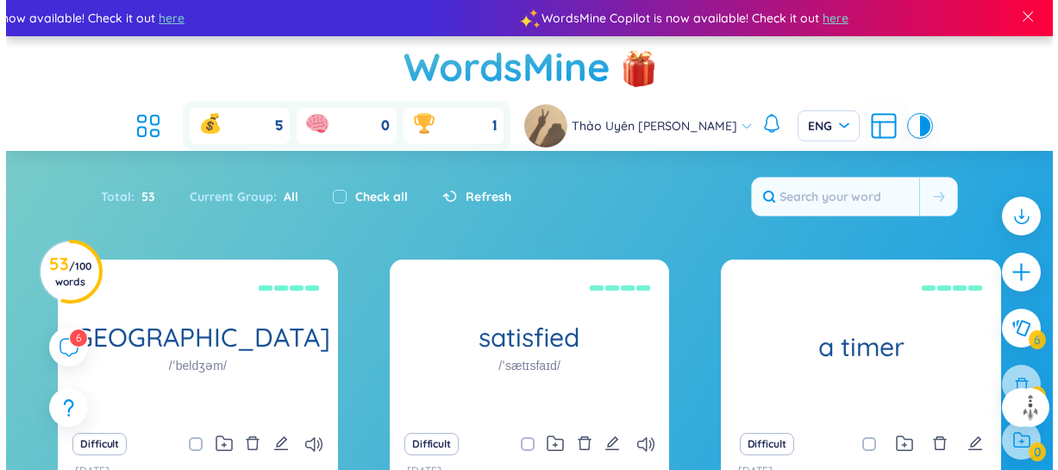
scroll to position [419, 0]
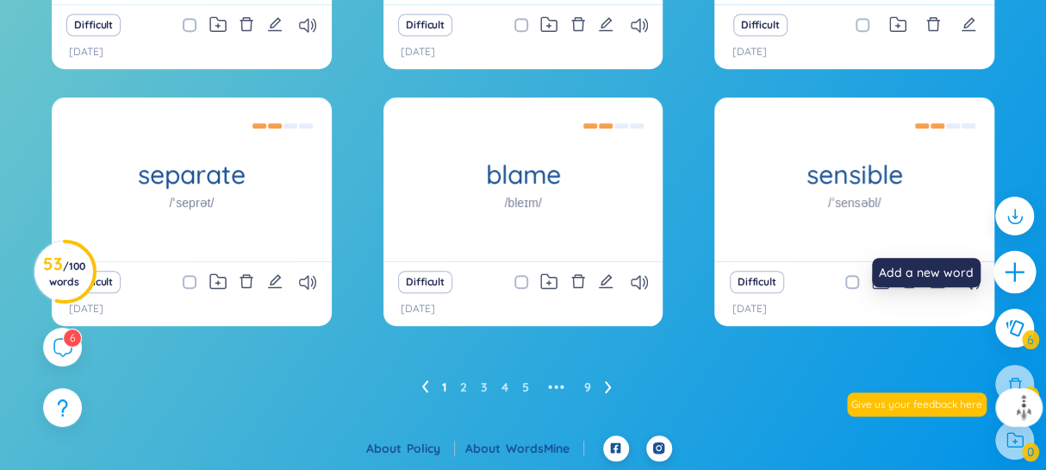
click at [1012, 280] on icon "plus" at bounding box center [1015, 272] width 24 height 24
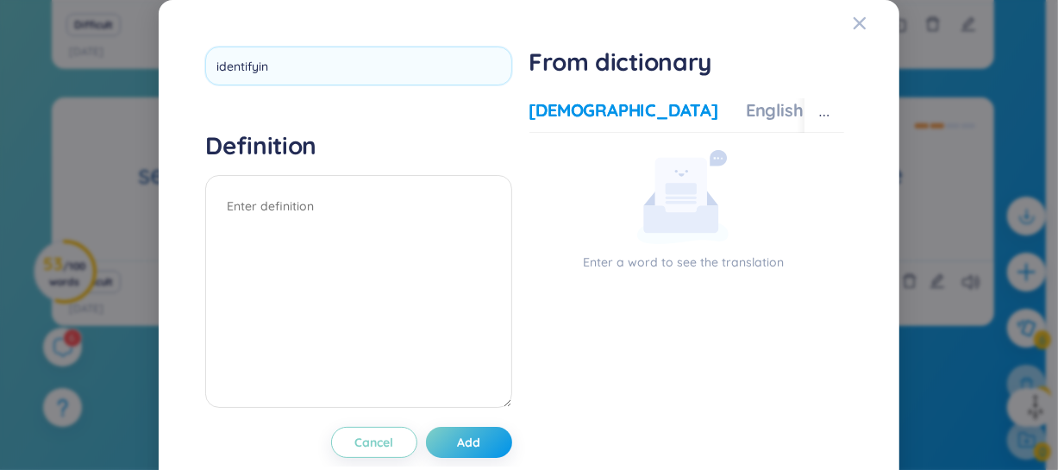
type input "identifying"
click at [315, 219] on textarea at bounding box center [358, 291] width 306 height 233
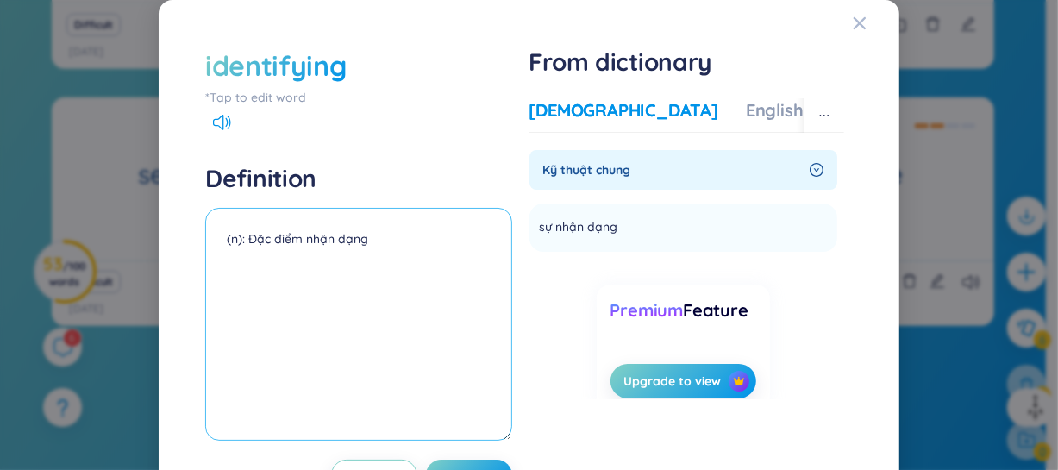
type textarea "(n): Đặc điểm nhận dạng"
click at [316, 66] on div "identifying" at bounding box center [275, 66] width 140 height 38
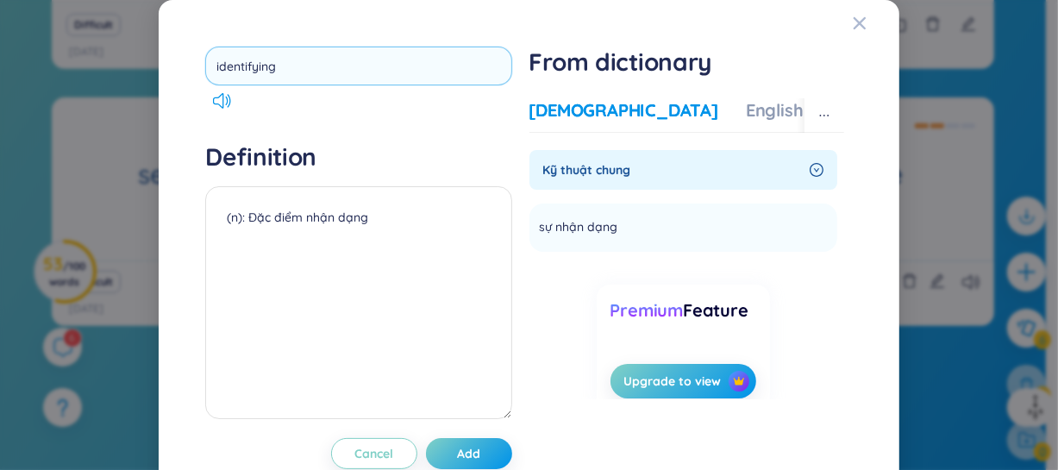
click at [332, 61] on input "identifying" at bounding box center [358, 66] width 306 height 39
type input "identify"
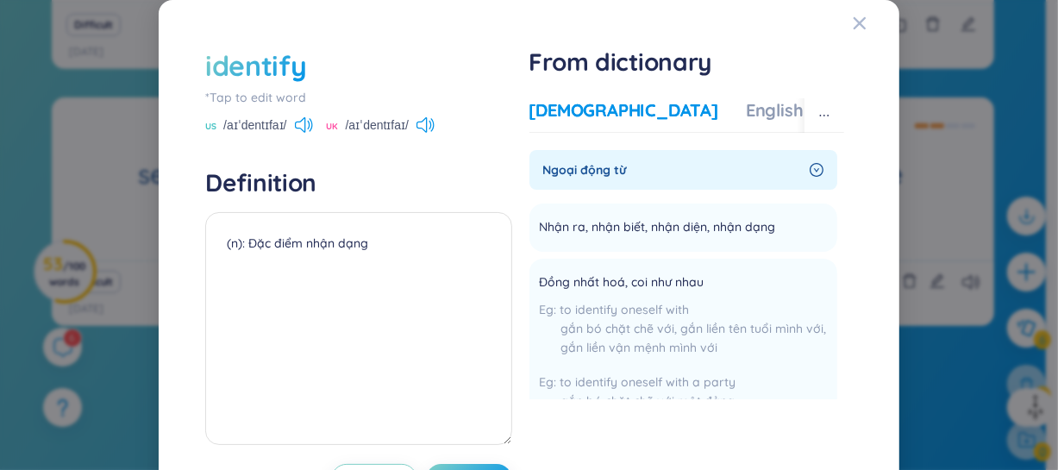
click at [300, 60] on div "identify" at bounding box center [255, 66] width 101 height 38
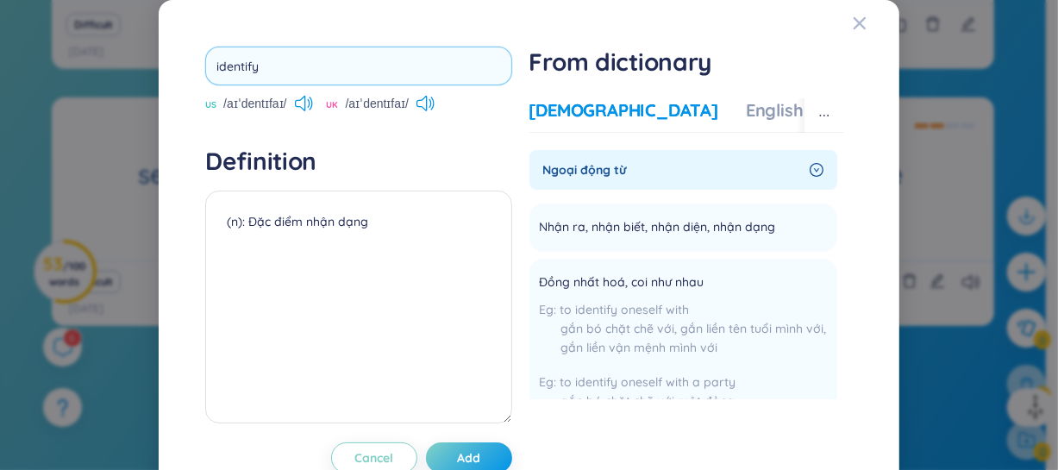
click at [291, 60] on input "identify" at bounding box center [358, 66] width 306 height 39
type input "identification"
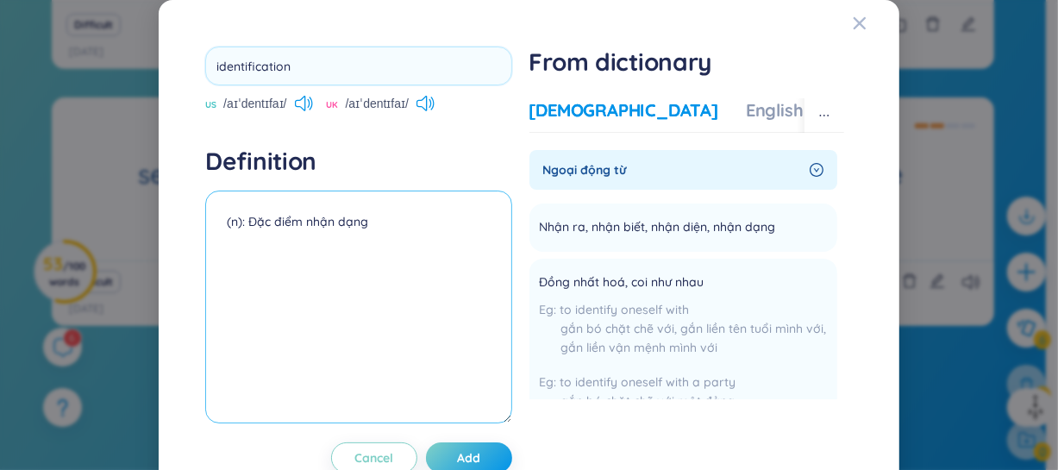
click at [260, 233] on textarea "(n): Đặc điểm nhận dạng" at bounding box center [358, 306] width 306 height 233
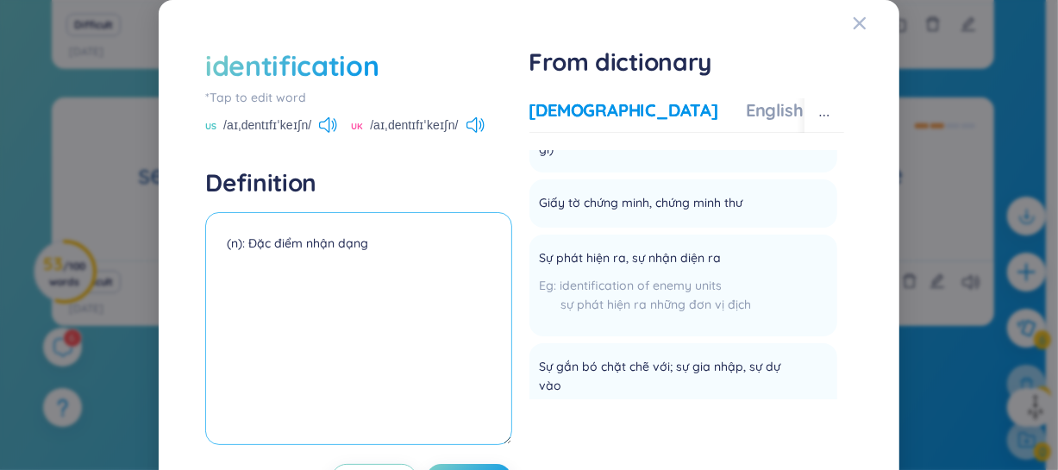
scroll to position [209, 0]
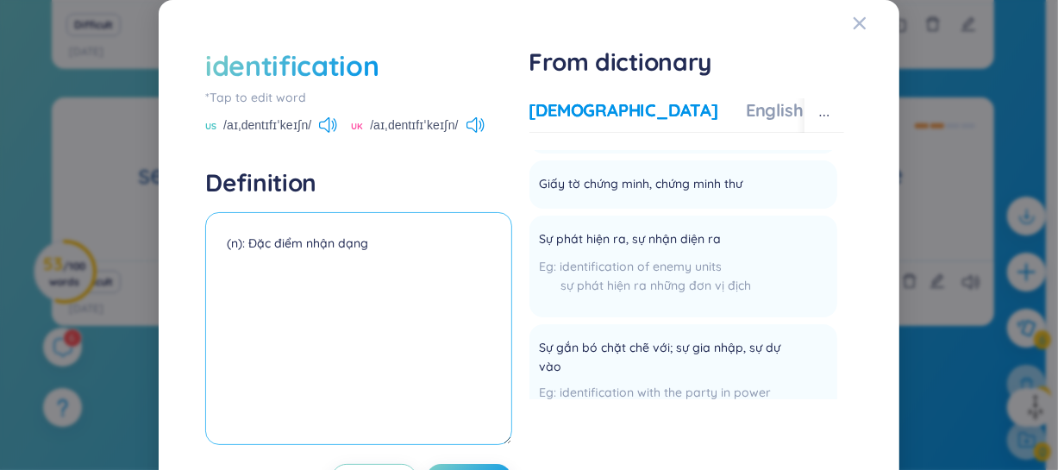
drag, startPoint x: 336, startPoint y: 240, endPoint x: 250, endPoint y: 234, distance: 86.3
click at [250, 234] on textarea "(n): Đặc điểm nhận dạng" at bounding box center [358, 328] width 306 height 233
paste textarea "Accurate identification of the problem is the first step to solving it."
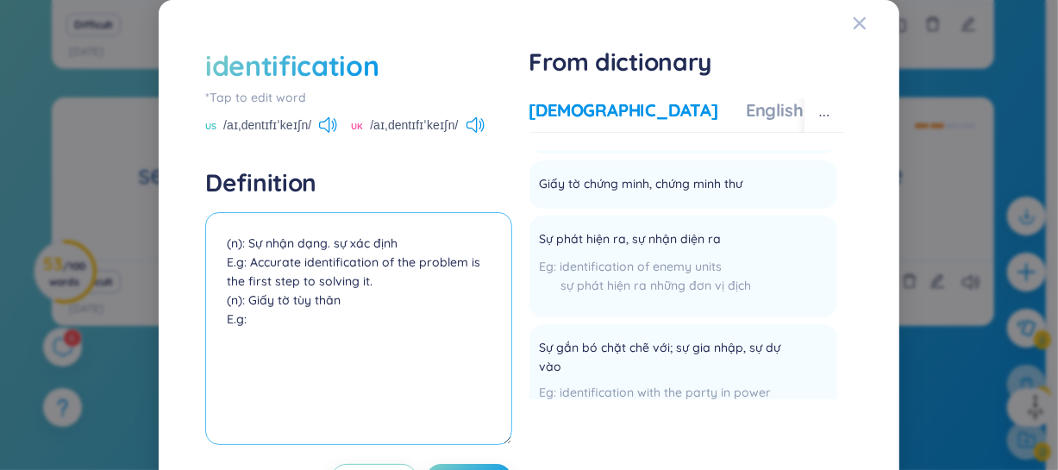
paste textarea "You need two forms of identification to open a bank account."
paste textarea "(Bạn cần hai loại giấy tờ tùy thân để mở tài khoản ngân hàng.)"
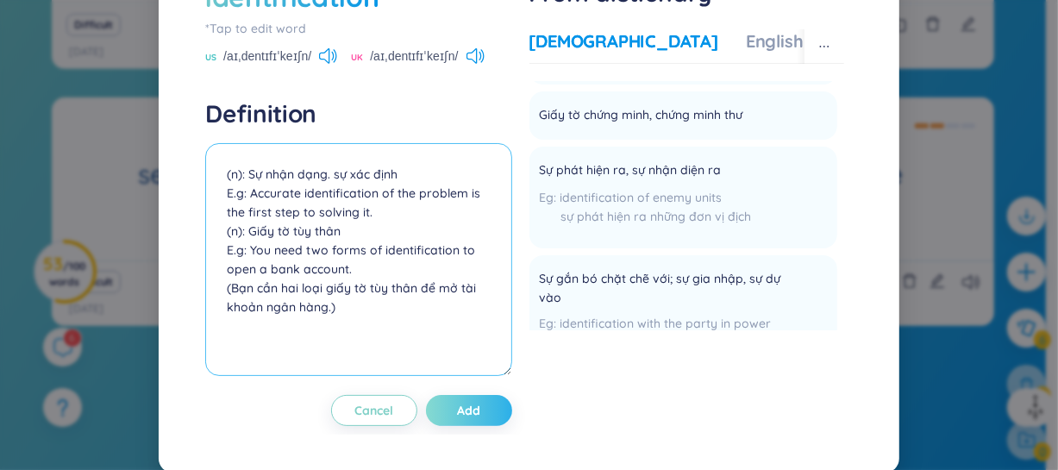
scroll to position [72, 0]
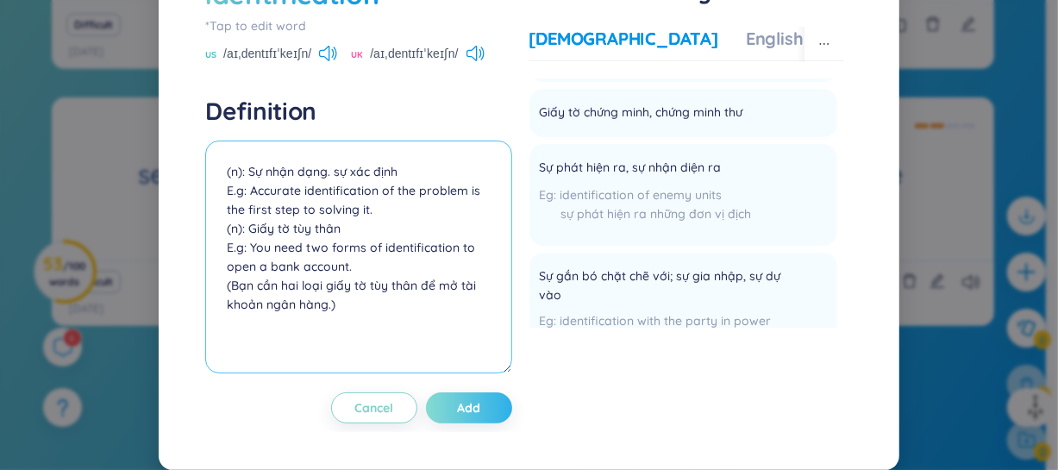
type textarea "(n): Sự nhận dạng. sự xác định E.g: Accurate identification of the problem is t…"
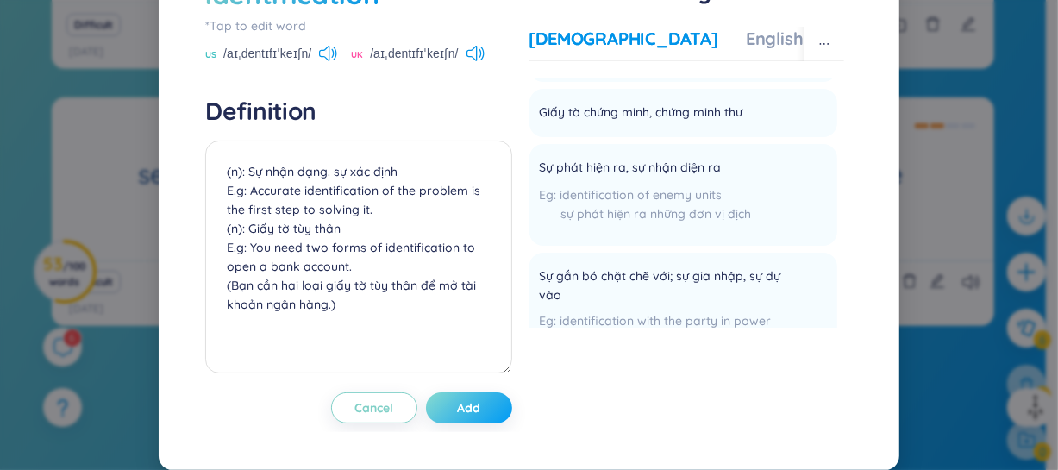
click at [469, 410] on span "Add" at bounding box center [468, 407] width 23 height 17
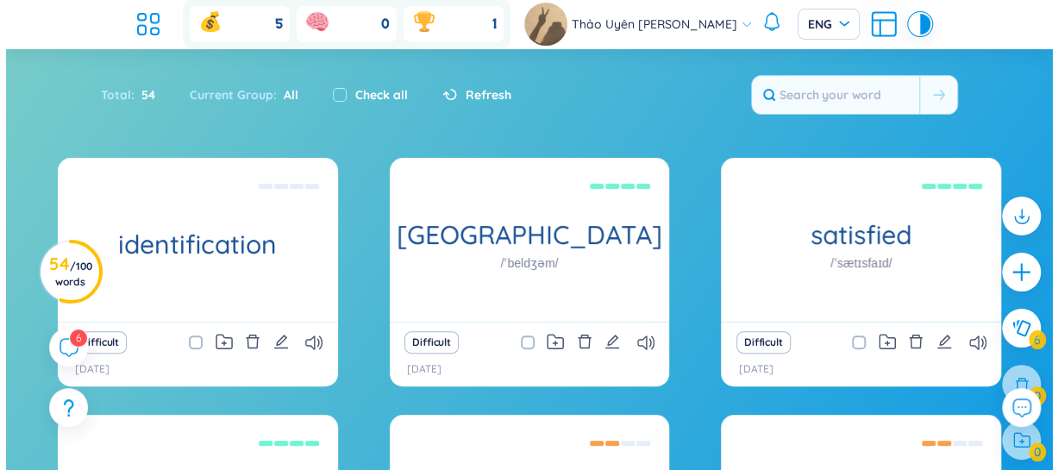
scroll to position [209, 0]
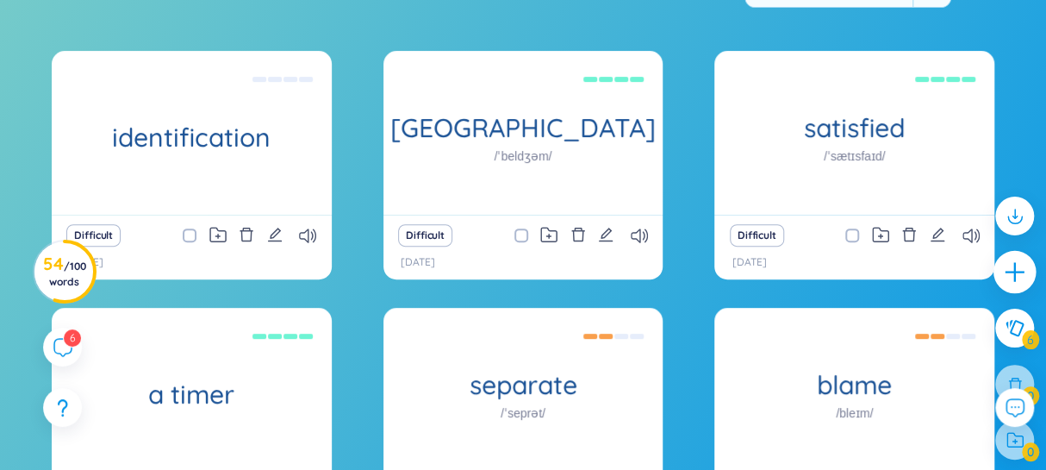
click at [1009, 262] on icon "plus" at bounding box center [1015, 272] width 24 height 24
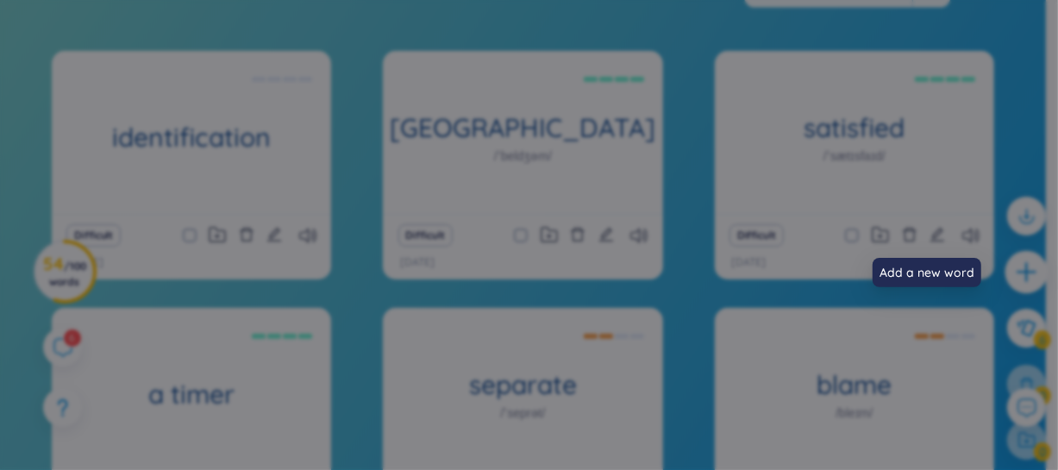
scroll to position [0, 0]
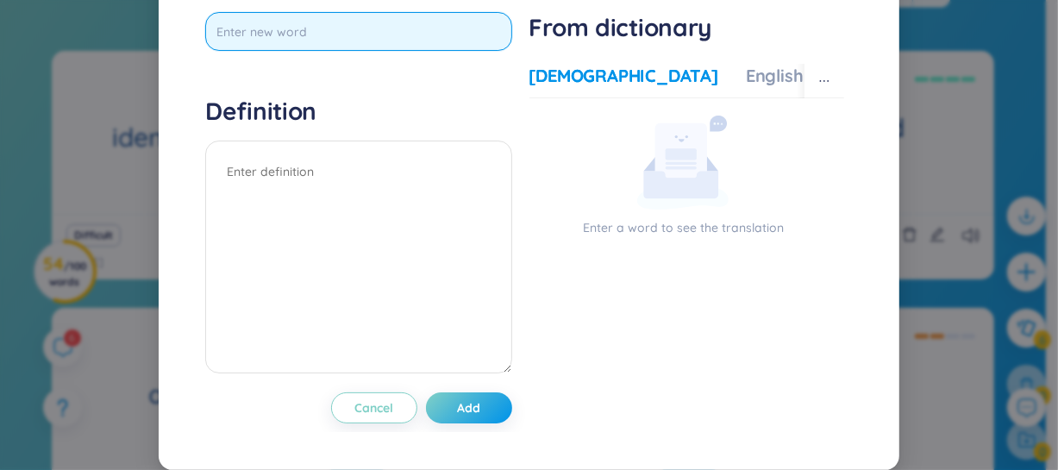
click at [451, 51] on input "text" at bounding box center [358, 31] width 306 height 39
type input "identifying characteristic"
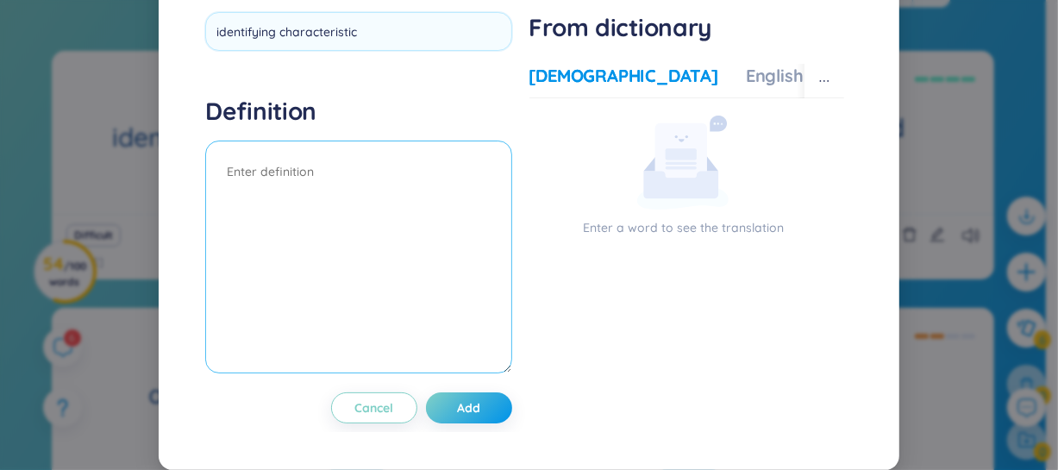
click at [290, 206] on div "Definition" at bounding box center [358, 237] width 306 height 283
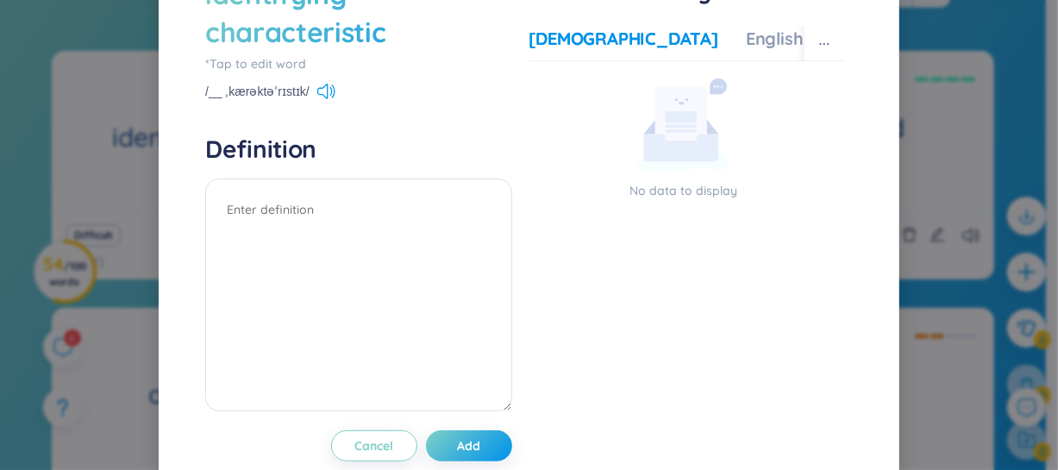
click at [209, 51] on div "identifying characteristic" at bounding box center [358, 13] width 306 height 76
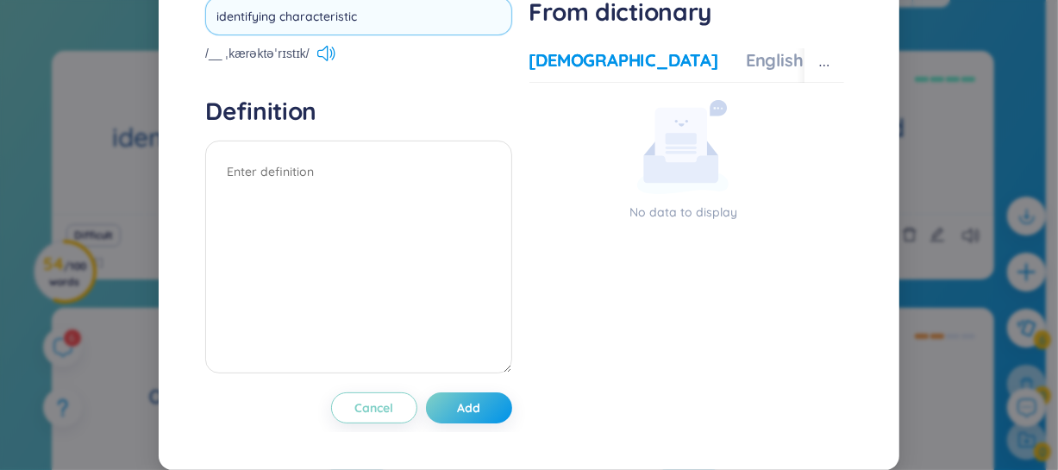
drag, startPoint x: 209, startPoint y: 64, endPoint x: 346, endPoint y: 64, distance: 137.0
click at [384, 35] on input "identifying characteristic" at bounding box center [358, 16] width 306 height 39
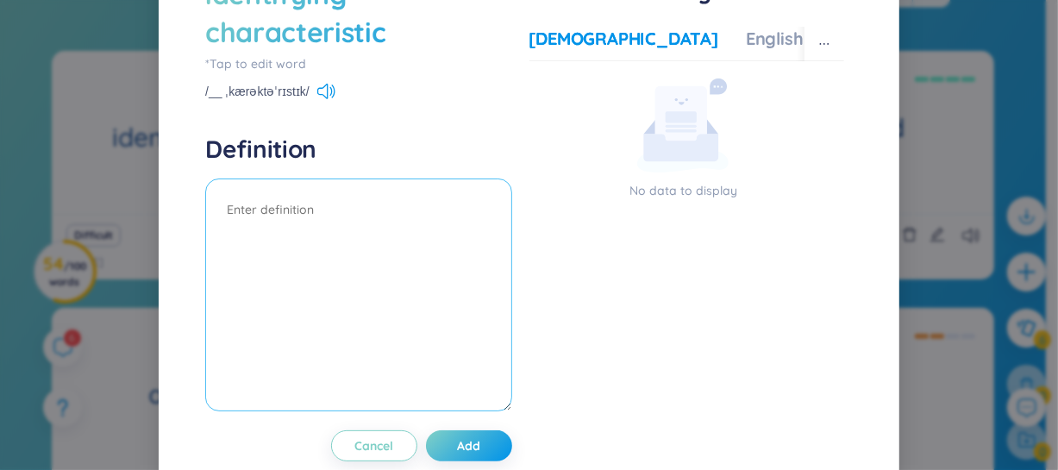
click at [316, 289] on textarea at bounding box center [358, 294] width 306 height 233
click at [267, 284] on textarea at bounding box center [358, 294] width 306 height 233
paste textarea "One identifying characteristic of the bird is its bright red tail."
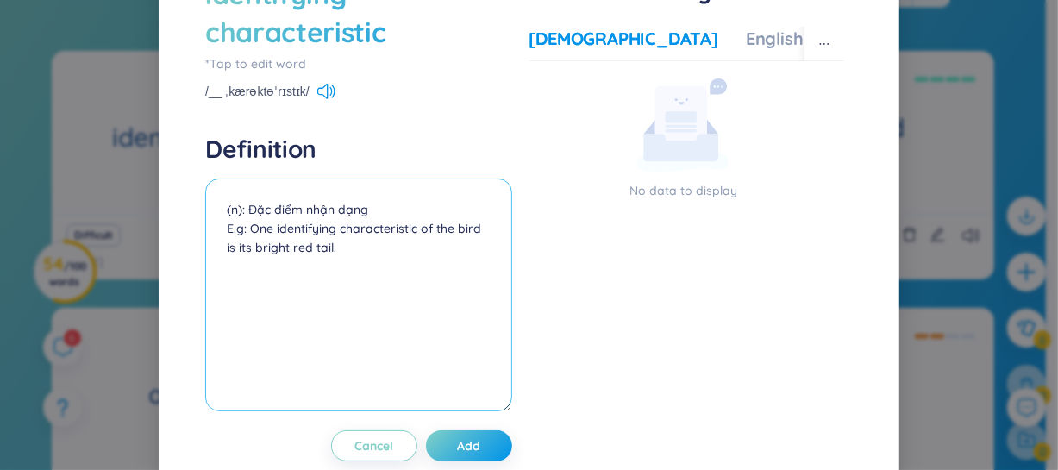
paste textarea "(Một đặc điểm nhận dạng của loài chim này là cái đuôi đỏ rực.)"
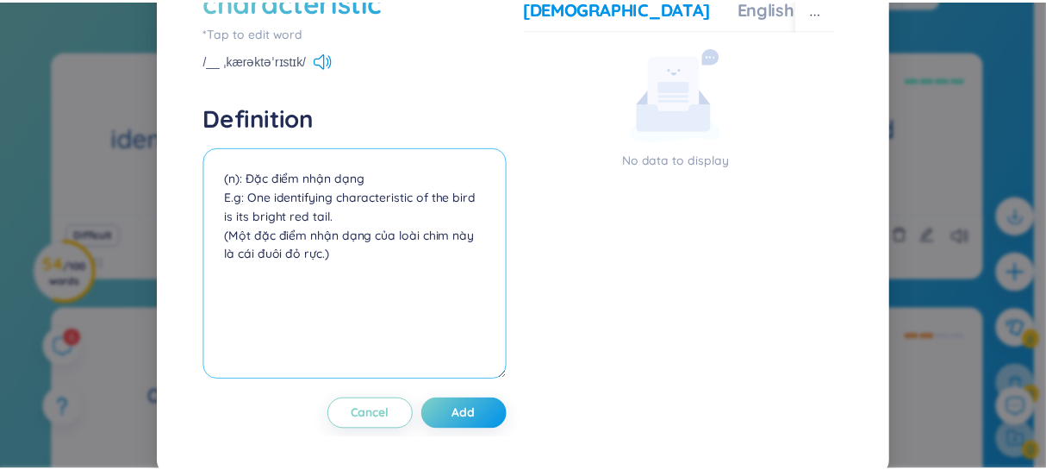
scroll to position [109, 0]
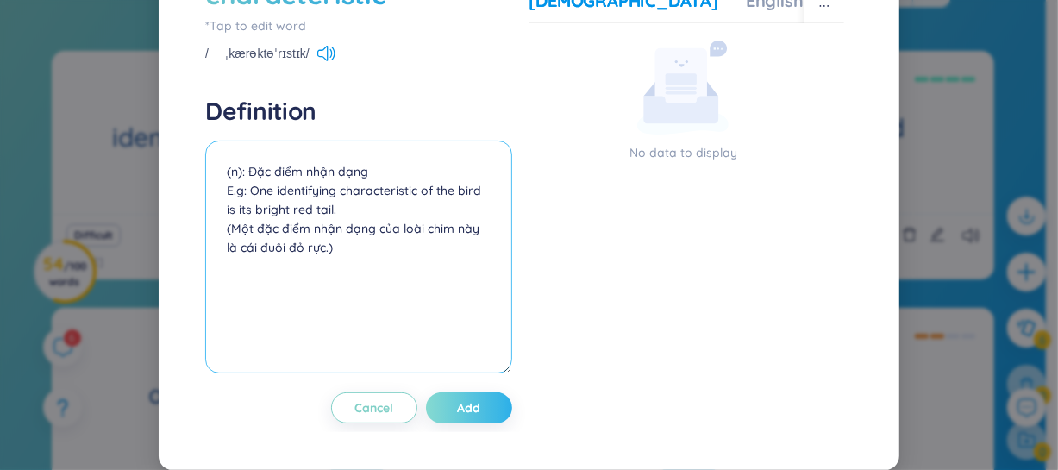
type textarea "(n): Đặc điểm nhận dạng E.g: One identifying characteristic of the bird is its …"
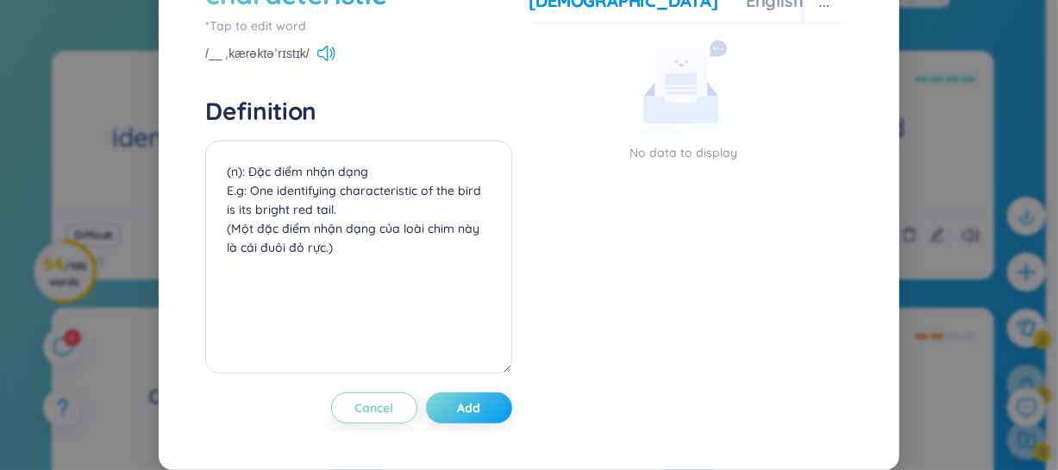
click at [459, 407] on span "Add" at bounding box center [468, 407] width 23 height 17
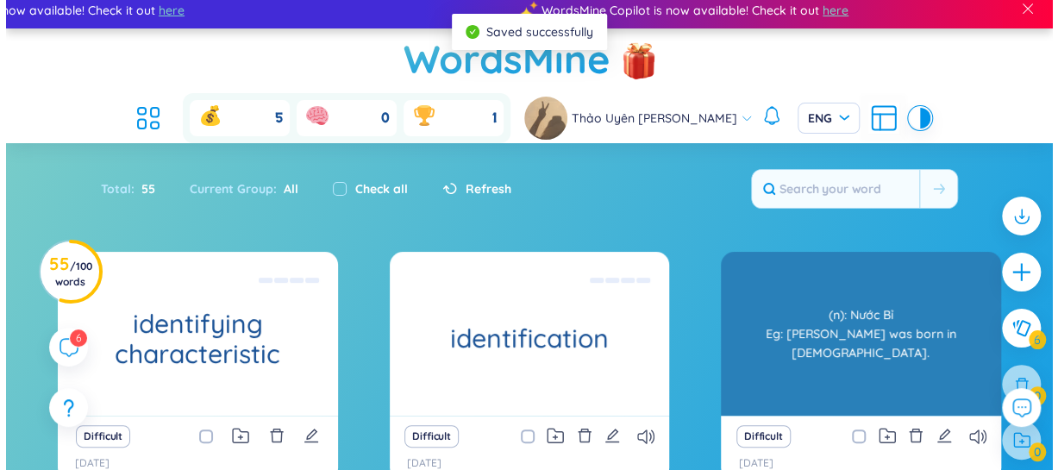
scroll to position [0, 0]
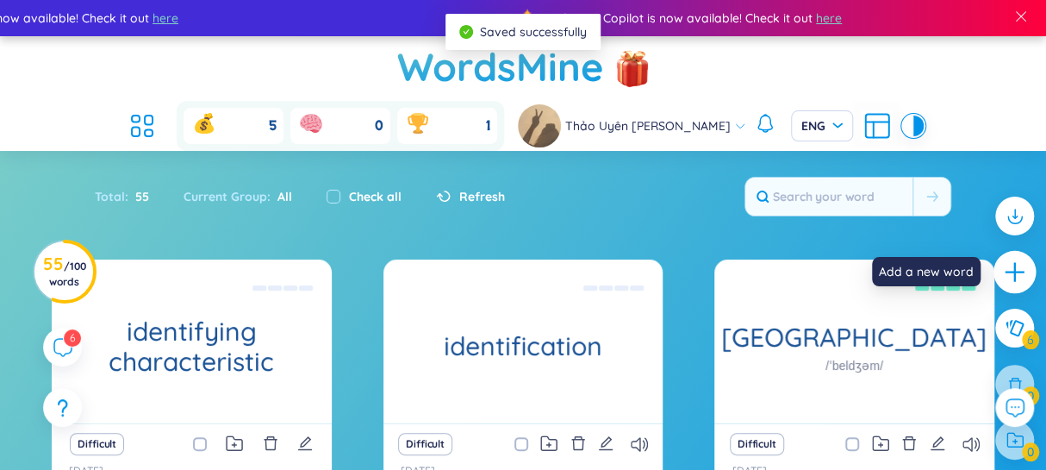
click at [1017, 271] on icon "plus" at bounding box center [1014, 272] width 19 height 2
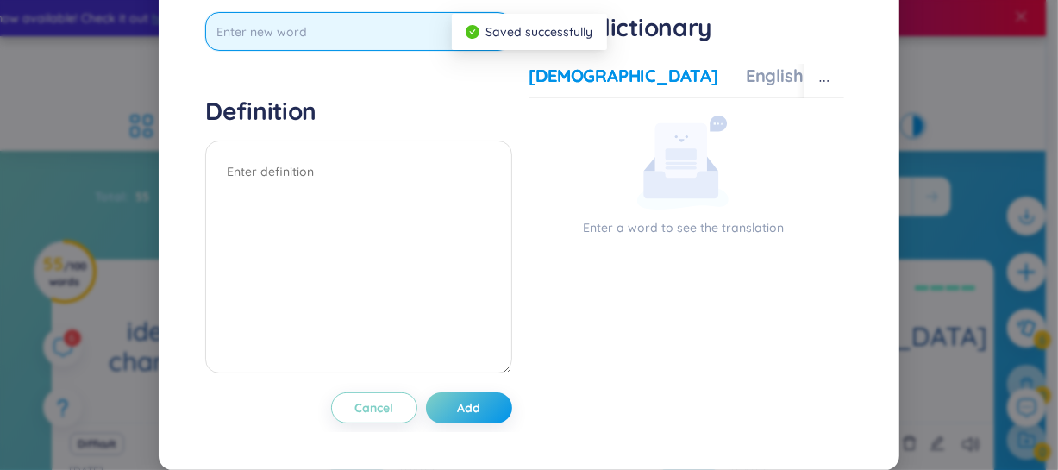
click at [323, 51] on input "text" at bounding box center [358, 31] width 306 height 39
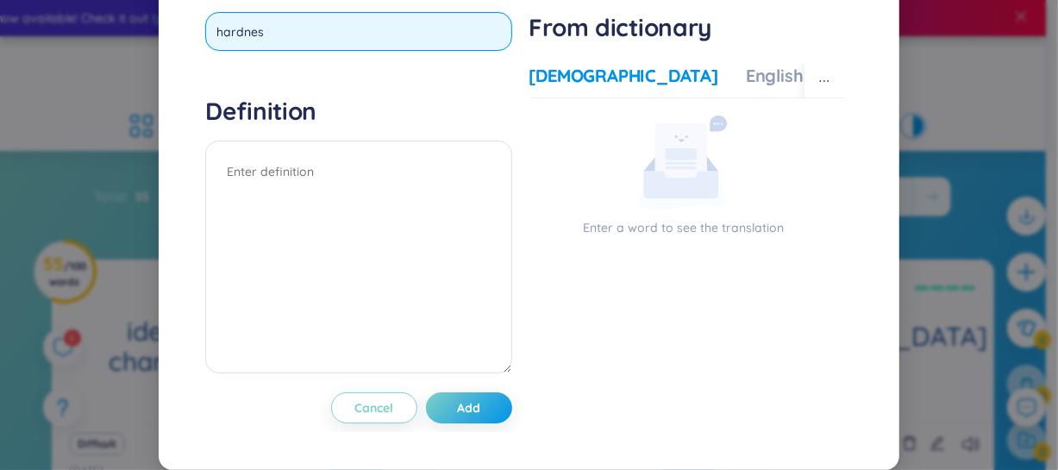
type input "hardness"
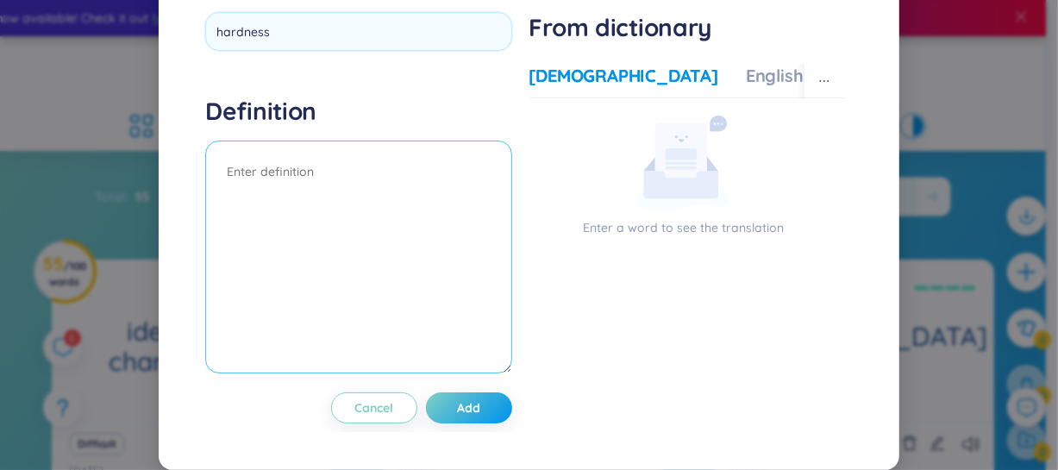
click at [328, 224] on textarea at bounding box center [358, 256] width 306 height 233
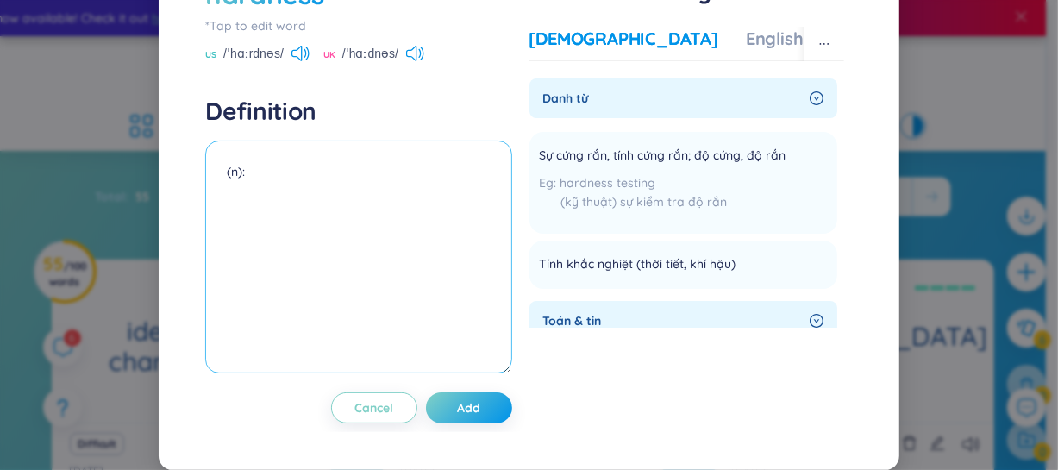
click at [278, 231] on textarea "(n):" at bounding box center [358, 256] width 306 height 233
paste textarea "We measured the hardness of the metal using a special machine."
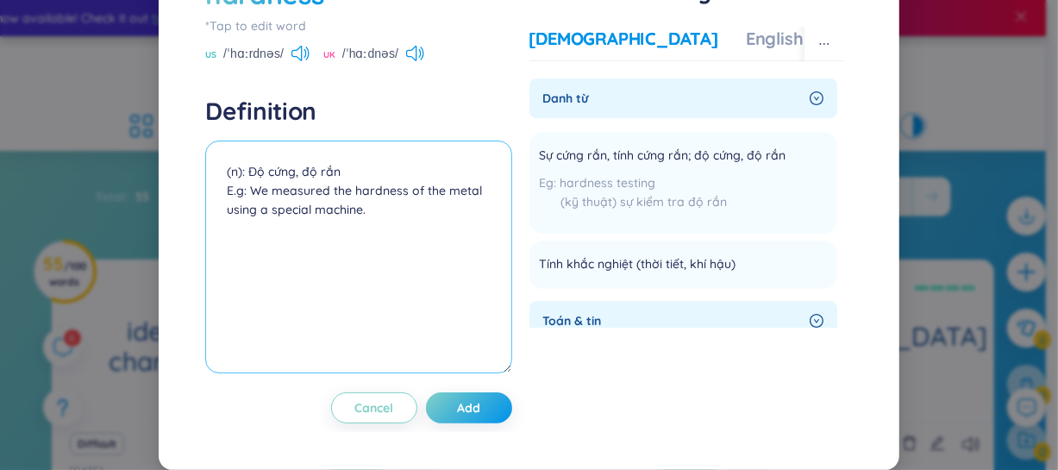
paste textarea "(Chúng tôi đo độ cứng của kim loại bằng một máy chuyên dụng.)"
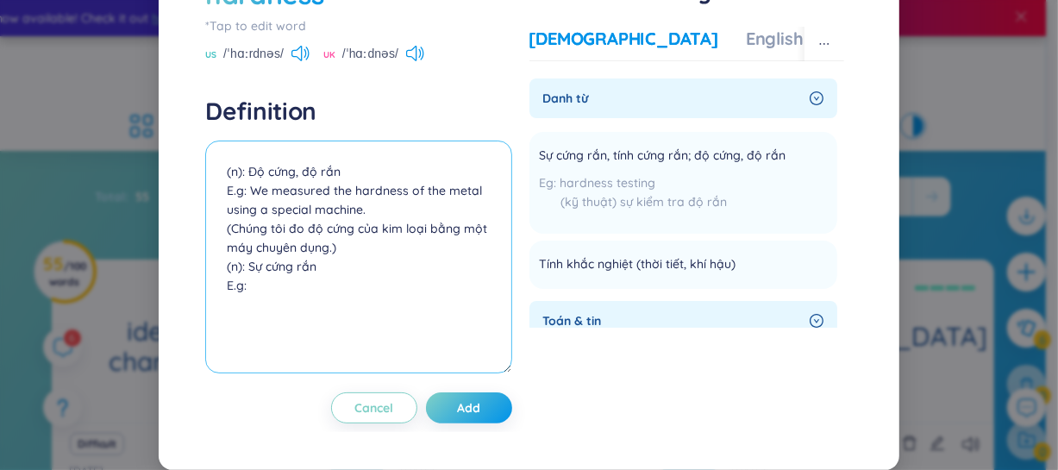
paste textarea "His hardness towards the team made him unpopular."
paste textarea "(Sự cứng rắn của anh ấy đối với nhóm khiến anh ấy không được yêu thích.)"
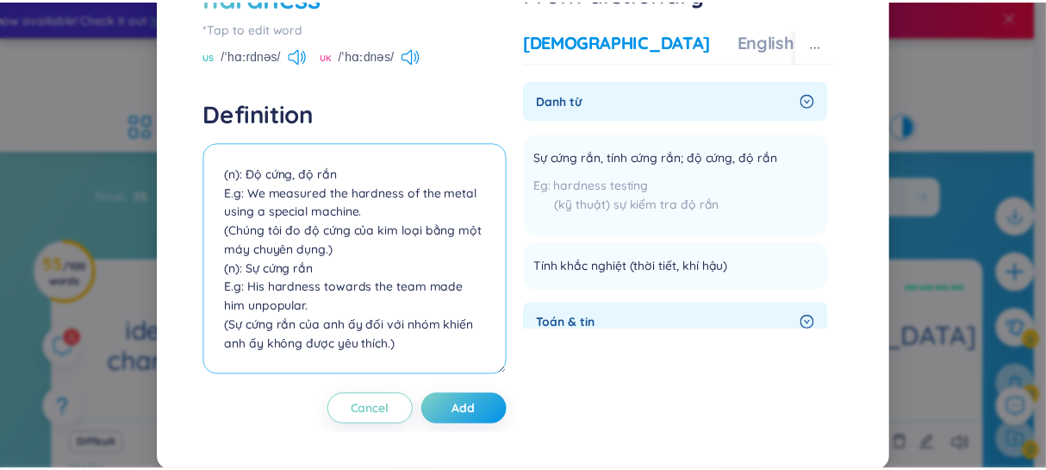
scroll to position [72, 0]
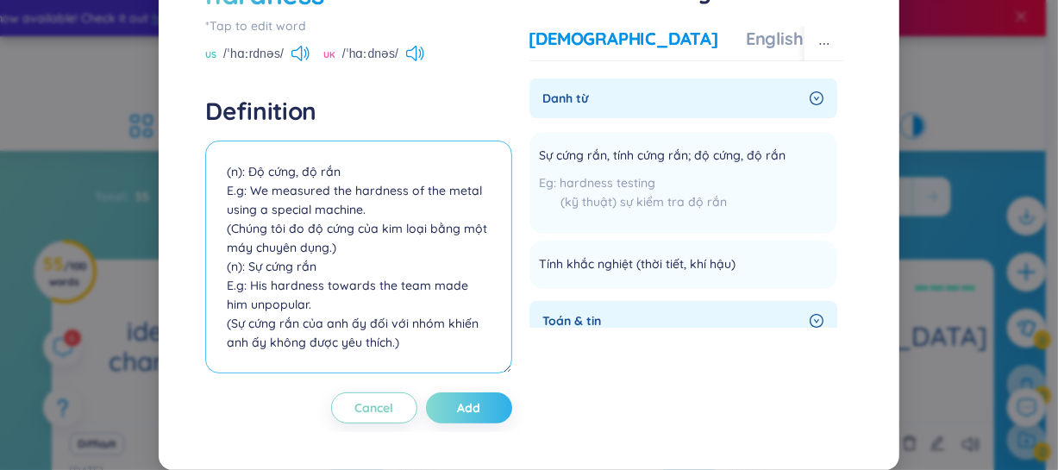
type textarea "(n): Độ cứng, độ rắn E.g: We measured the hardness of the metal using a special…"
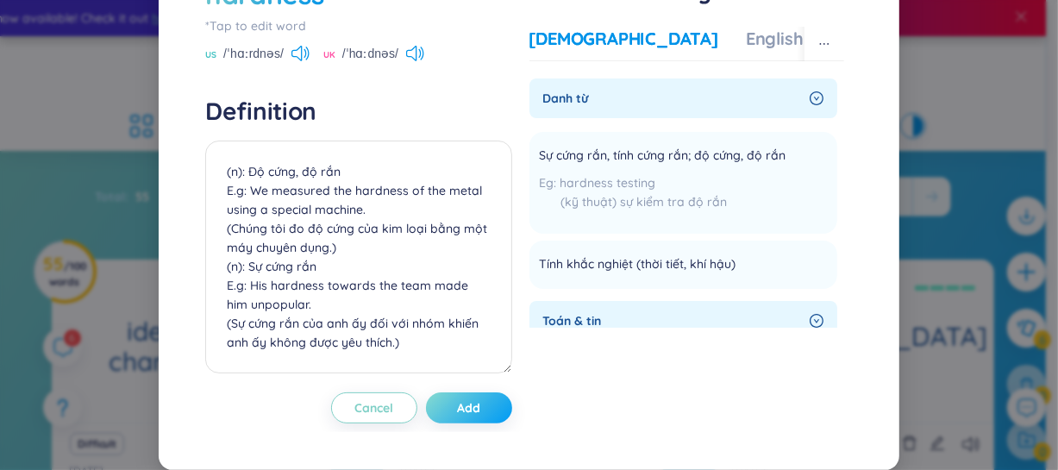
click at [446, 406] on button "Add" at bounding box center [469, 407] width 86 height 31
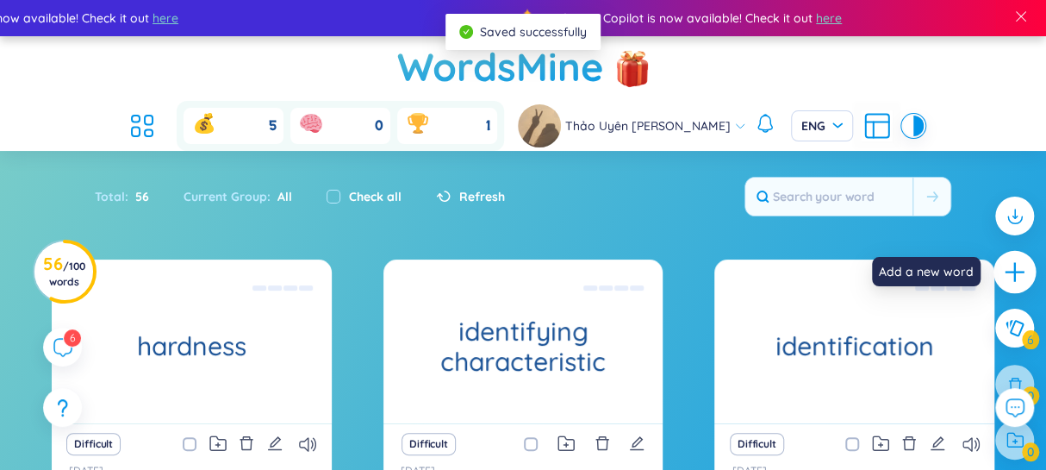
click at [1019, 271] on icon "plus" at bounding box center [1014, 272] width 19 height 2
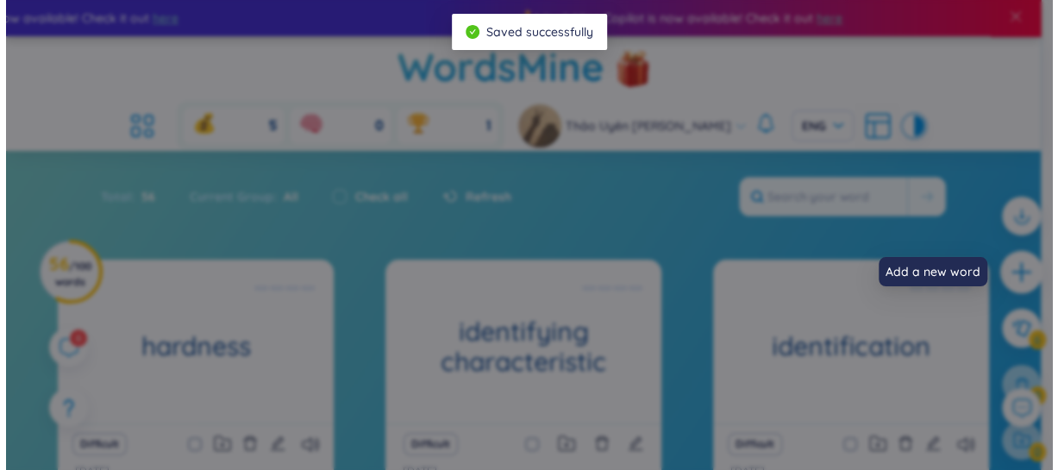
scroll to position [0, 0]
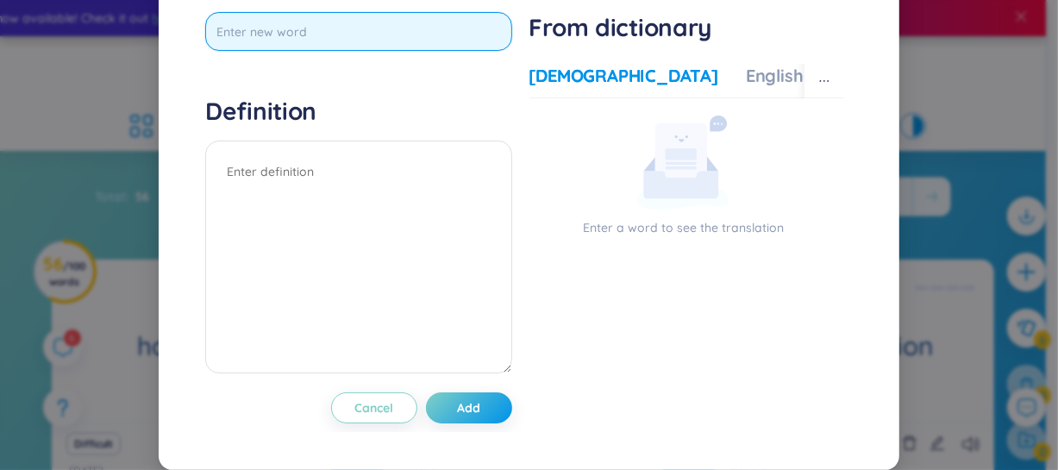
click at [378, 51] on input "text" at bounding box center [358, 31] width 306 height 39
type input "determine"
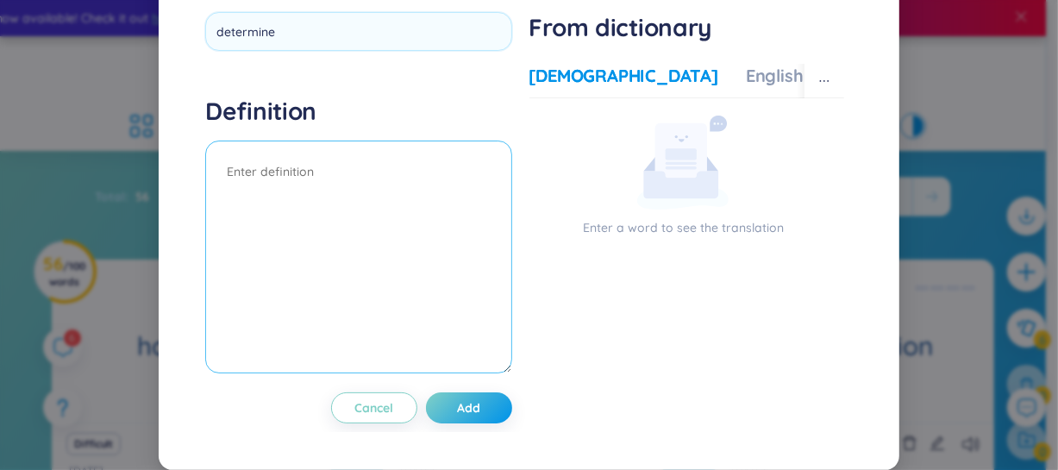
click at [381, 198] on div "Definition" at bounding box center [358, 237] width 306 height 283
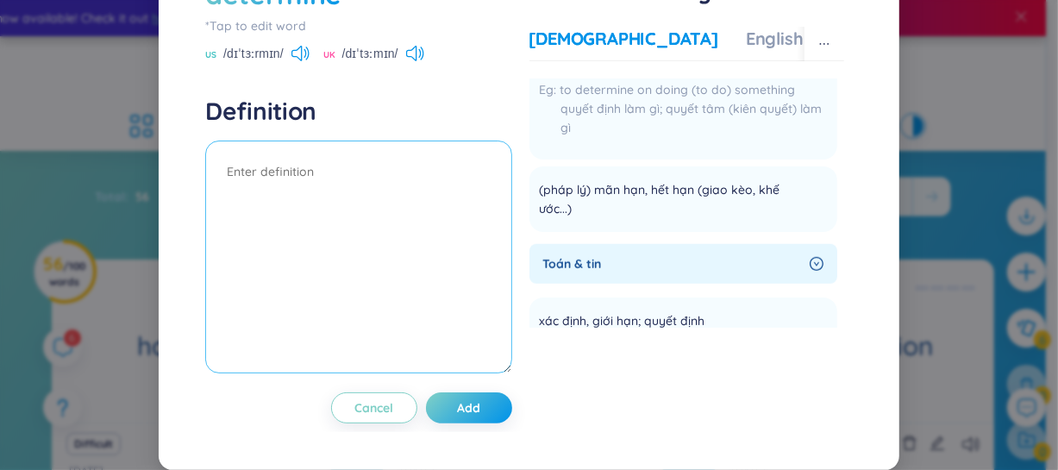
scroll to position [627, 0]
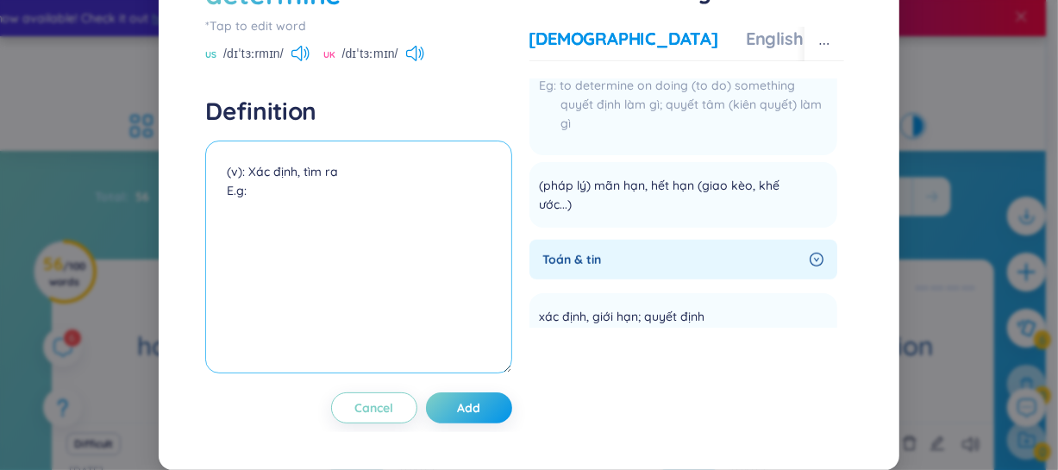
paste textarea "The test will determine your English level."
paste textarea "Quyết định / định đoạt (đưa ra quyết định hoặc ảnh hưởng kết quả)"
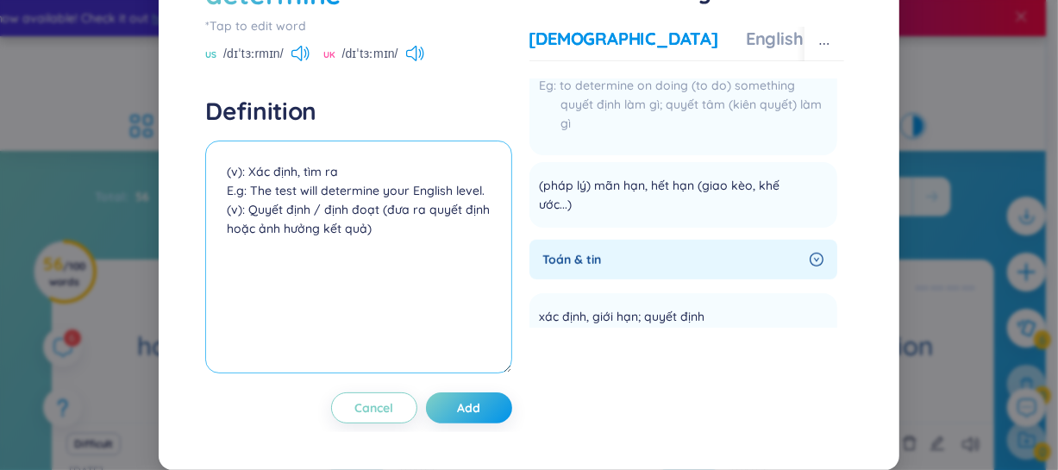
click at [391, 289] on textarea "(v): Xác định, tìm ra E.g: The test will determine your English level. (v): Quy…" at bounding box center [358, 256] width 306 height 233
click at [386, 313] on textarea "(v): Xác định, tìm ra E.g: The test will determine your English level. (v): Quy…" at bounding box center [358, 256] width 306 height 233
click at [376, 303] on textarea "(v): Xác định, tìm ra E.g: The test will determine your English level. (v): Quy…" at bounding box center [358, 256] width 306 height 233
click at [226, 317] on textarea "(v): Xác định, tìm ra E.g: The test will determine your English level. (v): Quy…" at bounding box center [358, 256] width 306 height 233
paste textarea "Your effort will determine your success."
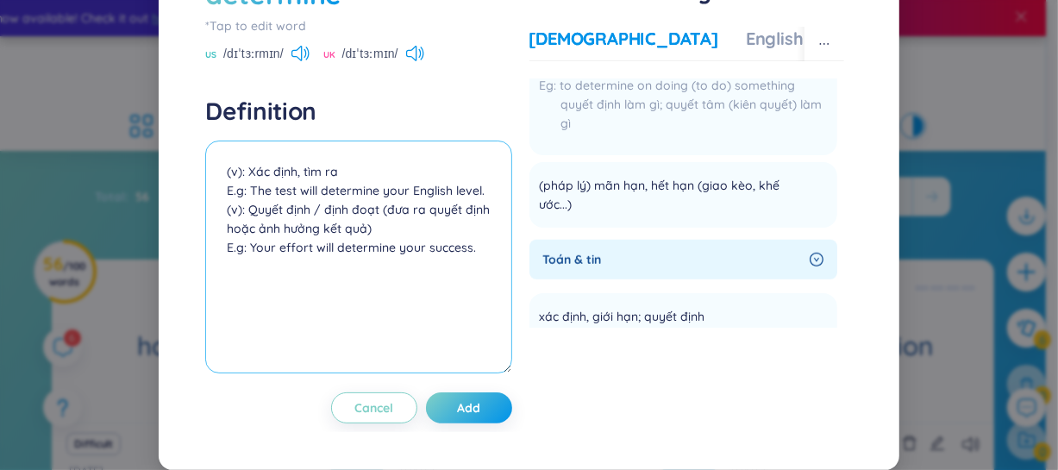
paste textarea "(Nỗ lực của bạn sẽ quyết định thành công của bạn.)"
click at [333, 362] on textarea "(v): Xác định, tìm ra E.g: The test will determine your English level. (v): Quy…" at bounding box center [358, 256] width 306 height 233
paste textarea "Quyết tâm làm gì (thường dùng ở dạng “be determined to…”)"
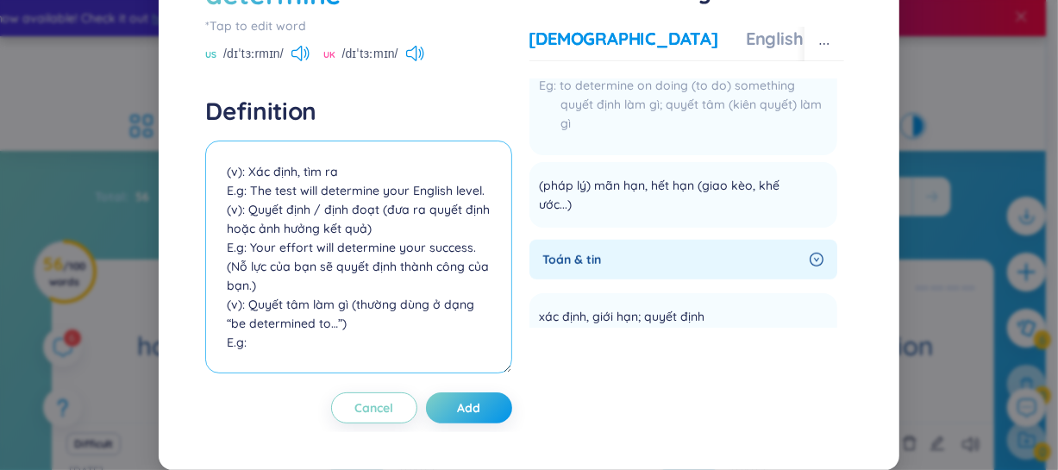
paste textarea "She is determined to pass the exam."
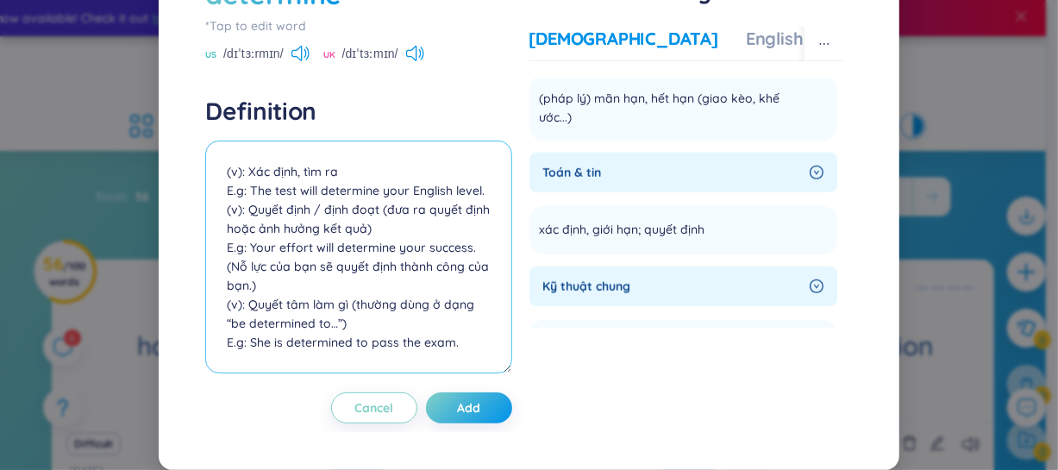
scroll to position [836, 0]
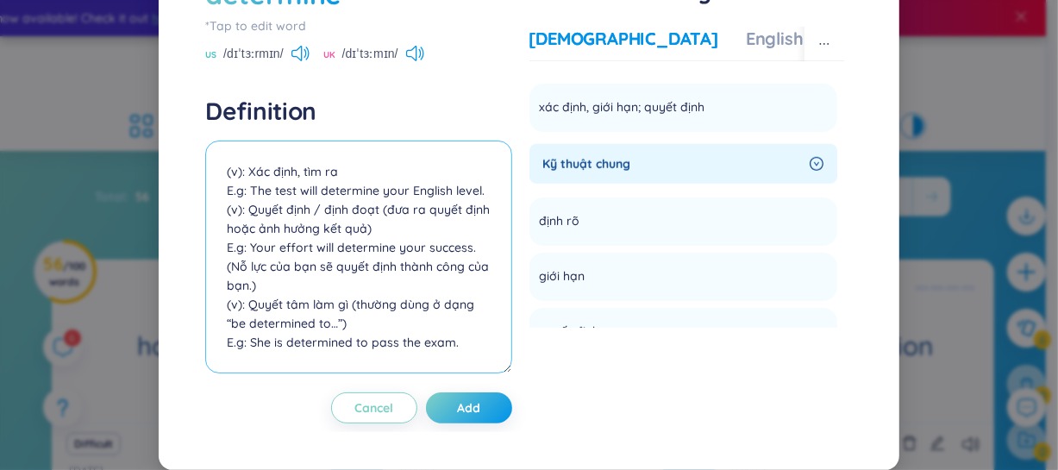
type textarea "(v): Xác định, tìm ra E.g: The test will determine your English level. (v): Quy…"
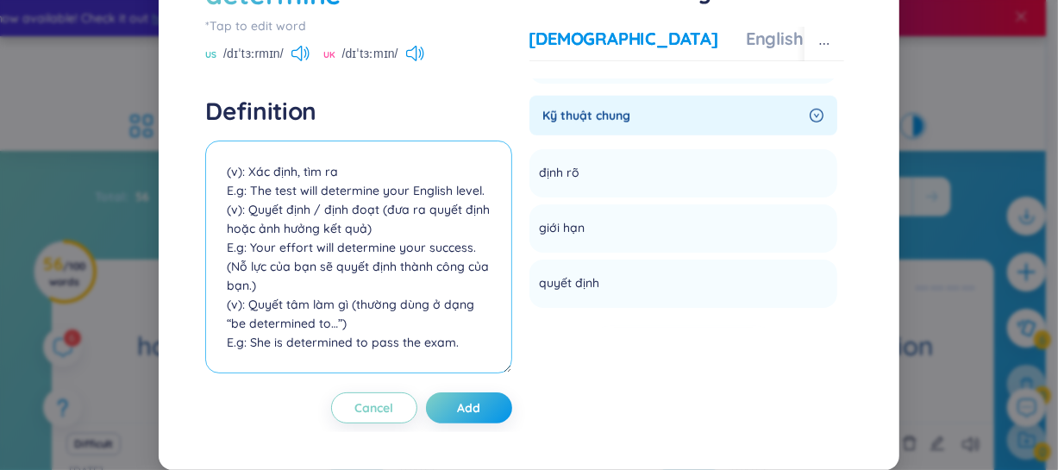
scroll to position [888, 0]
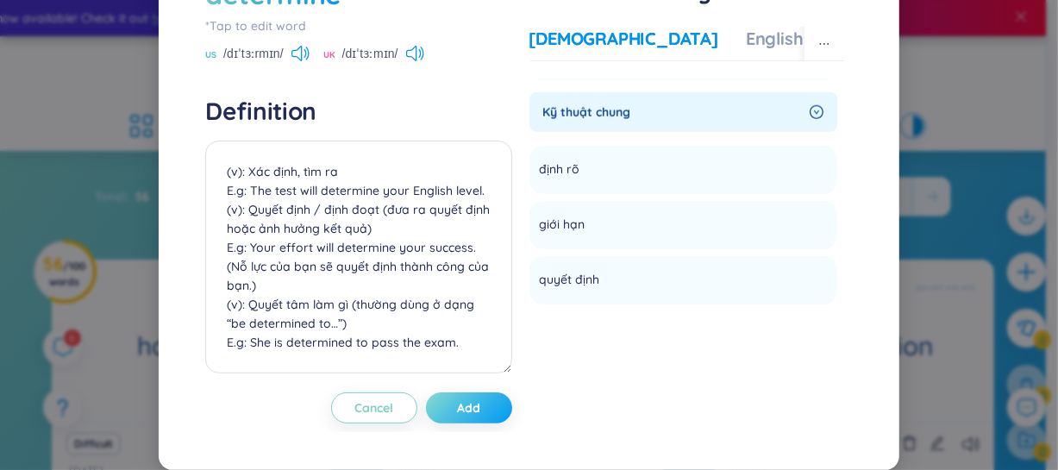
click at [466, 421] on button "Add" at bounding box center [469, 407] width 86 height 31
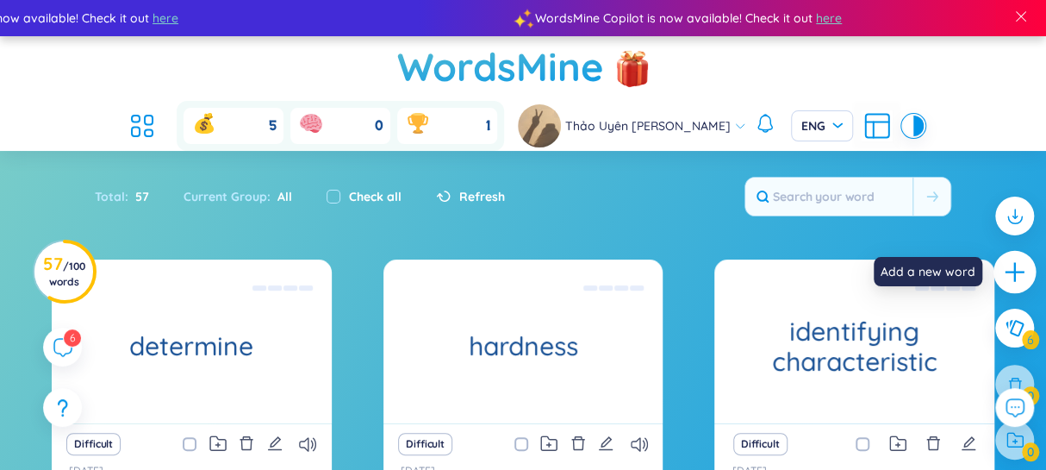
click at [1026, 274] on div at bounding box center [1015, 272] width 43 height 43
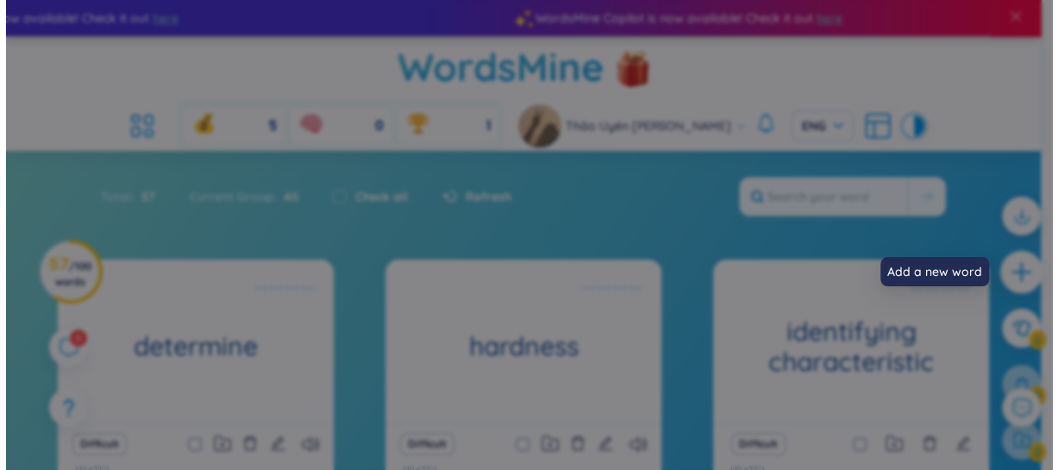
scroll to position [0, 0]
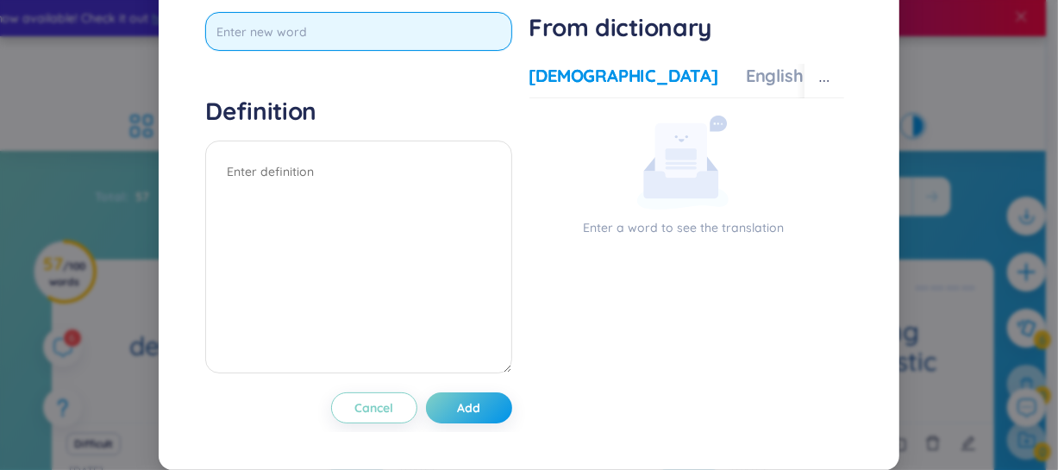
click at [459, 51] on input "text" at bounding box center [358, 31] width 306 height 39
paste input "determination"
type input "determination"
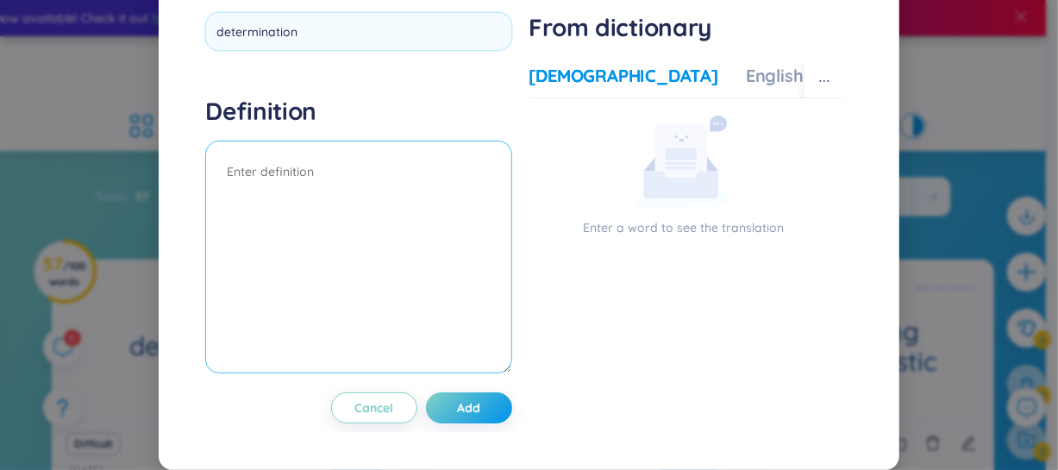
click at [299, 211] on div "Definition" at bounding box center [358, 237] width 306 height 283
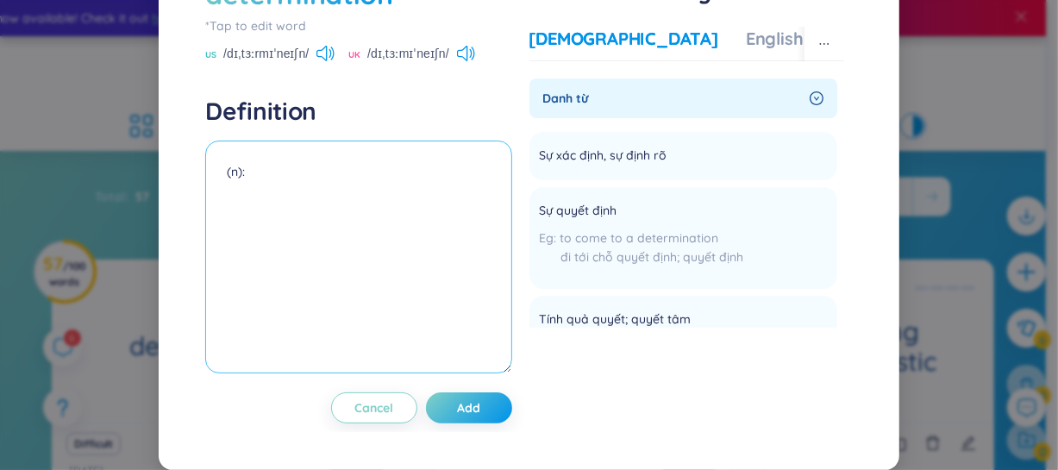
paste textarea "sự quyết tâm / sự xác định"
paste textarea "Her determination helped her achieve her goals."
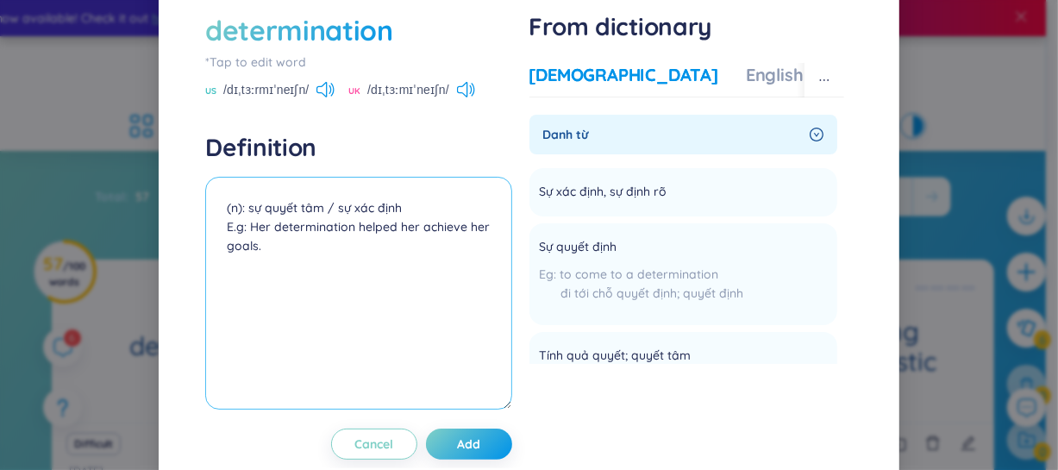
scroll to position [72, 0]
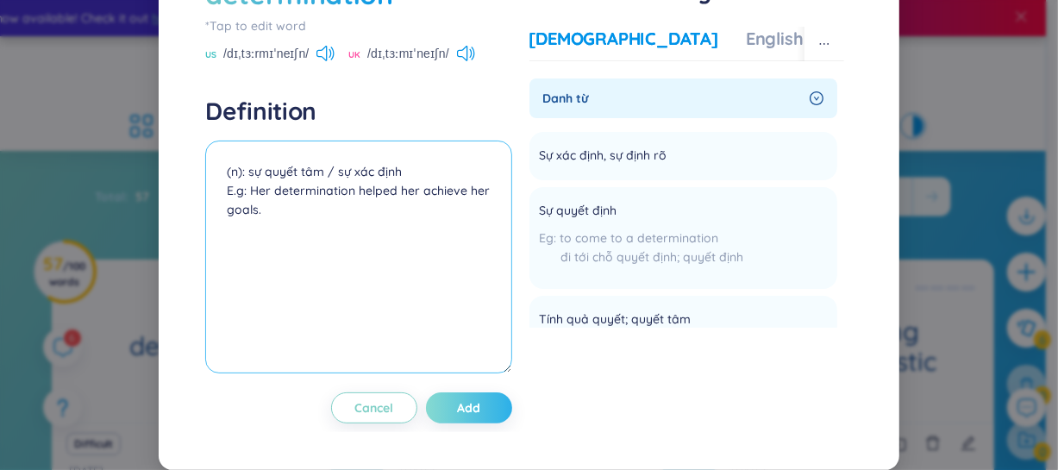
type textarea "(n): sự quyết tâm / sự xác định E.g: Her determination helped her achieve her g…"
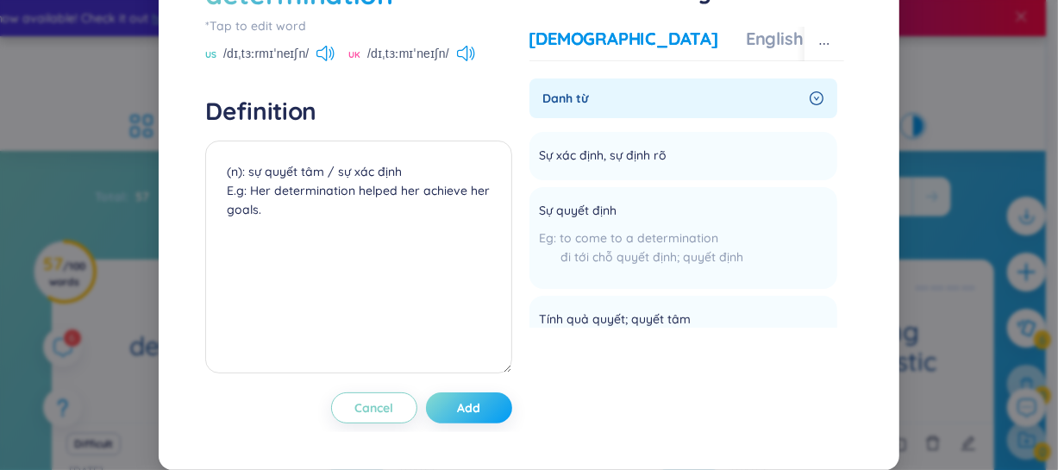
click at [474, 416] on button "Add" at bounding box center [469, 407] width 86 height 31
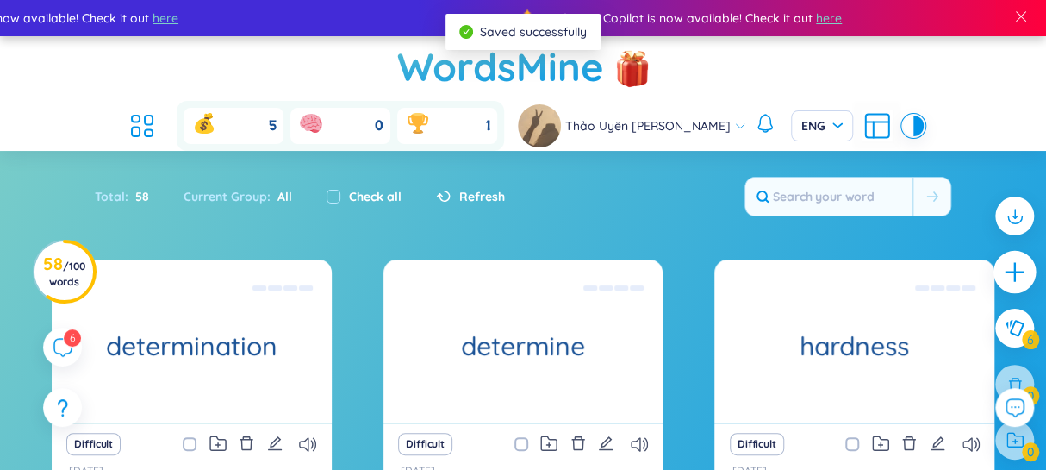
click at [1016, 279] on icon "plus" at bounding box center [1015, 272] width 24 height 24
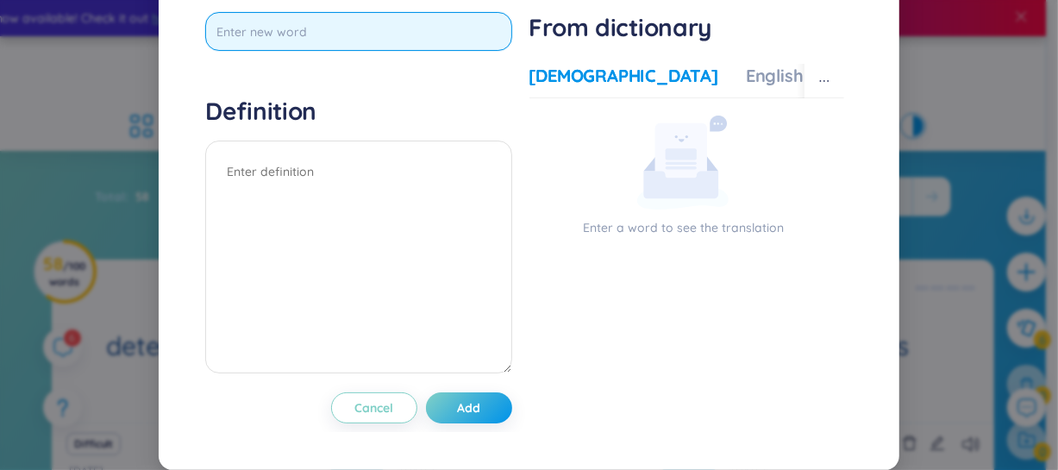
click at [470, 51] on input "text" at bounding box center [358, 31] width 306 height 39
type input "scale"
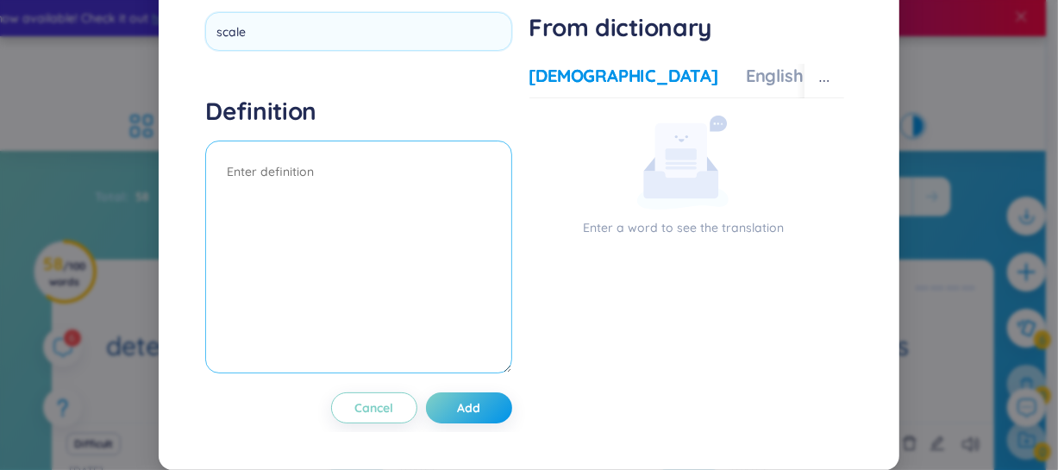
click at [344, 206] on div "Definition" at bounding box center [358, 237] width 306 height 283
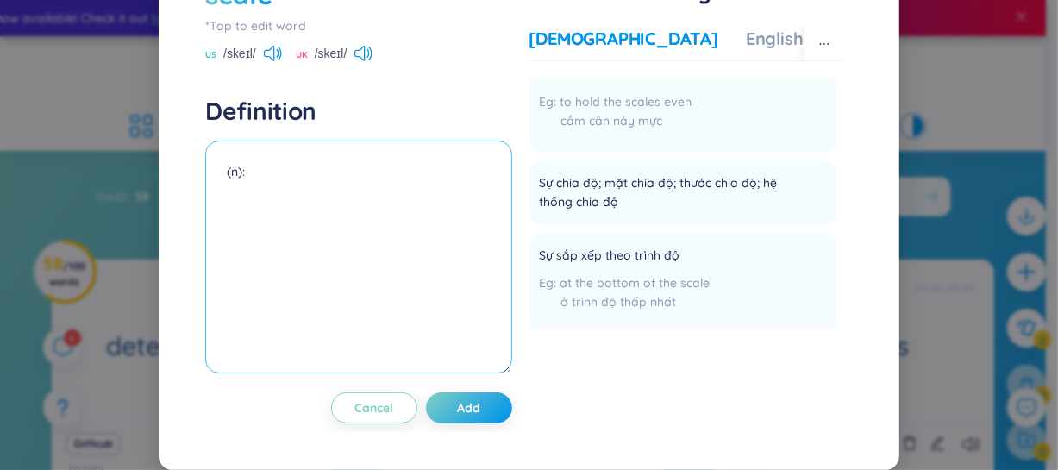
scroll to position [679, 0]
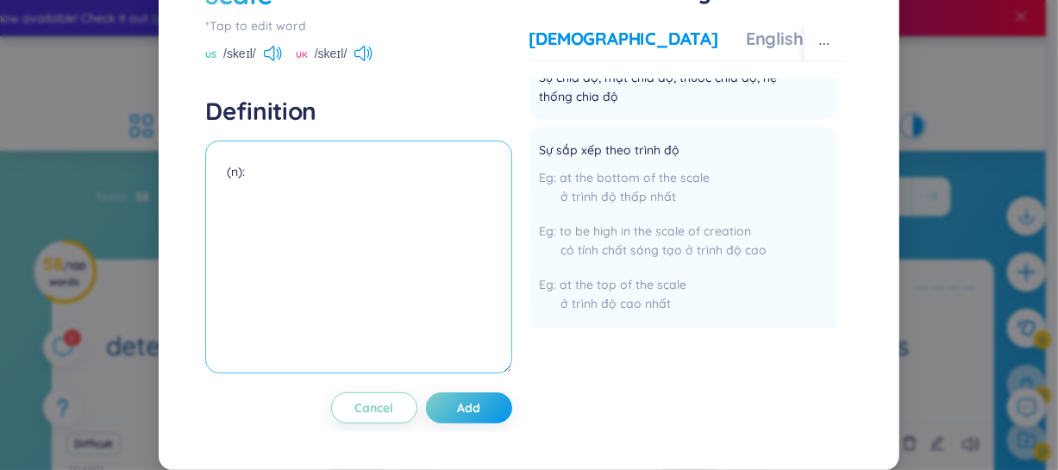
click at [288, 245] on textarea "(n):" at bounding box center [358, 256] width 306 height 233
click at [270, 242] on textarea "(n):" at bounding box center [358, 256] width 306 height 233
click at [291, 244] on textarea "(n): Cái cân, bàn cân" at bounding box center [358, 256] width 306 height 233
click at [303, 235] on textarea "(n): Cái cân/ bàn cân" at bounding box center [358, 256] width 306 height 233
click at [360, 252] on textarea "(n): Cái cân/bàn cân" at bounding box center [358, 256] width 306 height 233
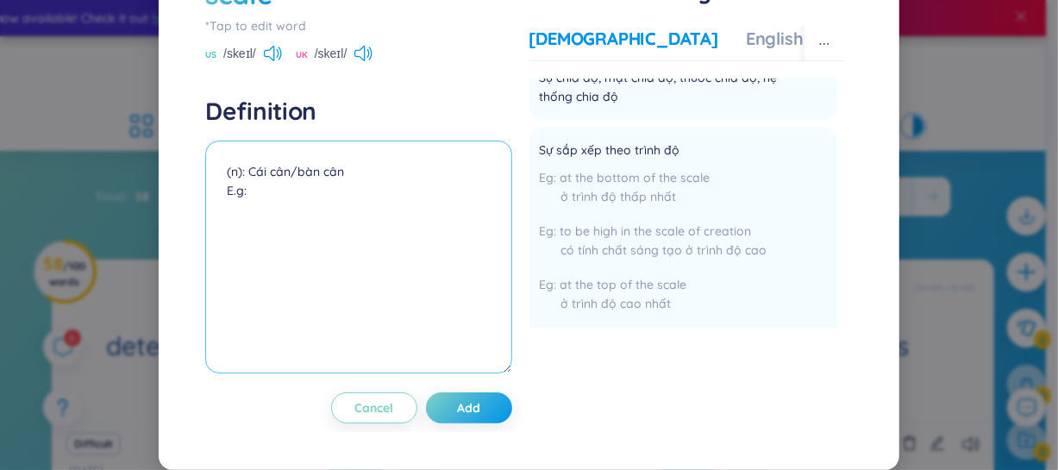
paste textarea "The shop uses an electronic scale to weigh fruits."
paste textarea "(Cửa hàng dùng cân điện tử để cân trái cây.)"
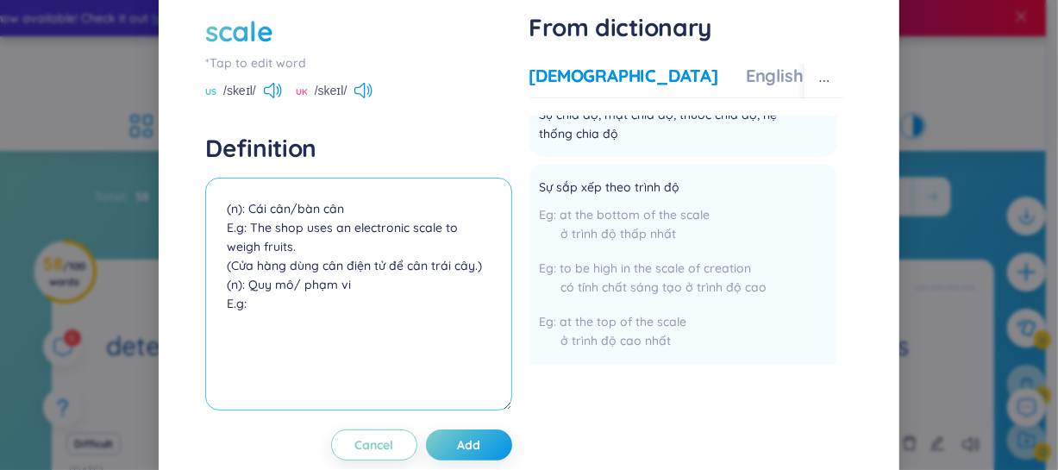
scroll to position [72, 0]
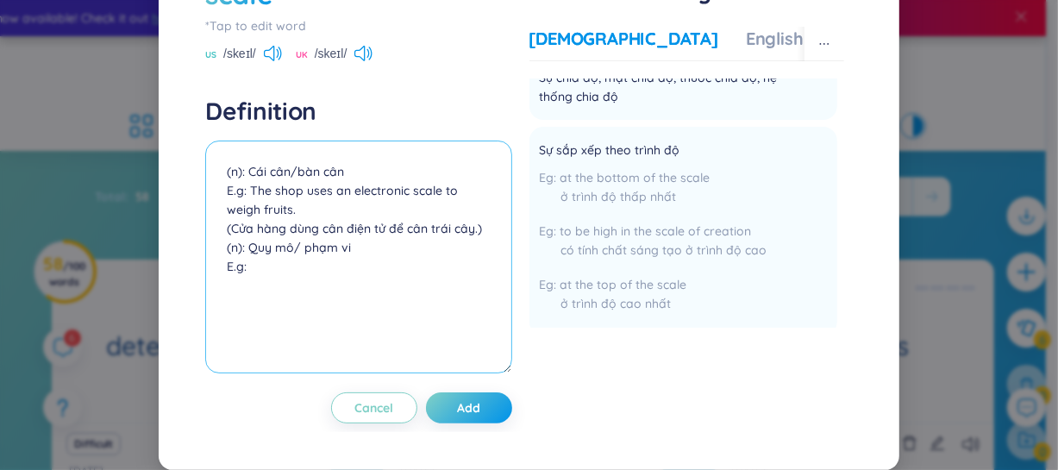
paste textarea "Climate change is a problem on a global scale."
paste textarea "(Biến đổi khí hậu là một vấn đề ở quy mô toàn cầu.)"
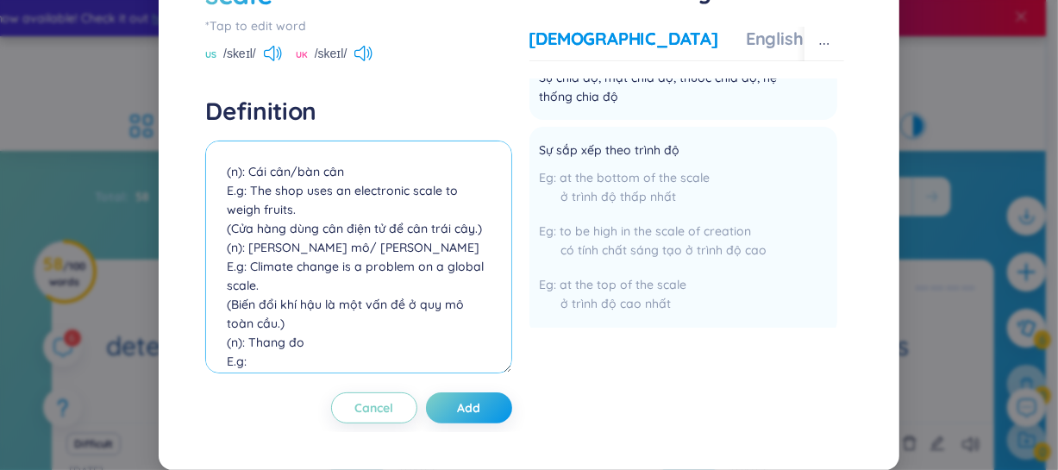
click at [315, 335] on textarea "(n): Cái cân/bàn cân E.g: The shop uses an electronic scale to weigh fruits. (C…" at bounding box center [358, 256] width 306 height 233
click at [302, 363] on textarea "(n): Cái cân/bàn cân E.g: The shop uses an electronic scale to weigh fruits. (C…" at bounding box center [358, 256] width 306 height 233
paste textarea "The map is drawn to a scale of 1:1000."
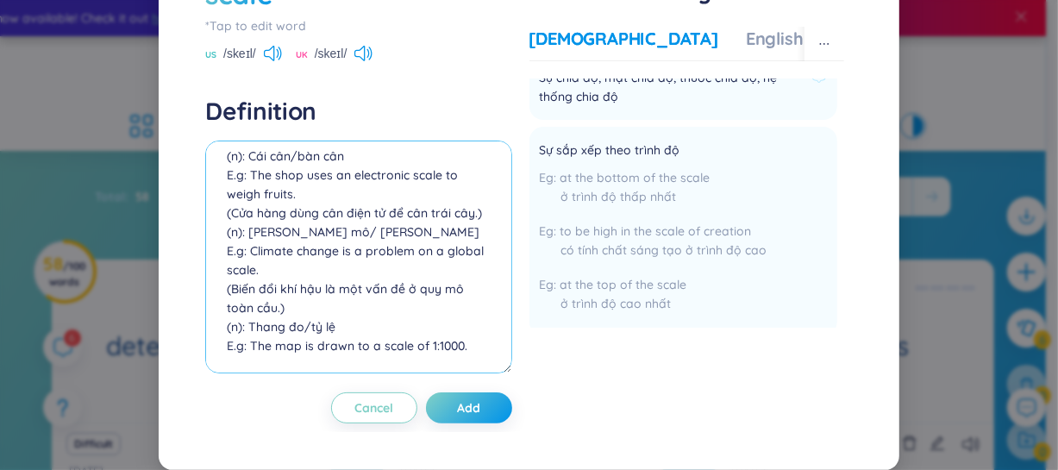
paste textarea "(Bản đồ được vẽ theo tỷ lệ 1:1000.)"
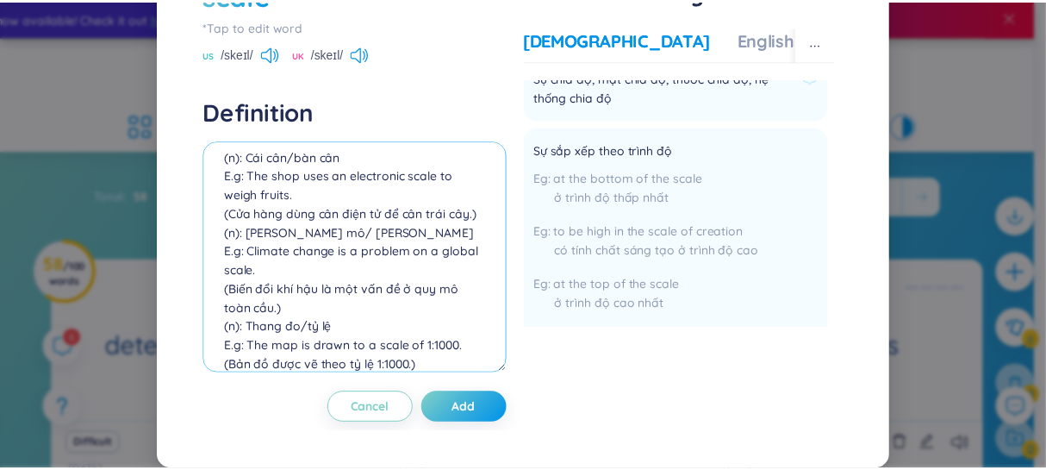
scroll to position [53, 0]
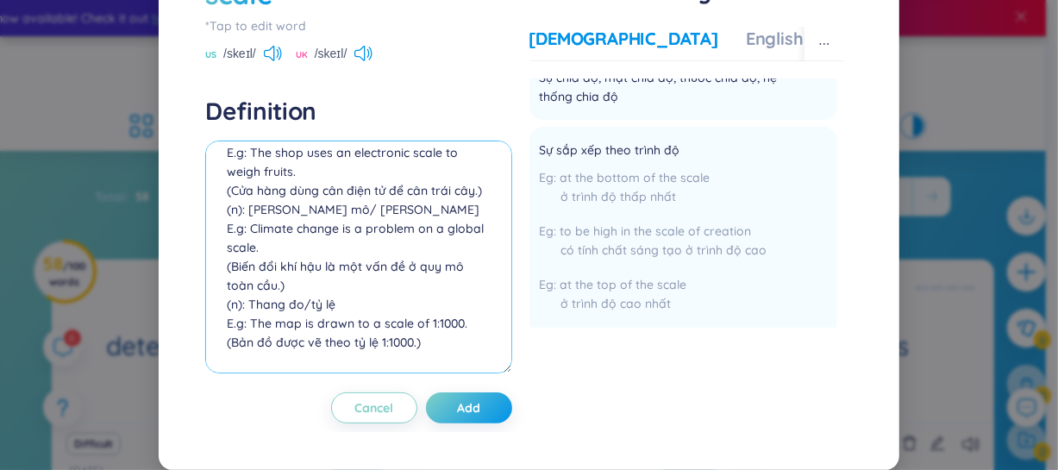
paste textarea "Pain is measured on a scale from 1 to 10."
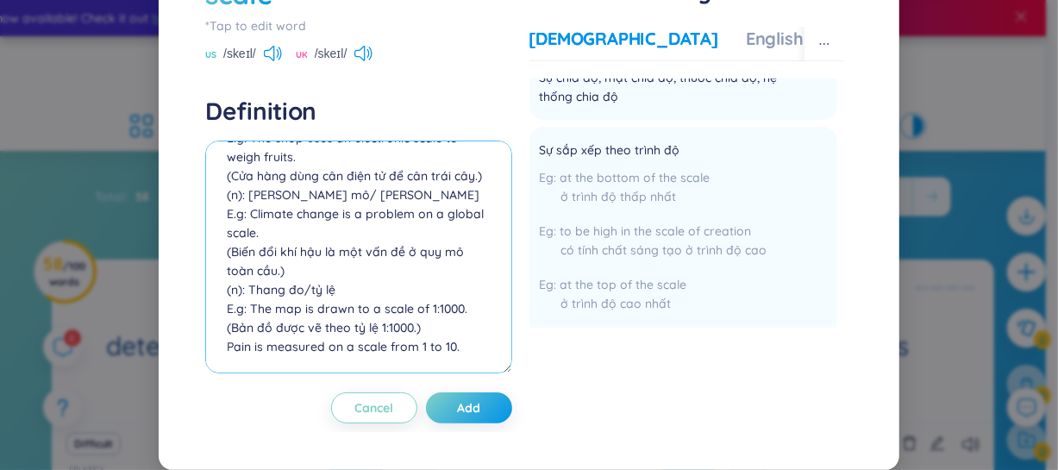
paste textarea "(Cơn đau được đo trên thang từ 1 đến 10.)"
type textarea "(n): Cái cân/bàn cân E.g: The shop uses an electronic scale to weigh fruits. (C…"
click at [490, 395] on button "Add" at bounding box center [469, 407] width 86 height 31
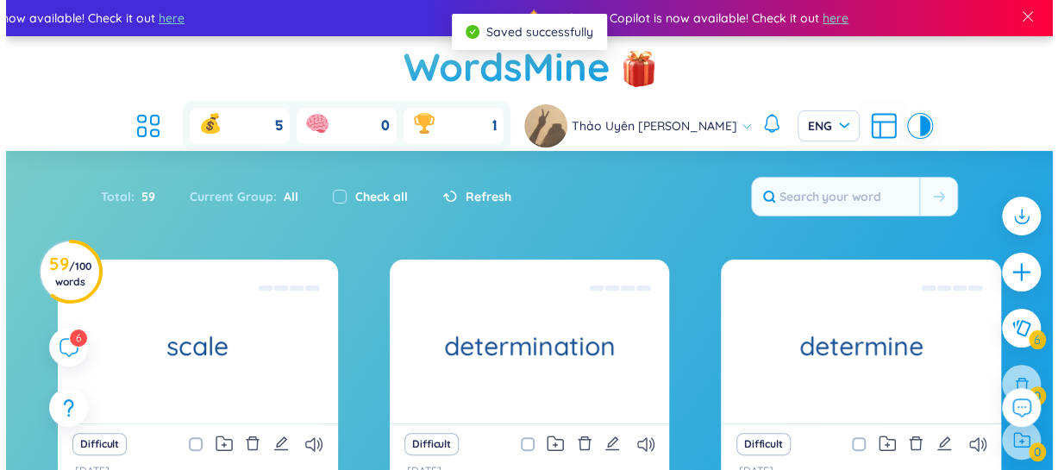
scroll to position [52, 0]
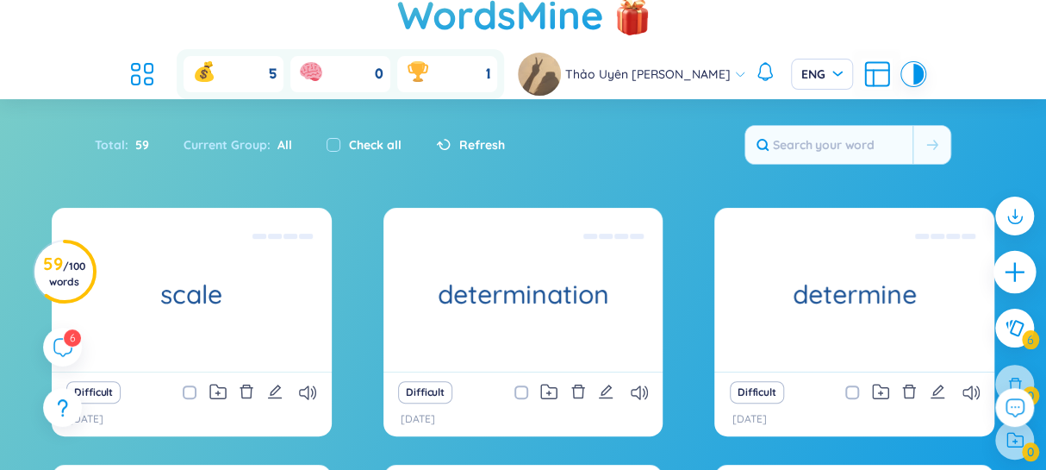
click at [1025, 276] on icon "plus" at bounding box center [1015, 272] width 24 height 24
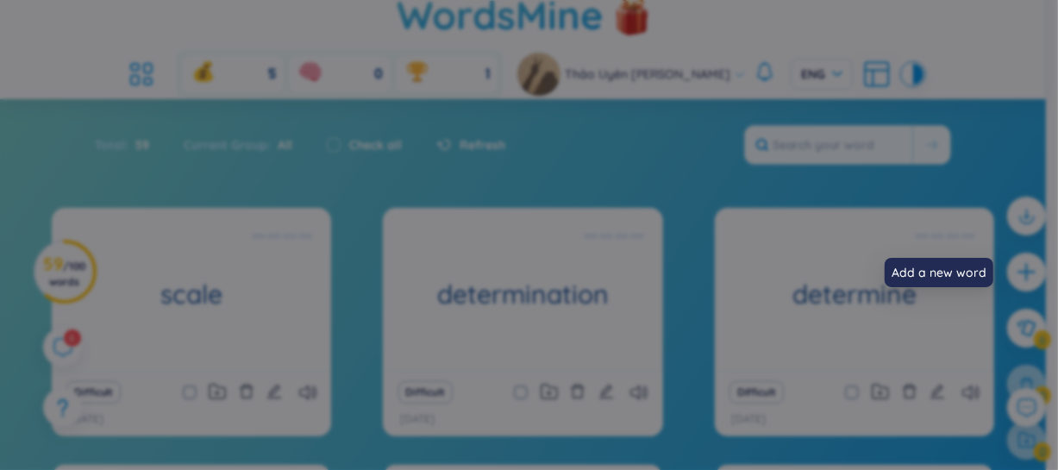
scroll to position [0, 0]
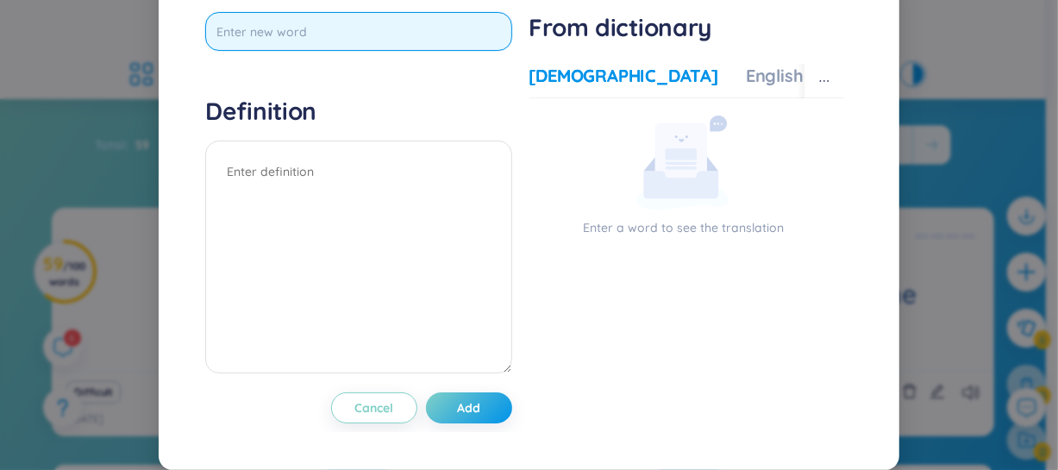
click at [457, 51] on input "text" at bounding box center [358, 31] width 306 height 39
type input "quartz"
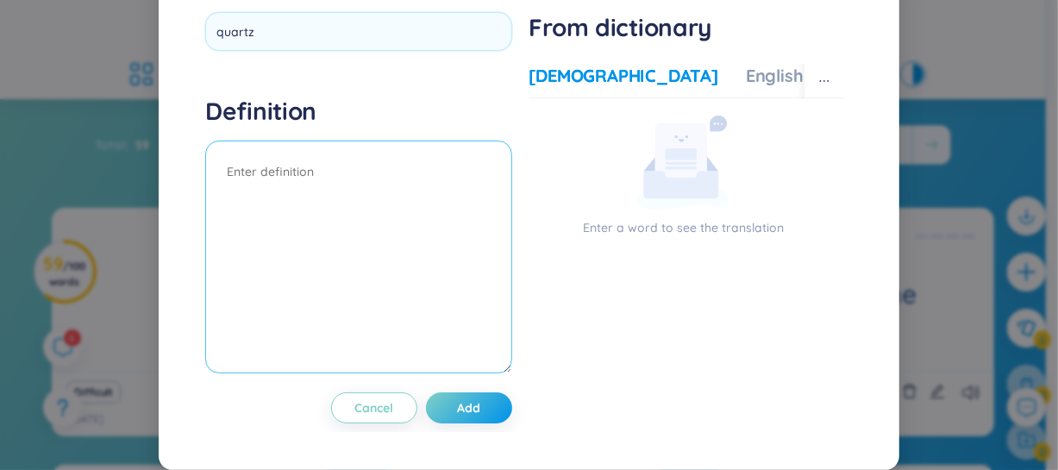
click at [313, 204] on div "Definition" at bounding box center [358, 237] width 306 height 283
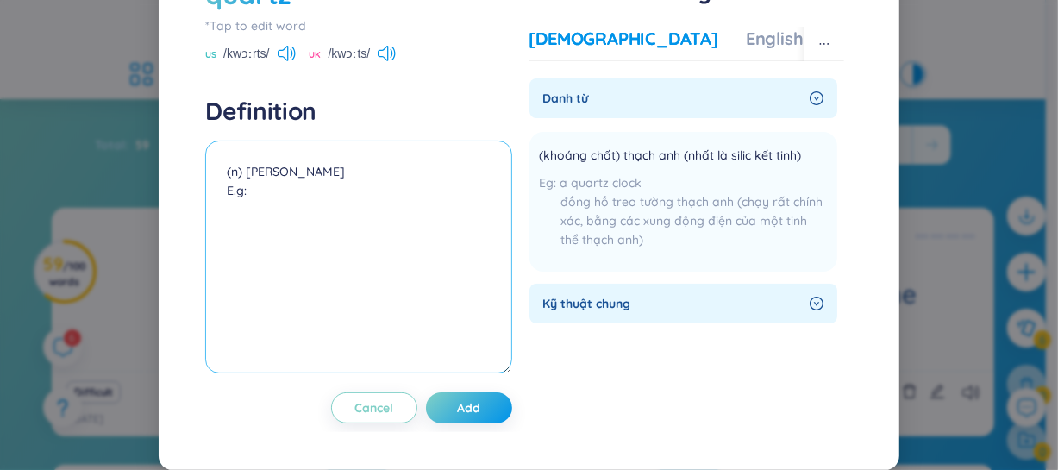
paste textarea "Quartz is one of the most common minerals on Earth."
paste textarea "(Thạch anh là một trong những khoáng vật phổ biến nhất trên Trái Đất.)"
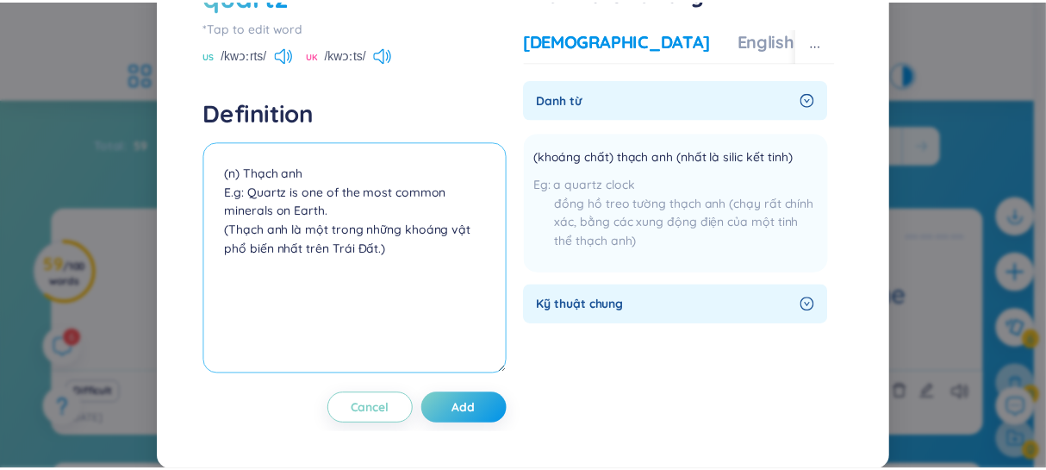
scroll to position [72, 0]
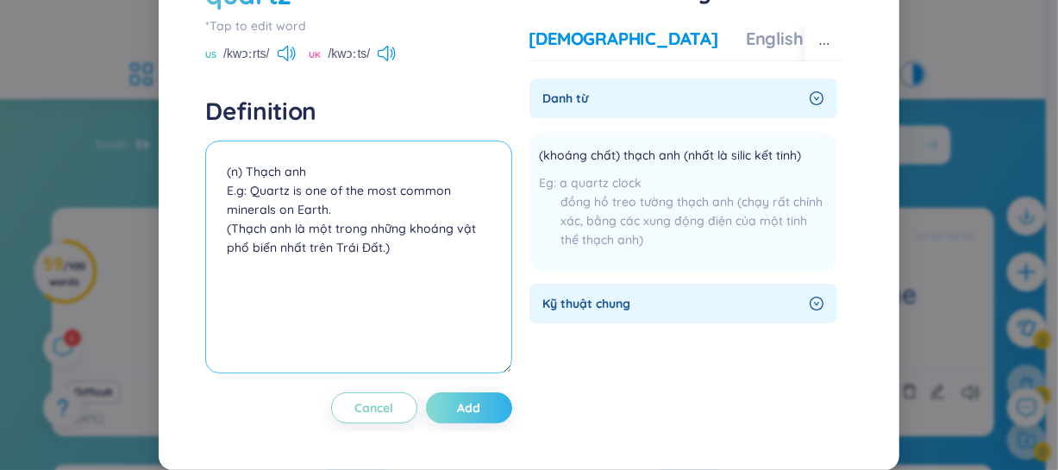
type textarea "(n) Thạch anh E.g: Quartz is one of the most common minerals on Earth. (Thạch a…"
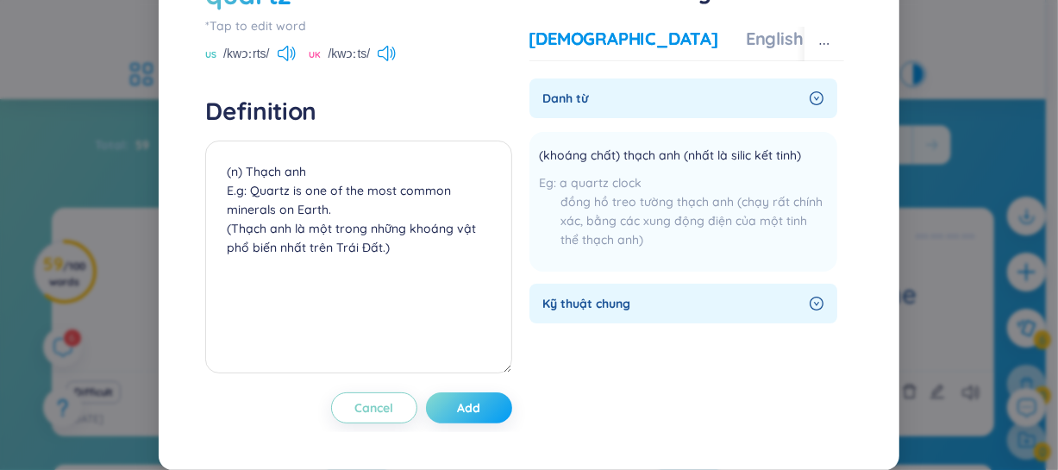
click at [485, 412] on button "Add" at bounding box center [469, 407] width 86 height 31
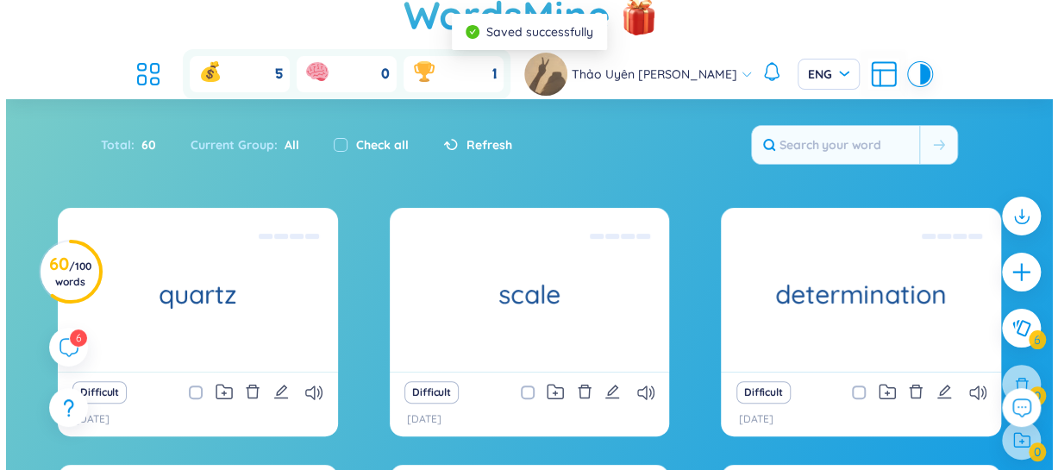
scroll to position [0, 0]
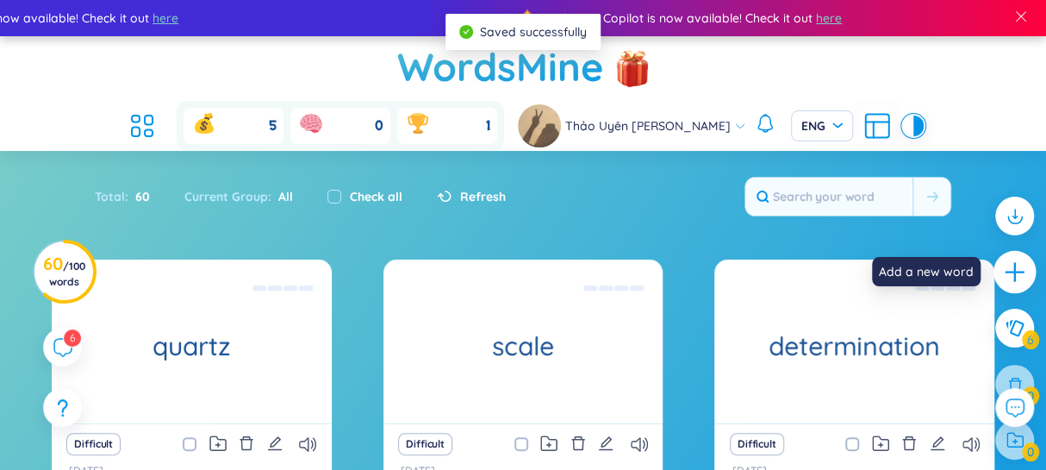
click at [1006, 269] on icon "plus" at bounding box center [1015, 272] width 24 height 24
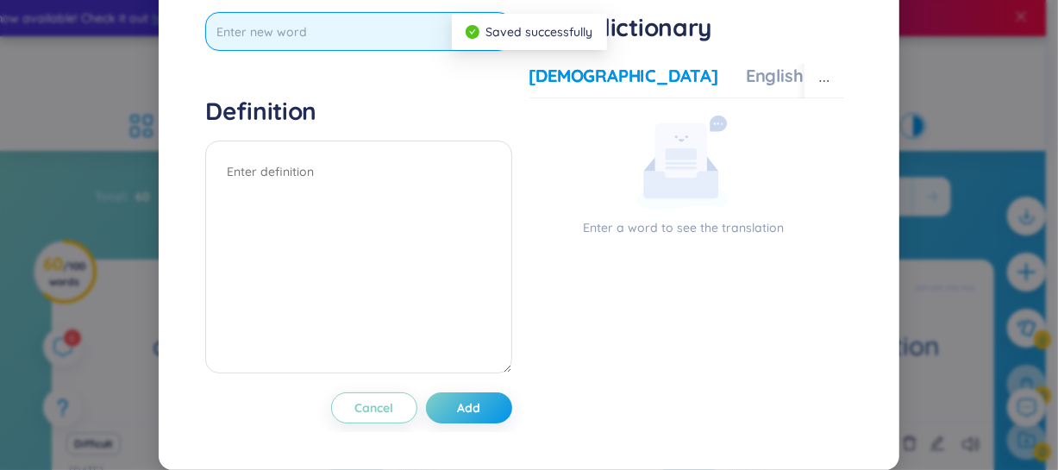
click at [242, 51] on input "text" at bounding box center [358, 31] width 306 height 39
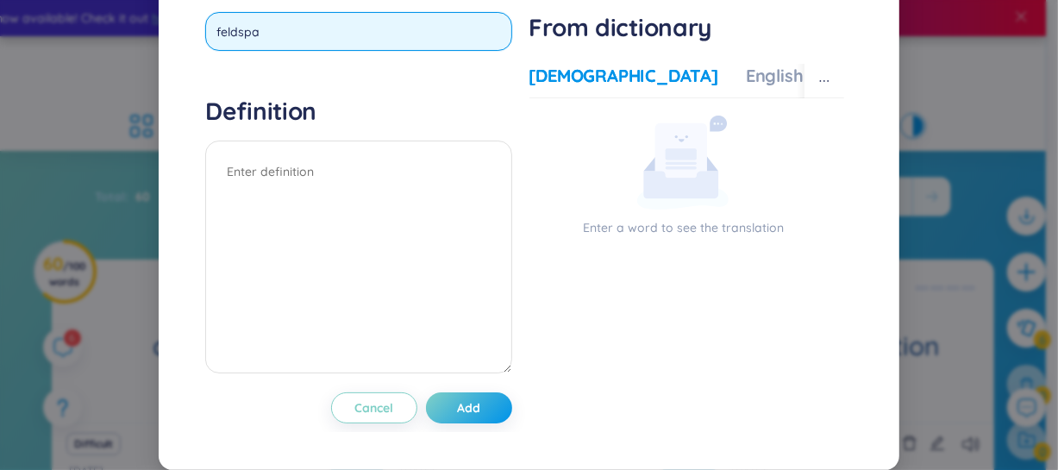
type input "feldspar"
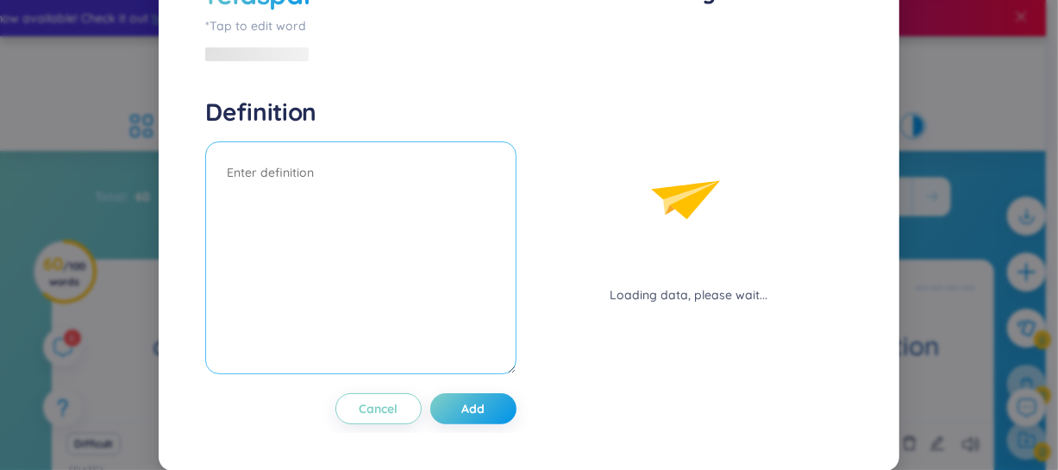
click at [358, 217] on textarea at bounding box center [360, 257] width 310 height 233
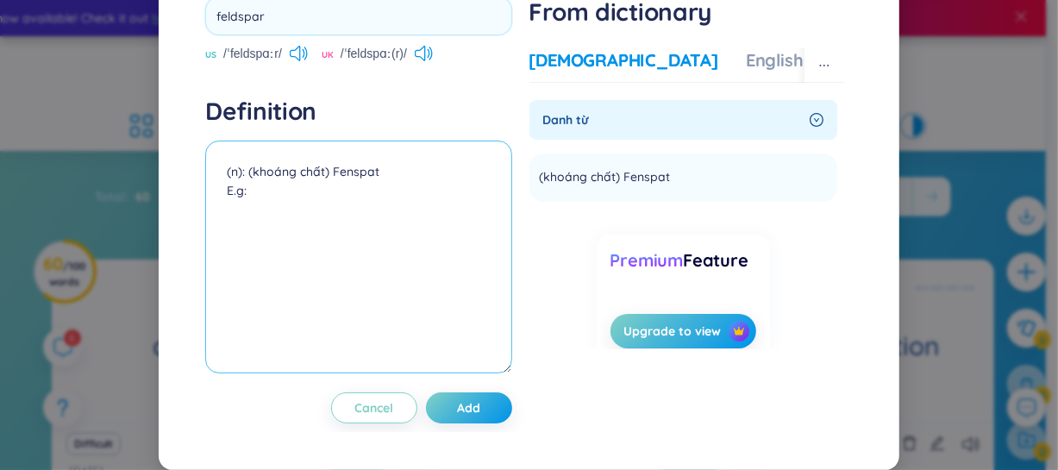
click at [284, 259] on textarea "(n): (khoáng chất) Fenspat E.g:" at bounding box center [358, 256] width 306 height 233
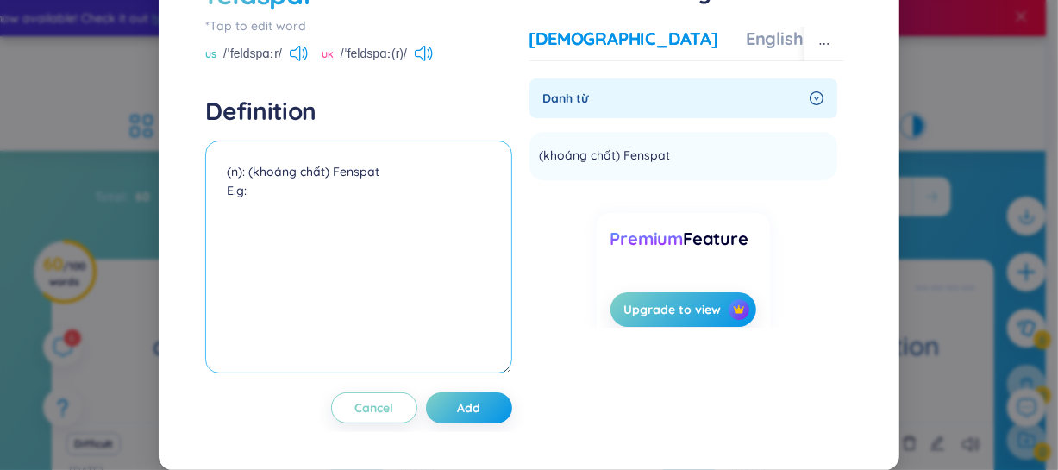
paste textarea "Granite is composed mainly of quartz and feldspar."
click at [280, 245] on textarea "(n): (khoáng chất) Fenspat E.g: Granite is composed mainly of quartz and feldsp…" at bounding box center [358, 256] width 306 height 233
click at [332, 289] on textarea "(n): (khoáng chất) Fenspat E.g: Granite is composed mainly of quartz and feldsp…" at bounding box center [358, 256] width 306 height 233
paste textarea "(Đá granite chủ yếu được tạo thành từ [GEOGRAPHIC_DATA] và feldspar.)"
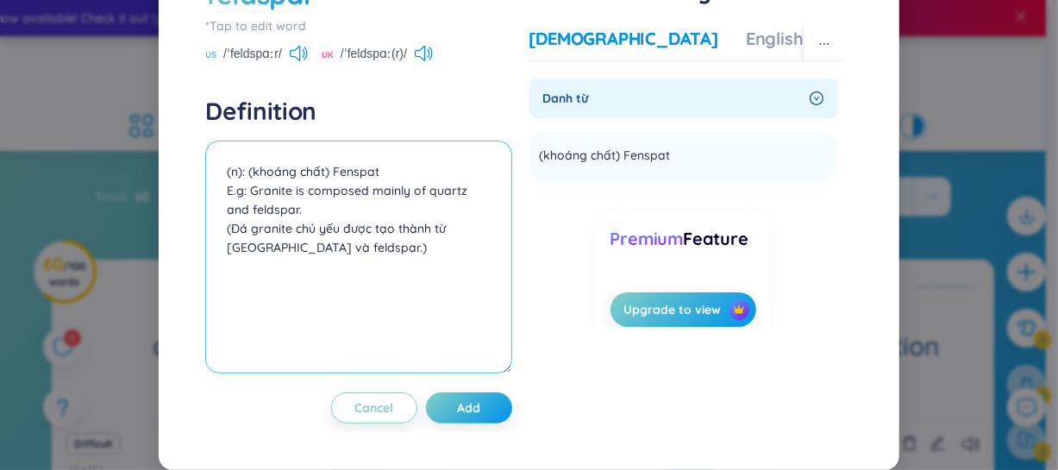
click at [332, 289] on textarea "(n): (khoáng chất) Fenspat E.g: Granite is composed mainly of quartz and feldsp…" at bounding box center [358, 256] width 306 height 233
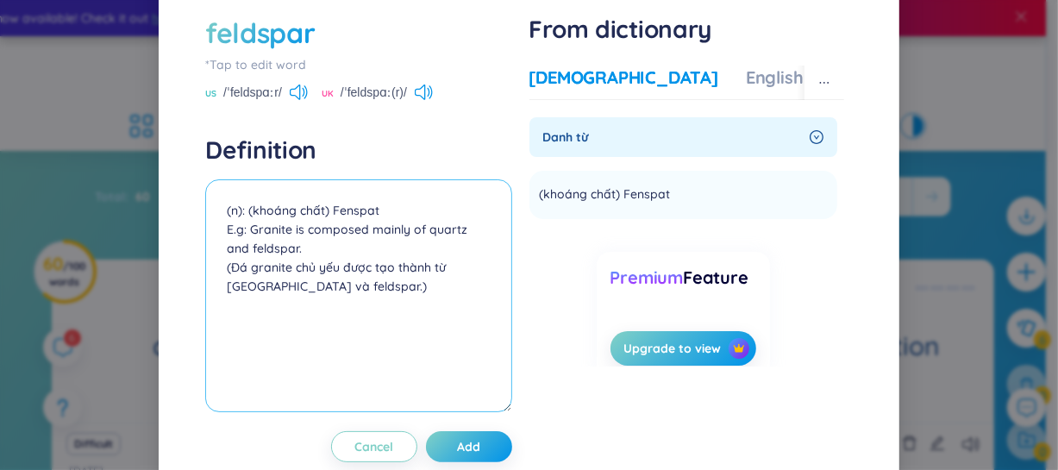
scroll to position [72, 0]
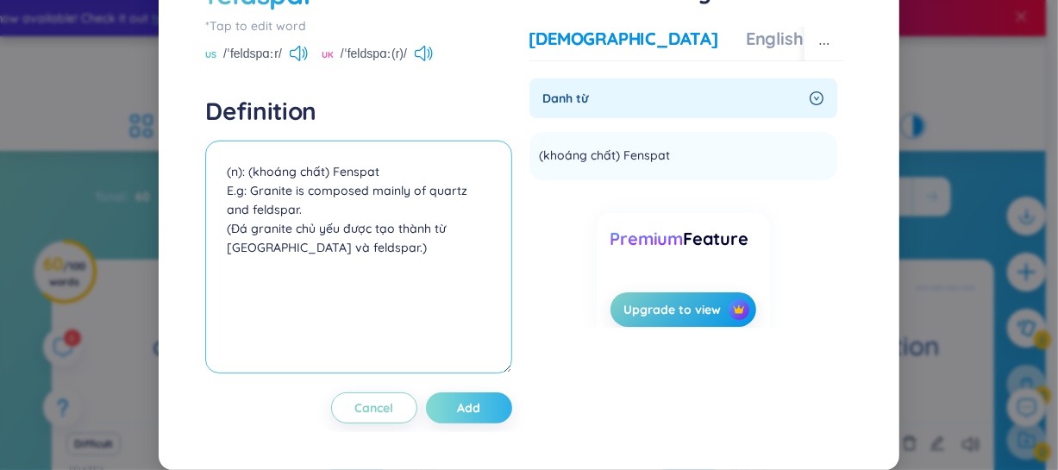
type textarea "(n): (khoáng chất) Fenspat E.g: Granite is composed mainly of quartz and feldsp…"
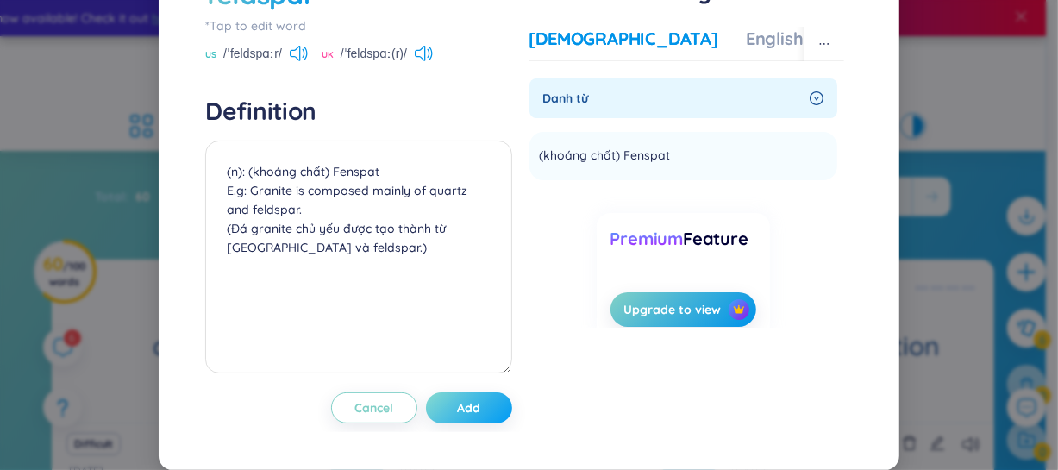
click at [471, 414] on span "Add" at bounding box center [468, 407] width 23 height 17
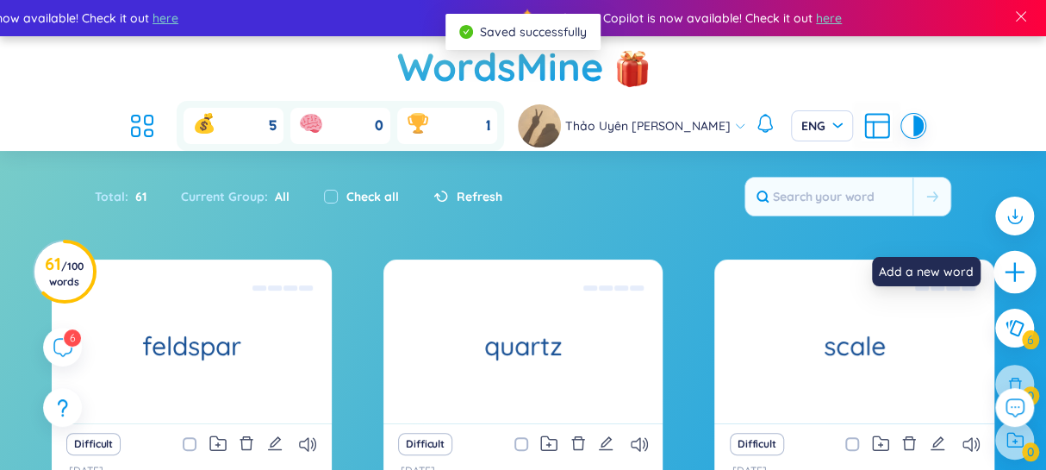
click at [1010, 265] on icon "plus" at bounding box center [1015, 272] width 24 height 24
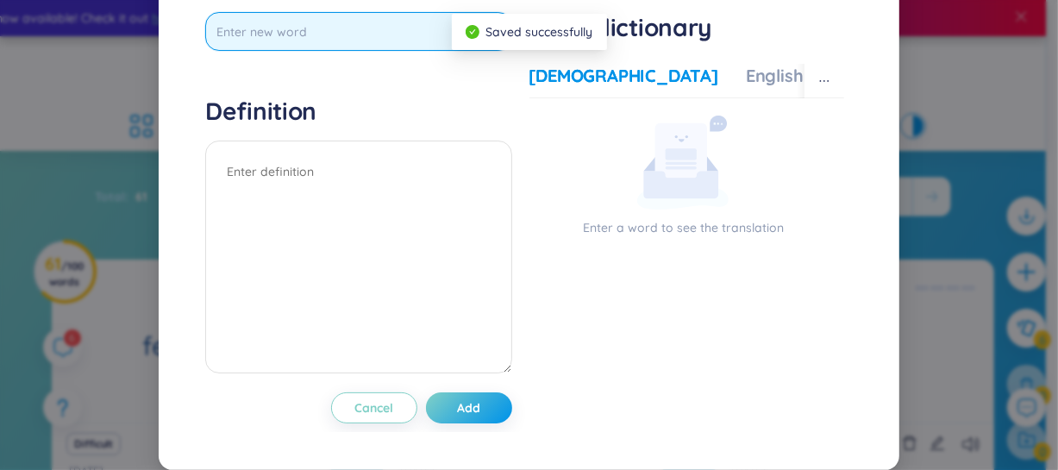
click at [429, 51] on input "text" at bounding box center [358, 31] width 306 height 39
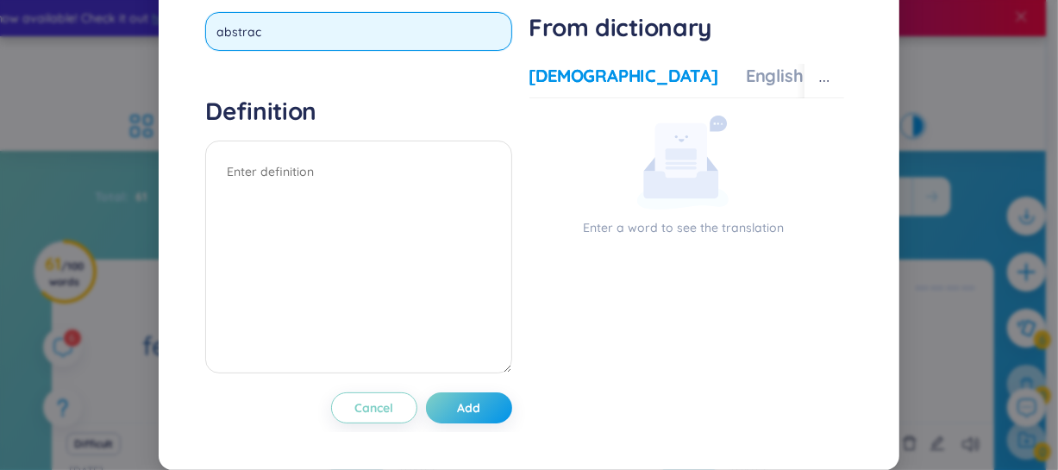
type input "abstract"
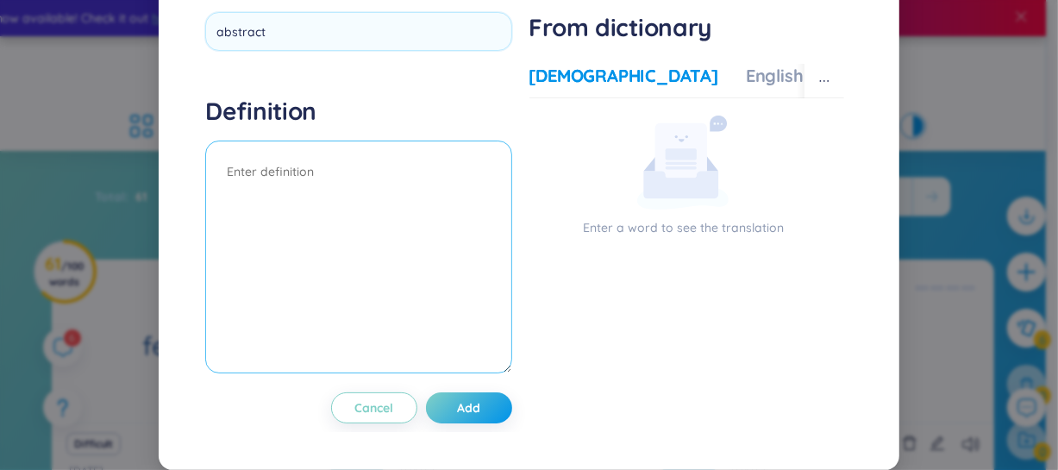
click at [364, 200] on div "Definition" at bounding box center [358, 237] width 306 height 283
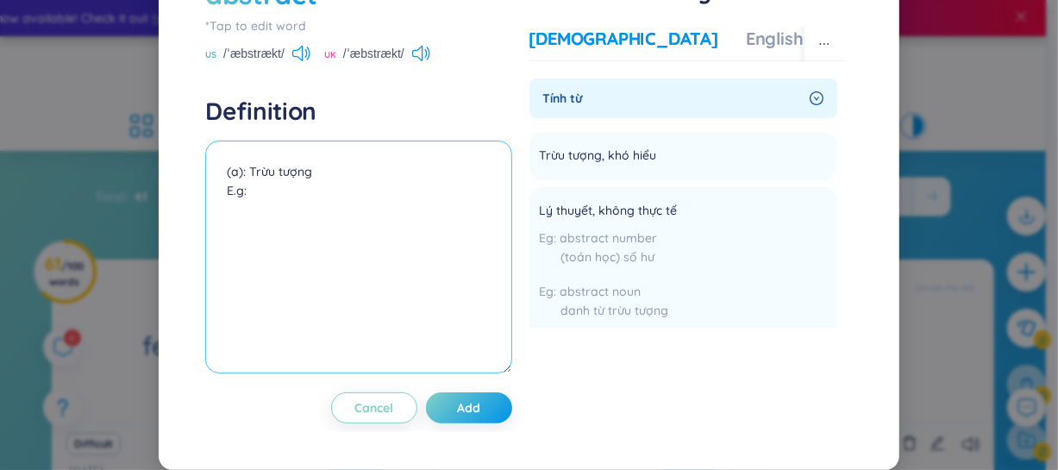
paste textarea "The painting is very abstract, full of shapes and colors."
paste textarea "(Bức tranh rất trừu tượng, đầy hình khối và màu sắc.)"
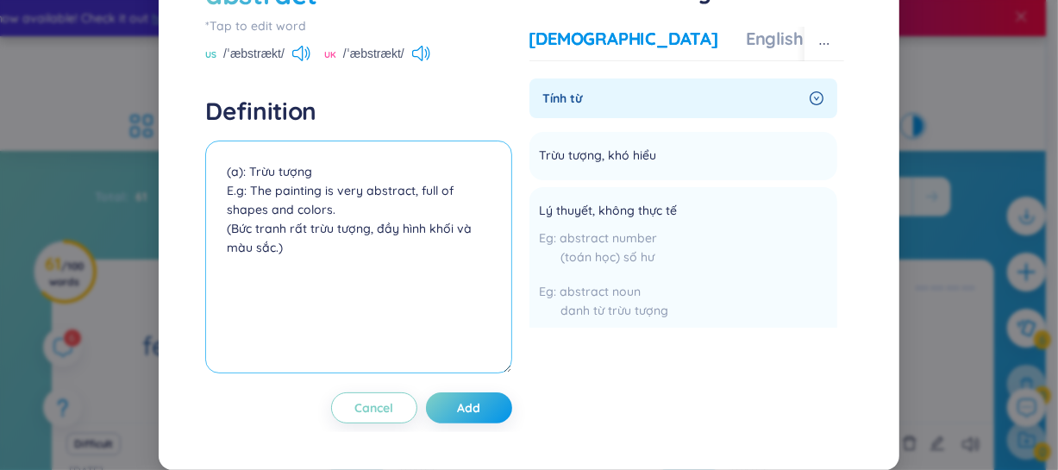
click at [233, 334] on textarea "(a): Trừu tượng E.g: The painting is very abstract, full of shapes and colors. …" at bounding box center [358, 256] width 306 height 233
paste textarea "I read the abstract of the research before deciding to buy it."
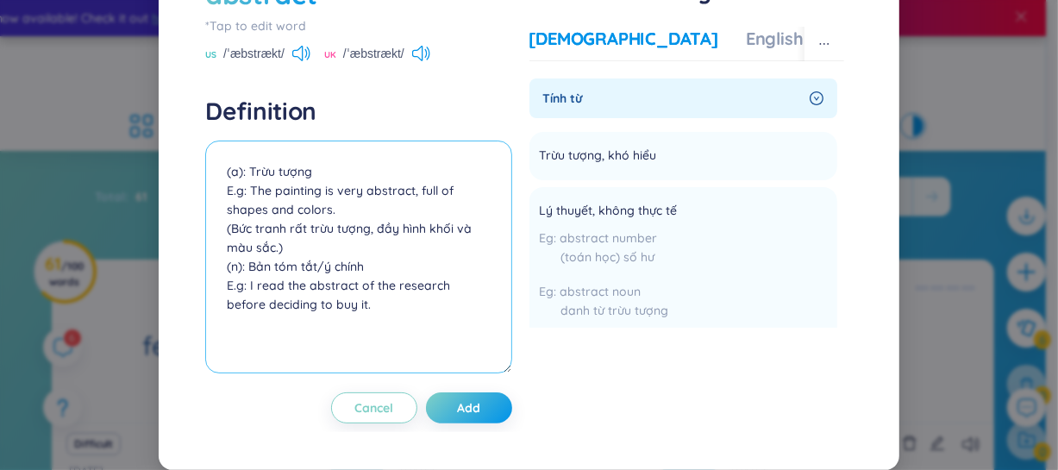
paste textarea "(Tôi đọc bản tóm tắt của nghiên cứu trước khi quyết định mua.)"
type textarea "(a): Trừu tượng E.g: The painting is very abstract, full of shapes and colors. …"
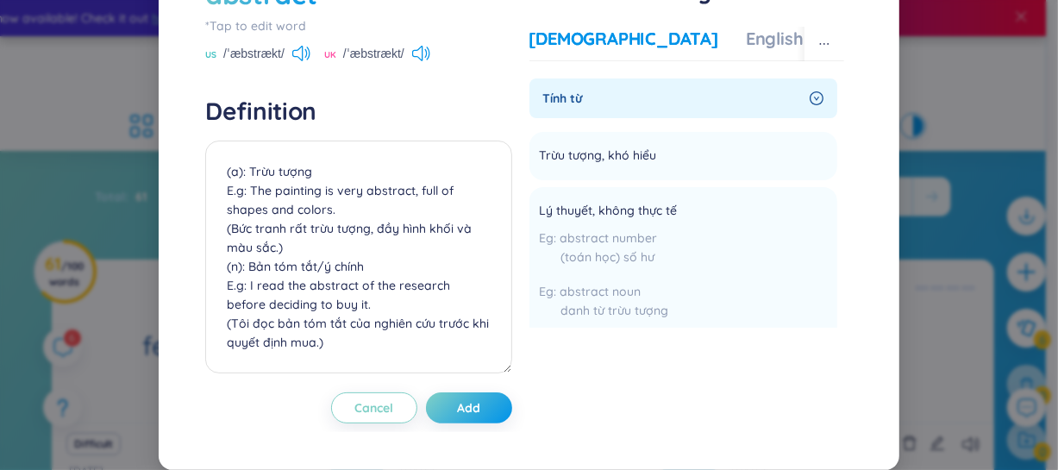
click at [469, 423] on div "abstract *Tap to edit word US /ˈæbstrækt/ UK /ˈæbstrækt/ Definition (a): Trừu t…" at bounding box center [358, 199] width 306 height 448
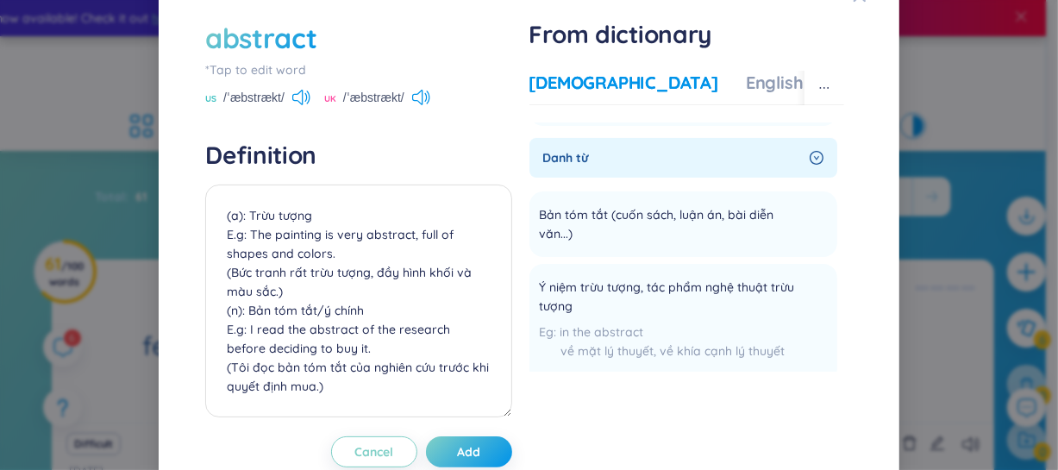
scroll to position [72, 0]
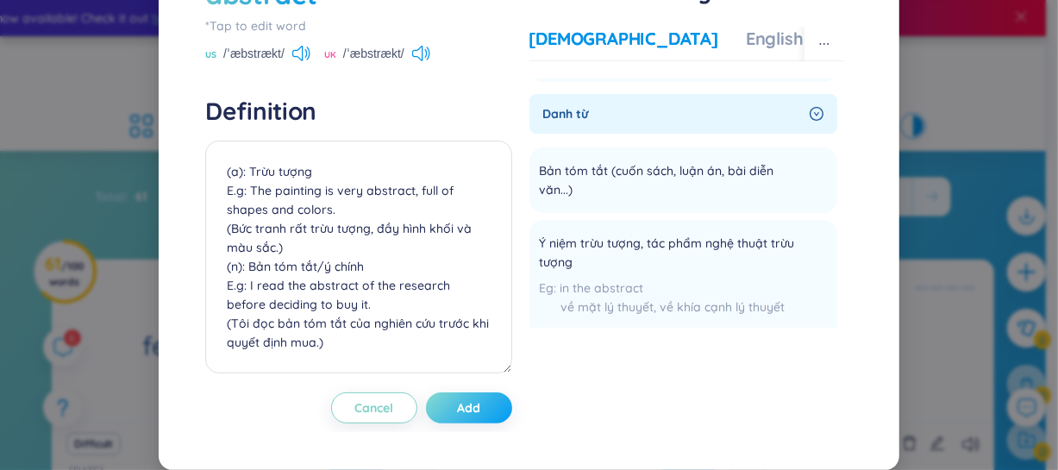
click at [467, 396] on button "Add" at bounding box center [469, 407] width 86 height 31
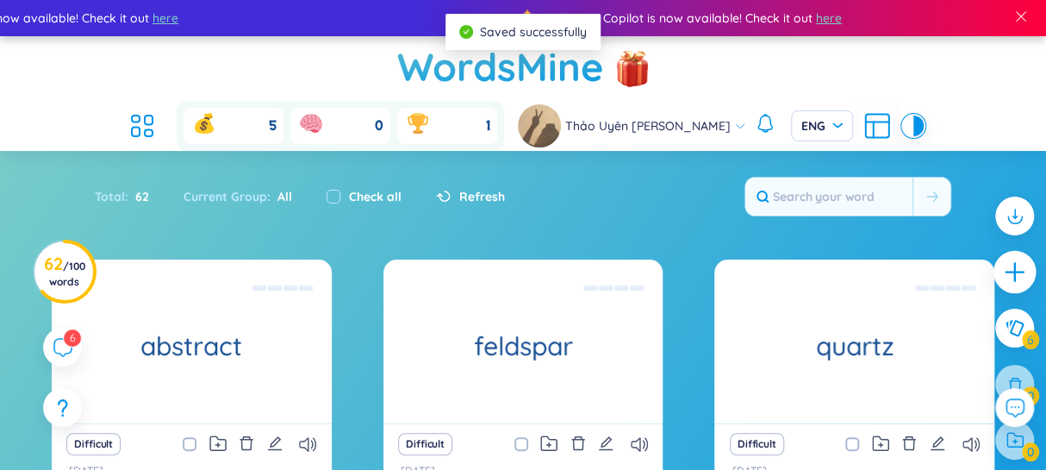
click at [1019, 278] on icon "plus" at bounding box center [1015, 272] width 24 height 24
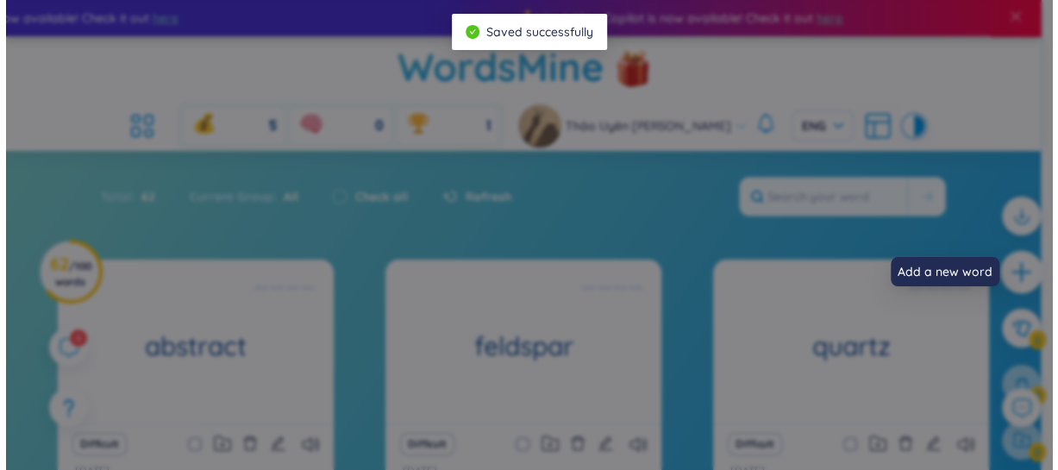
scroll to position [0, 0]
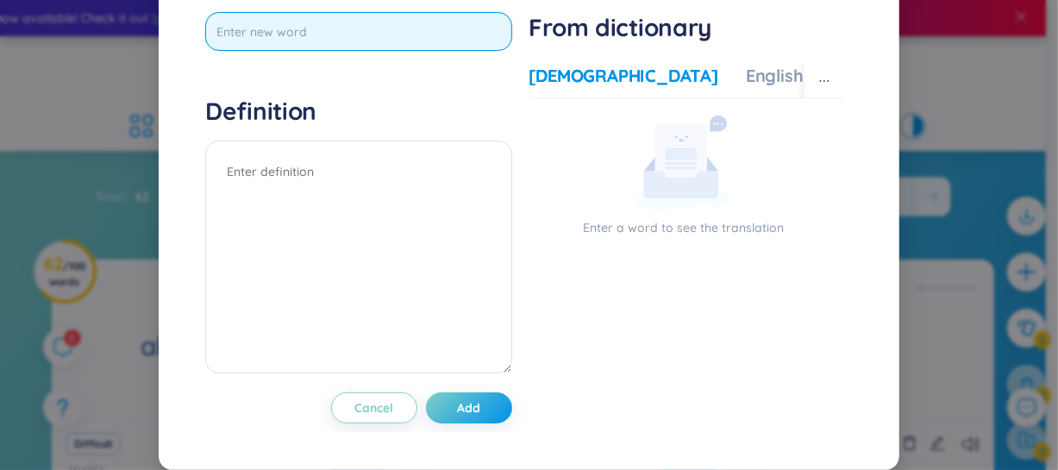
click at [447, 51] on input "text" at bounding box center [358, 31] width 306 height 39
type input "picture"
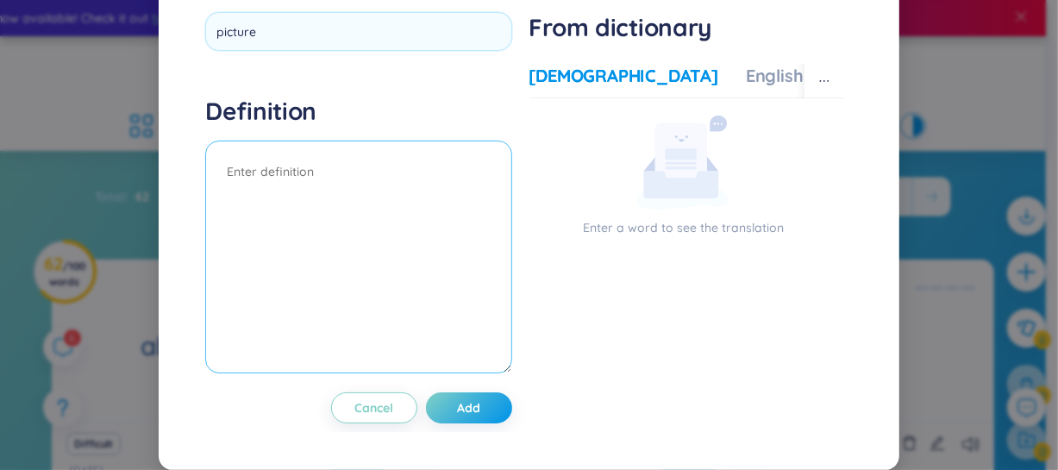
click at [310, 202] on div "Definition" at bounding box center [358, 237] width 306 height 283
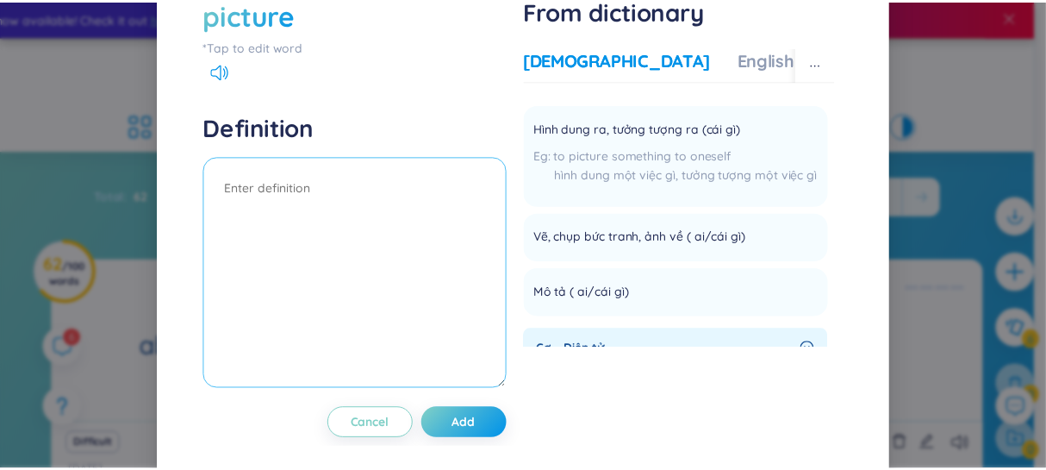
scroll to position [888, 0]
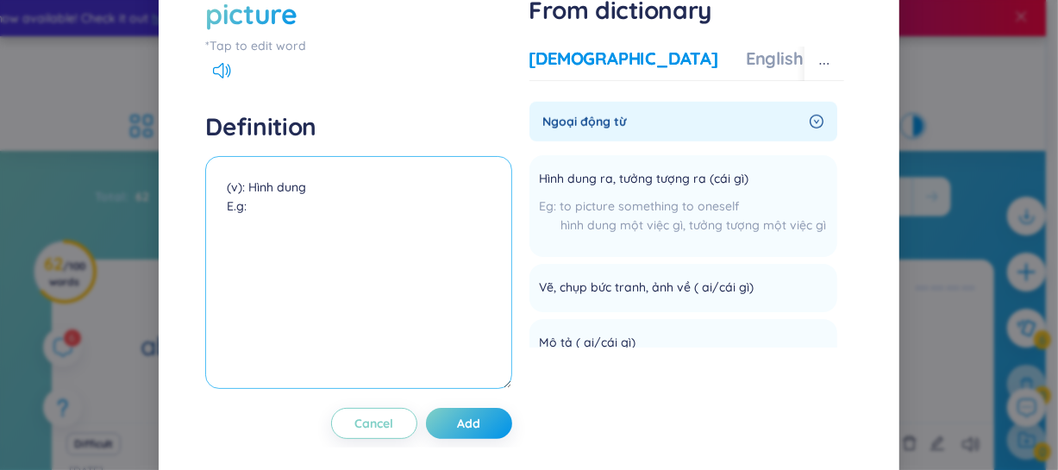
click at [321, 181] on textarea "(v): Hình dung E.g:" at bounding box center [358, 272] width 306 height 233
click at [305, 206] on textarea "(v): Hình dung/ khắc họa E.g:" at bounding box center [358, 272] width 306 height 233
paste textarea "I can’t picture living in another country."
paste textarea "The book pictures the life of farmers in the 19th century."
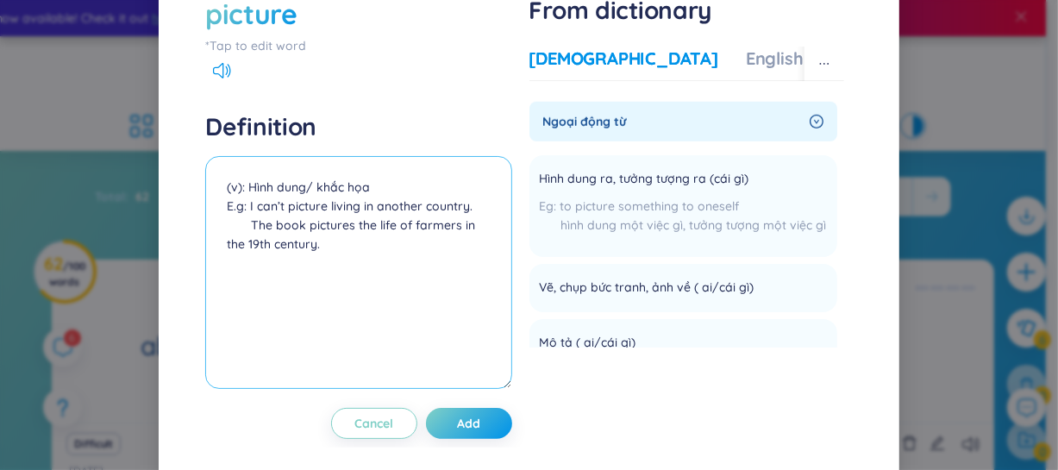
paste textarea "(Cuốn sách khắc họa cuộc sống của nông dân thế kỷ 19.)"
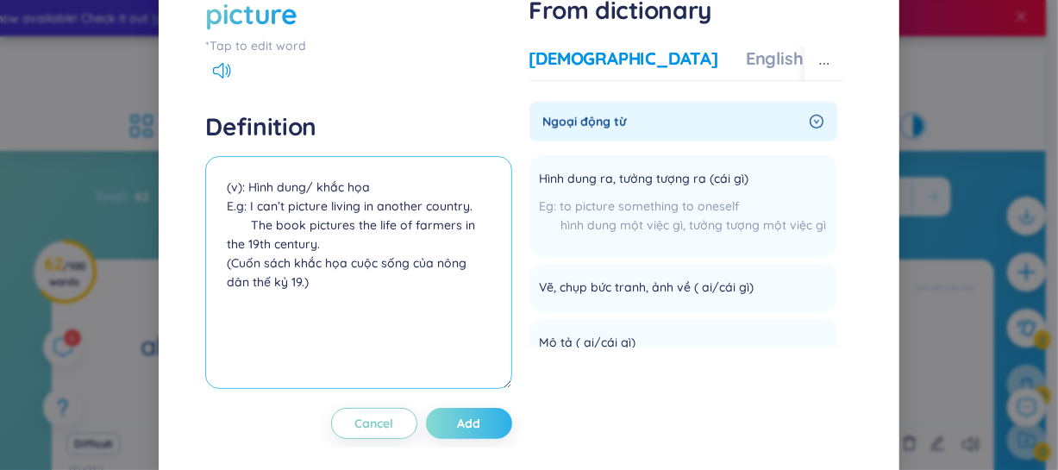
type textarea "(v): Hình dung/ khắc họa E.g: I can’t picture living in another country. The bo…"
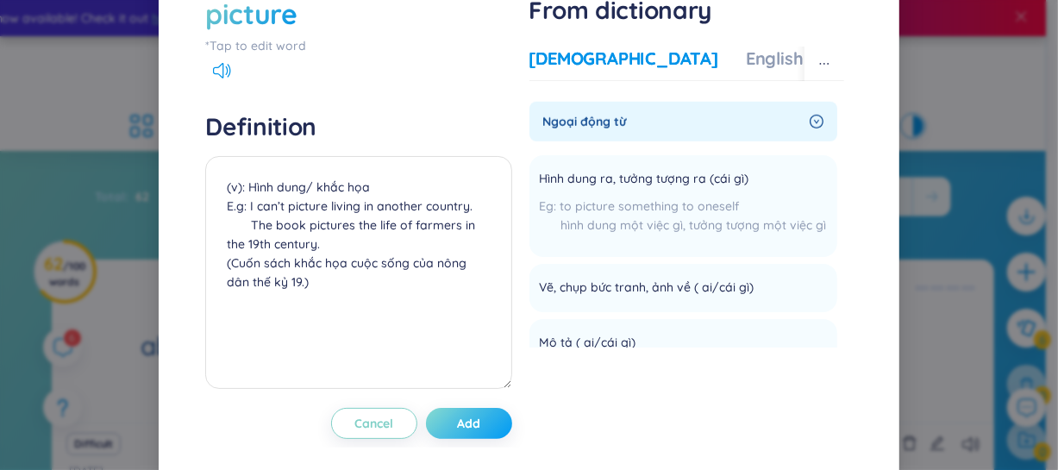
click at [457, 423] on span "Add" at bounding box center [468, 423] width 23 height 17
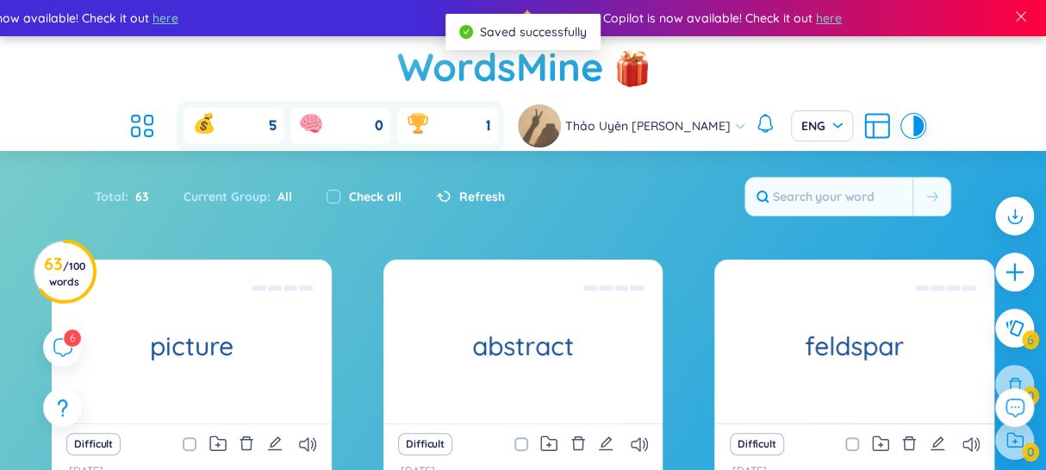
drag, startPoint x: 1014, startPoint y: 252, endPoint x: 1011, endPoint y: 277, distance: 25.2
click at [1014, 262] on div at bounding box center [1014, 272] width 39 height 39
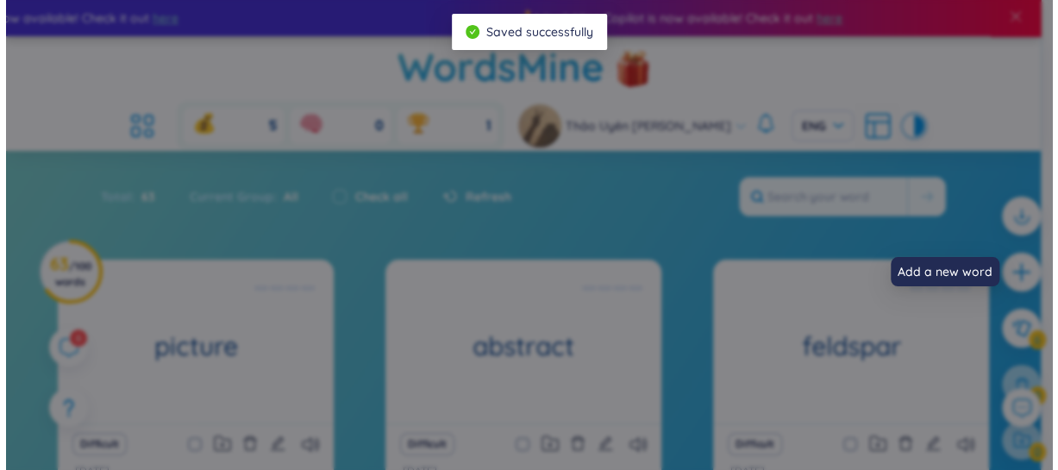
scroll to position [0, 0]
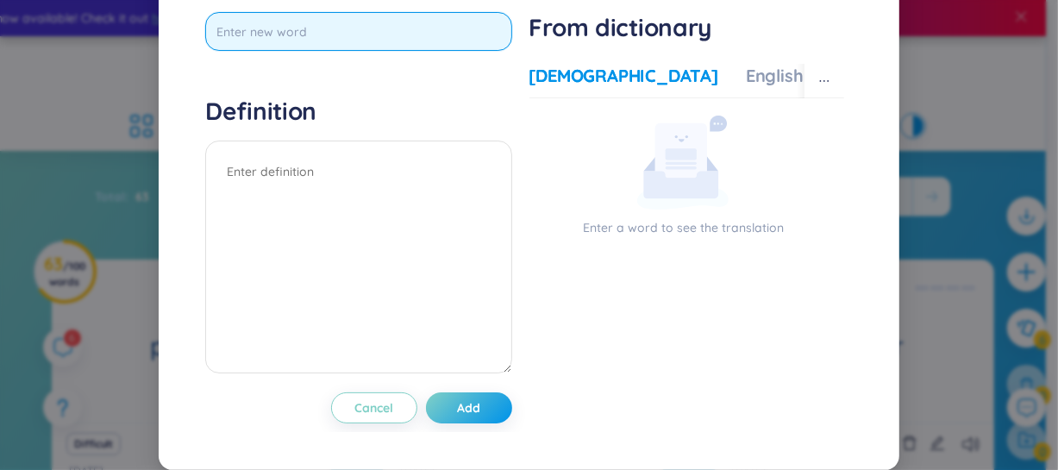
click at [466, 51] on input "text" at bounding box center [358, 31] width 306 height 39
click at [253, 51] on input "enterraining" at bounding box center [358, 31] width 306 height 39
click at [250, 51] on input "enterraining" at bounding box center [358, 31] width 306 height 39
type input "entertaining"
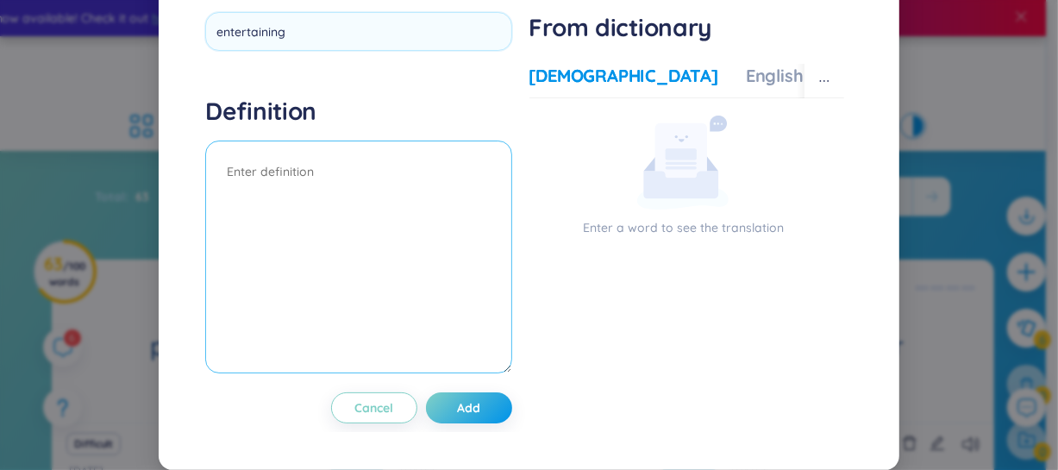
click at [276, 207] on div "Definition" at bounding box center [358, 237] width 306 height 283
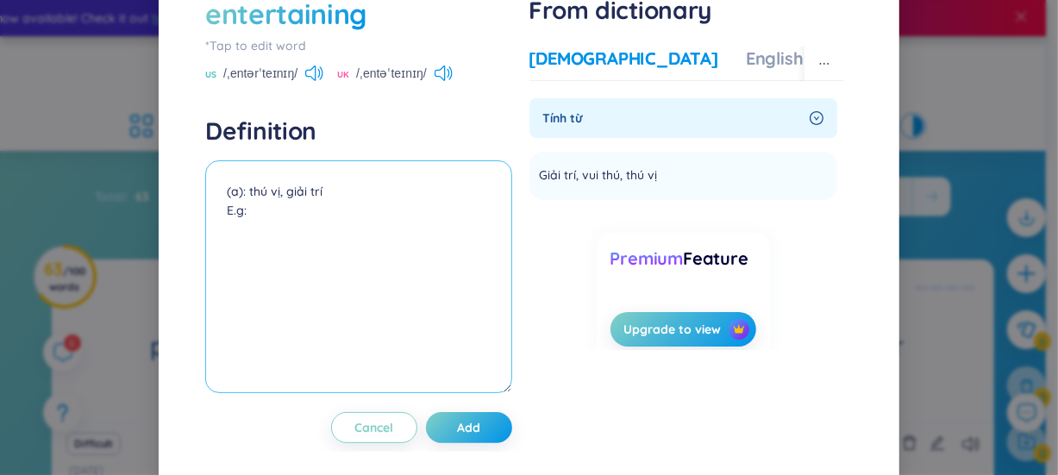
paste textarea "The movie was very entertaining from start to finish."
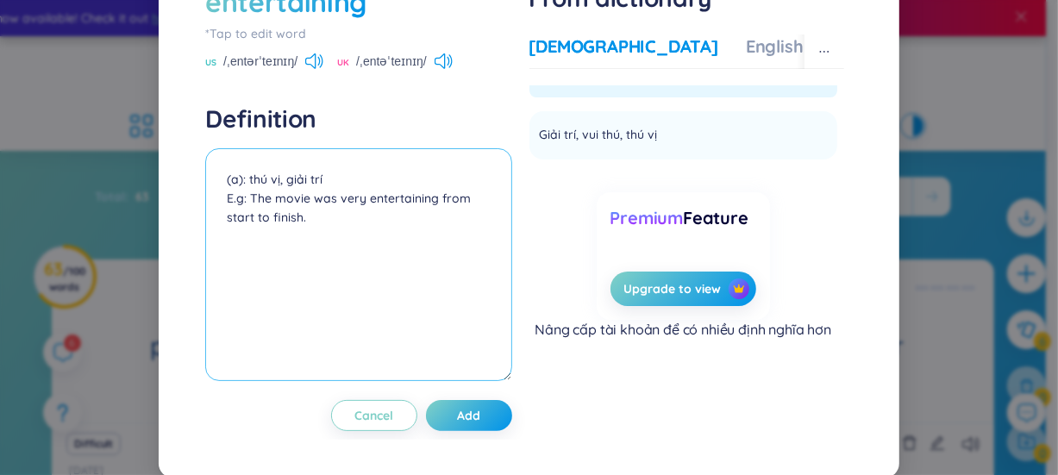
scroll to position [66, 0]
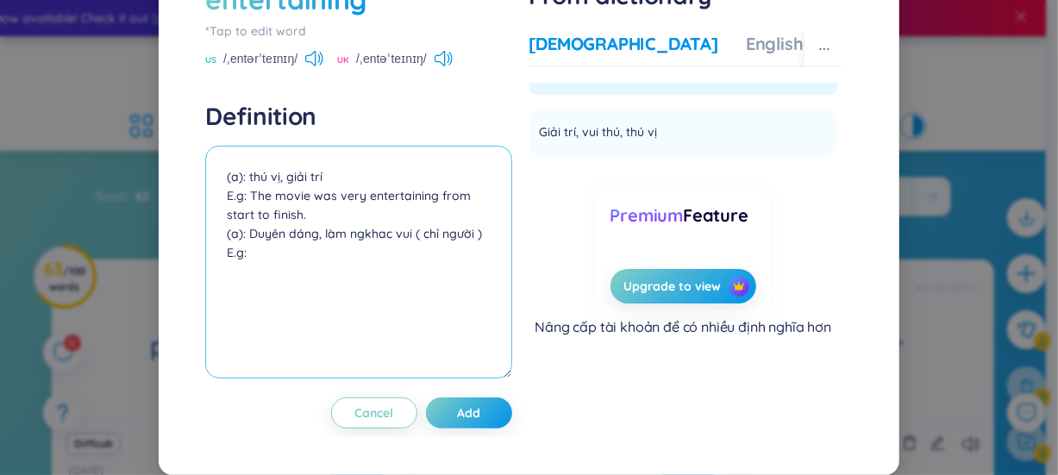
paste textarea "She is an entertaining host who always makes her guests laugh."
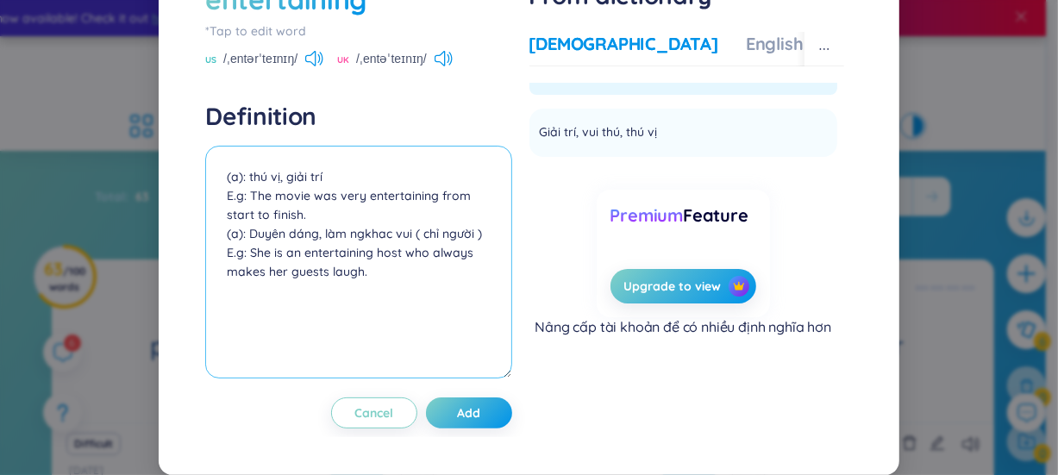
paste textarea "(Cô ấy là một chủ nhà vui tính, luôn làm khách cười.)"
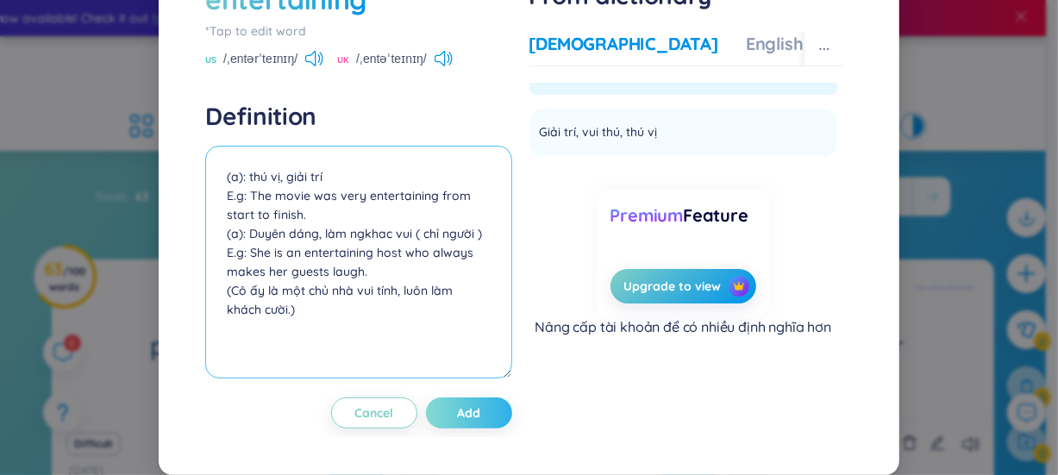
type textarea "(a): thú vị, giải trí E.g: The movie was very entertaining from start to finish…"
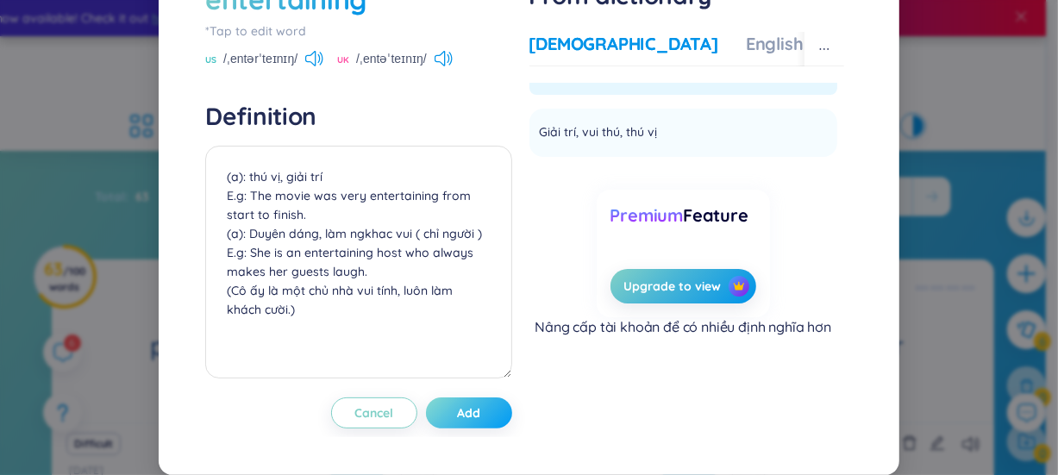
click at [487, 408] on button "Add" at bounding box center [469, 412] width 86 height 31
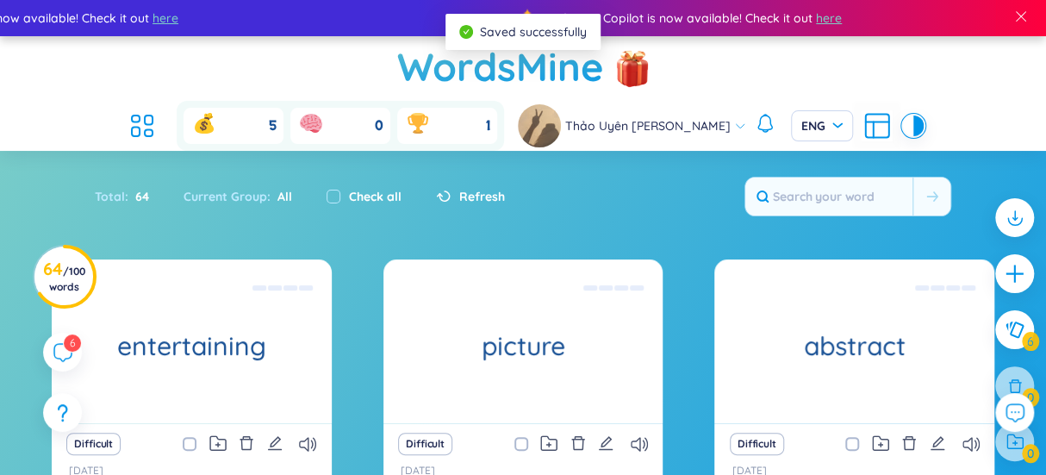
click at [1031, 274] on div at bounding box center [1014, 273] width 39 height 39
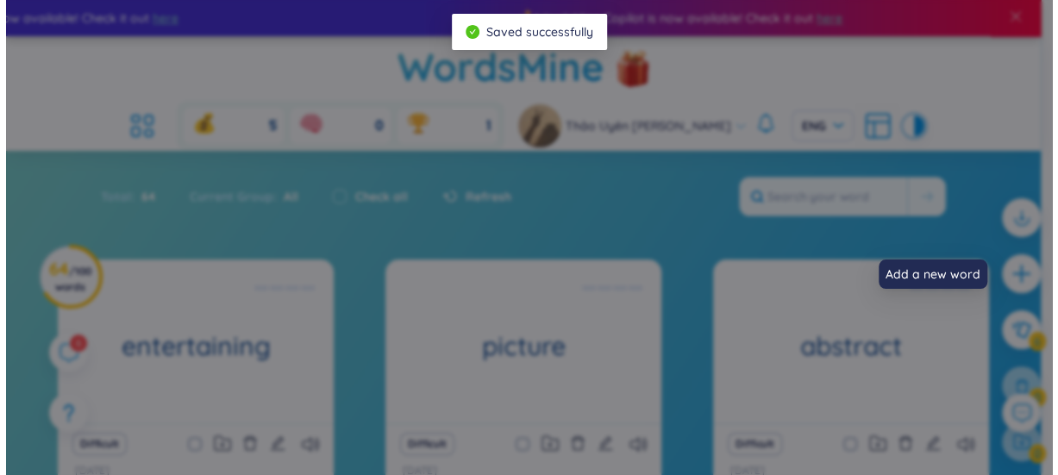
scroll to position [0, 0]
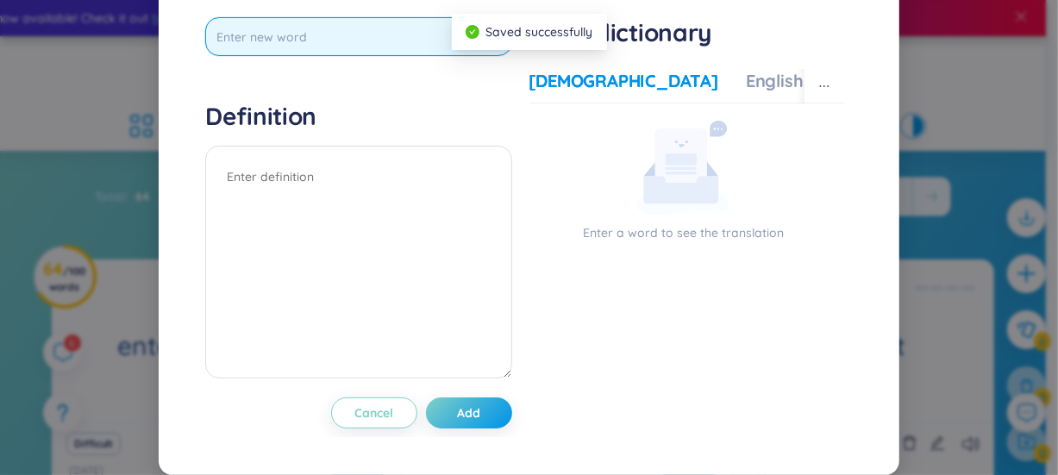
click at [354, 56] on input "text" at bounding box center [358, 36] width 306 height 39
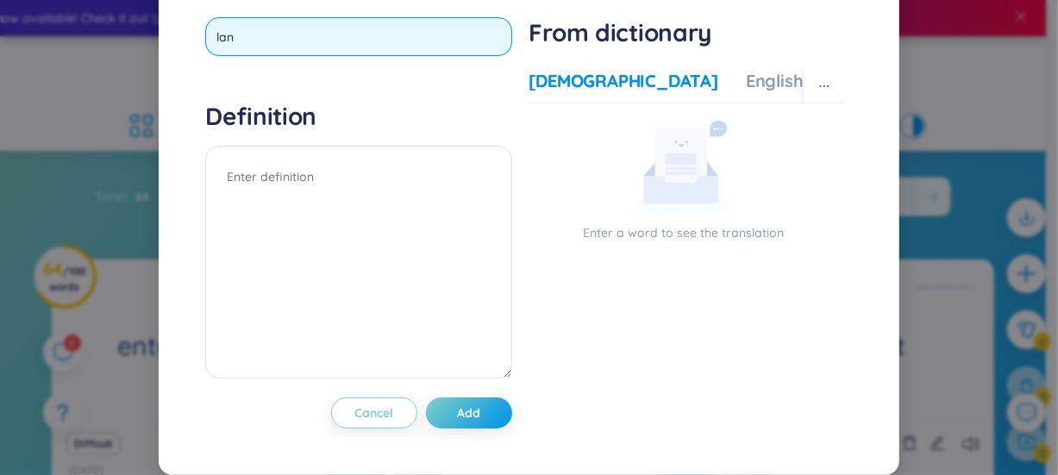
type input "land"
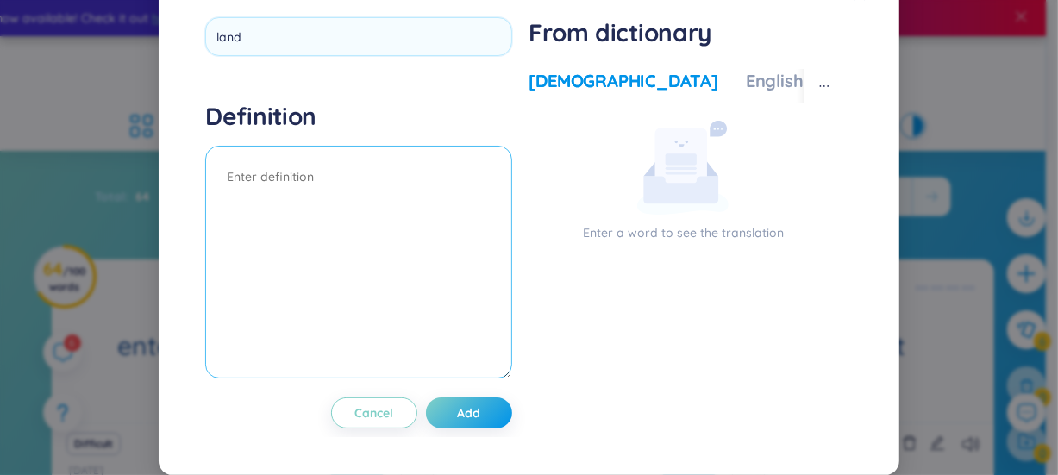
click at [289, 209] on div "Definition" at bounding box center [358, 242] width 306 height 283
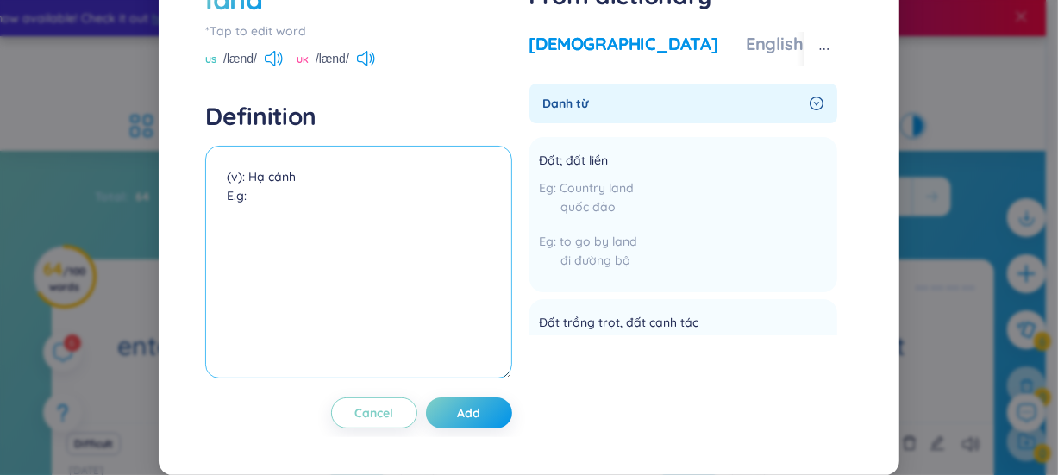
click at [330, 244] on textarea "(v): Hạ cánh E.g:" at bounding box center [358, 262] width 306 height 233
click at [315, 270] on textarea "(v): Hạ cánh/ đáp xuống E.g:" at bounding box center [358, 262] width 306 height 233
paste textarea "The plane will land in 10 minutes."
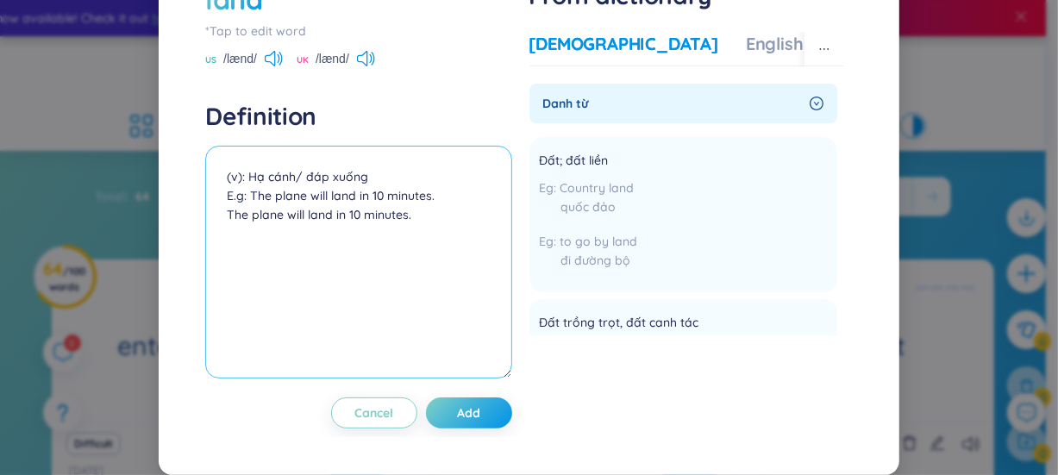
click at [367, 290] on textarea "(v): Hạ cánh/ đáp xuống E.g: The plane will land in 10 minutes. The plane will …" at bounding box center [358, 262] width 306 height 233
paste textarea "(Máy bay sẽ hạ cánh trong 10 phút nữa.)"
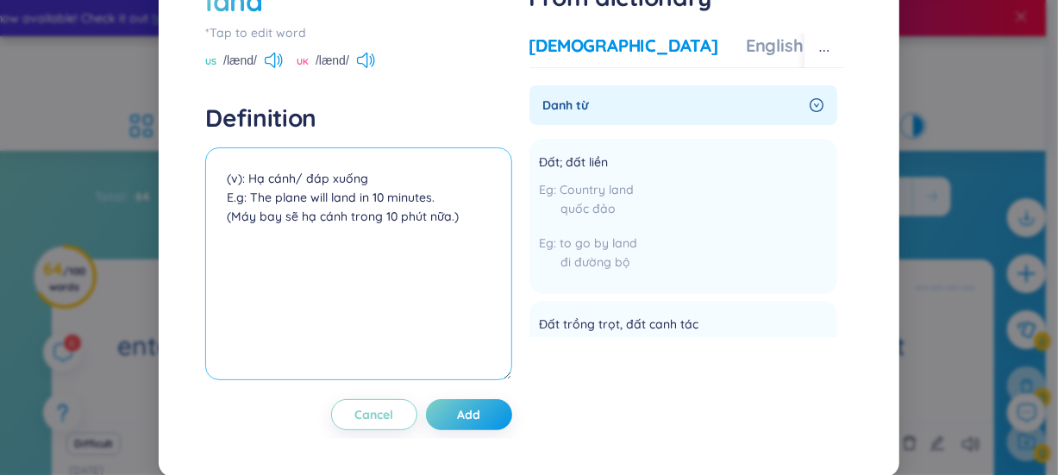
scroll to position [66, 0]
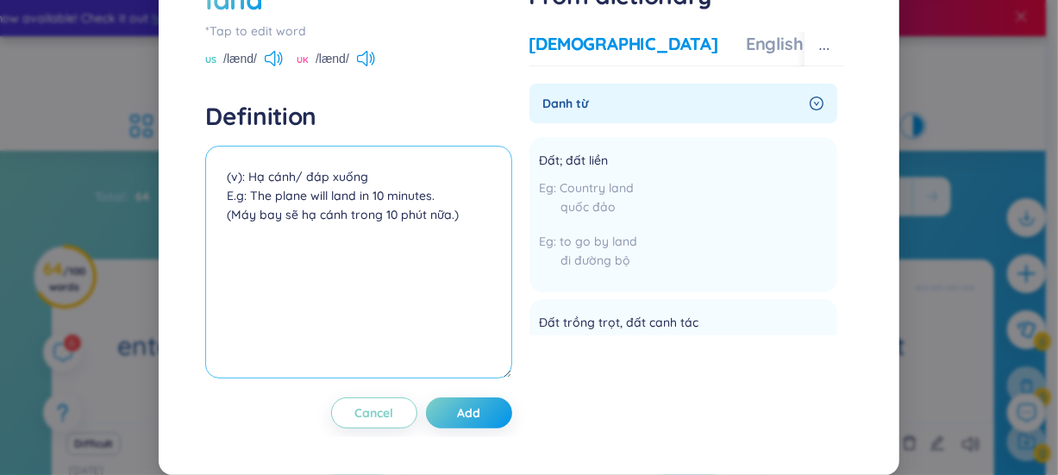
click at [231, 224] on textarea "(v): Hạ cánh/ đáp xuống E.g: The plane will land in 10 minutes. (Máy bay sẽ hạ …" at bounding box center [358, 262] width 306 height 233
drag, startPoint x: 261, startPoint y: 220, endPoint x: 259, endPoint y: 229, distance: 9.8
click at [262, 221] on textarea "(v): Hạ cánh/ đáp xuống E.g: The plane will land in 10 minutes. (Máy bay sẽ hạ …" at bounding box center [358, 262] width 306 height 233
click at [234, 228] on textarea "(v): Hạ cánh/ đáp xuống E.g: The plane will land in 10 minutes. (Máy bay sẽ hạ …" at bounding box center [358, 262] width 306 height 233
paste textarea "The bird landed on the tree branch."
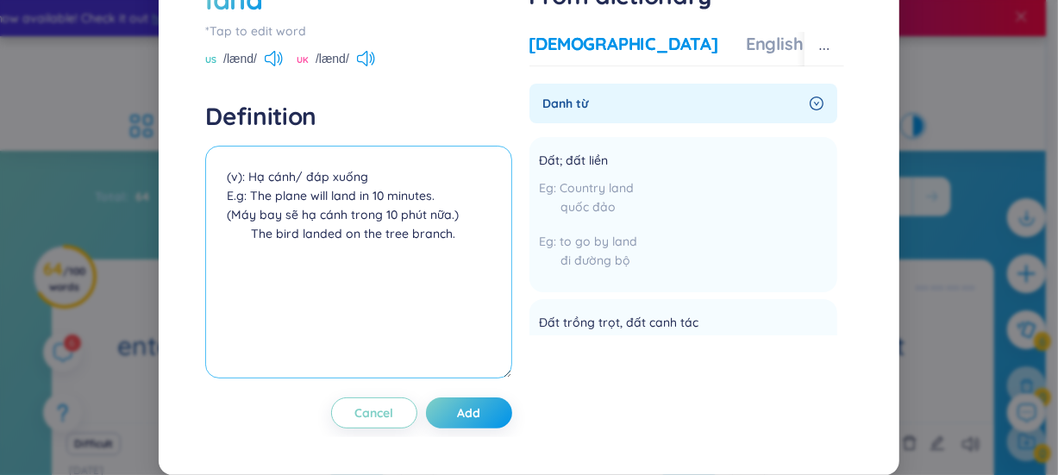
paste textarea "(Con chim đáp xuống cành cây.)"
click at [250, 235] on textarea "(v): Hạ cánh/ đáp xuống E.g: The plane will land in 10 minutes. (Máy bay sẽ hạ …" at bounding box center [358, 262] width 306 height 233
drag, startPoint x: 225, startPoint y: 254, endPoint x: 314, endPoint y: 221, distance: 94.6
click at [224, 257] on textarea "(v): Hạ cánh/ đáp xuống E.g: The plane will land in 10 minutes. (Máy bay sẽ hạ …" at bounding box center [358, 262] width 306 height 233
click at [441, 251] on textarea "(v): Hạ cánh/ đáp xuống E.g: The plane will land in 10 minutes. (Máy bay sẽ hạ …" at bounding box center [358, 262] width 306 height 233
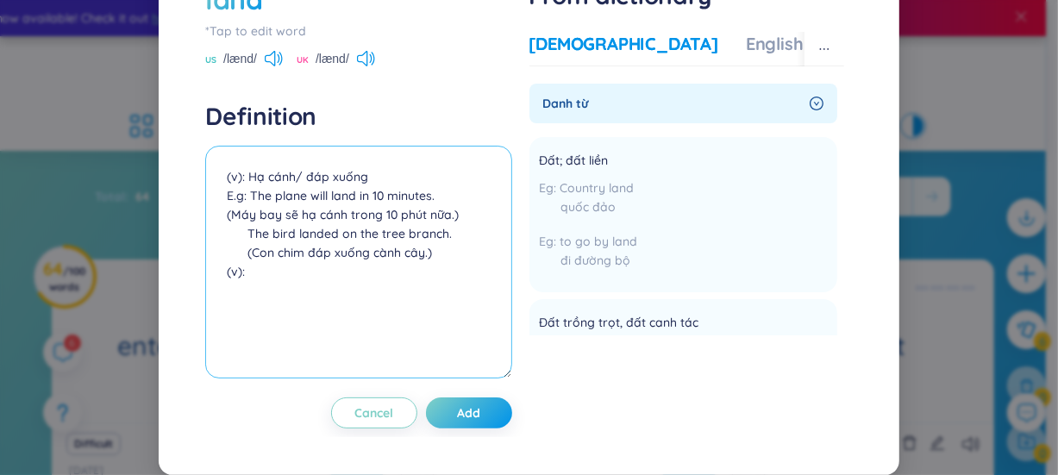
paste textarea "Đưa ai/cái gì đến bờ / đất liền"
paste textarea "The fisherman landed the boat safely."
drag, startPoint x: 246, startPoint y: 310, endPoint x: 296, endPoint y: 312, distance: 49.2
click at [246, 311] on textarea "(v): Hạ cánh/ đáp xuống E.g: The plane will land in 10 minutes. (Máy bay sẽ hạ …" at bounding box center [358, 262] width 306 height 233
paste textarea "(Người ngư dân đưa thuyền cập bờ an toàn.)"
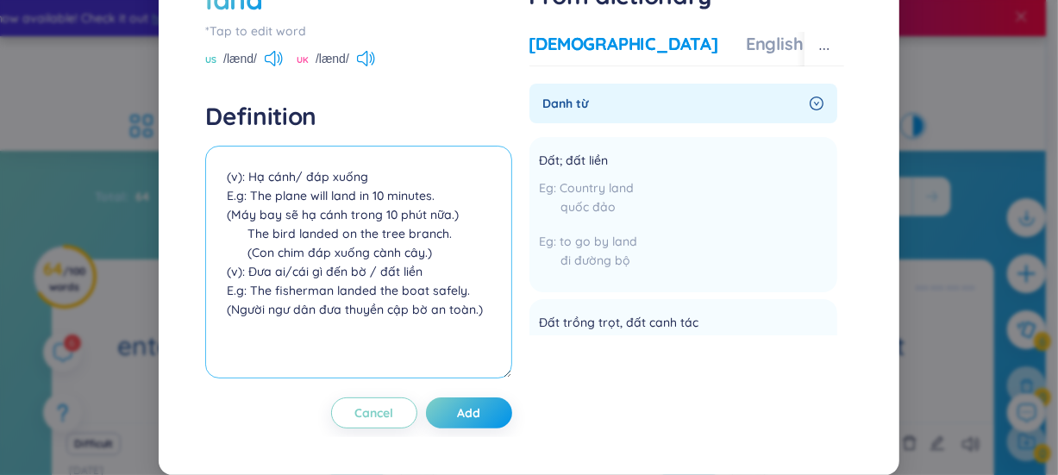
click at [233, 329] on textarea "(v): Hạ cánh/ đáp xuống E.g: The plane will land in 10 minutes. (Máy bay sẽ hạ …" at bounding box center [358, 262] width 306 height 233
paste textarea "Đạt được / giành được (thường là một công việc, hợp đồng, thành tích)"
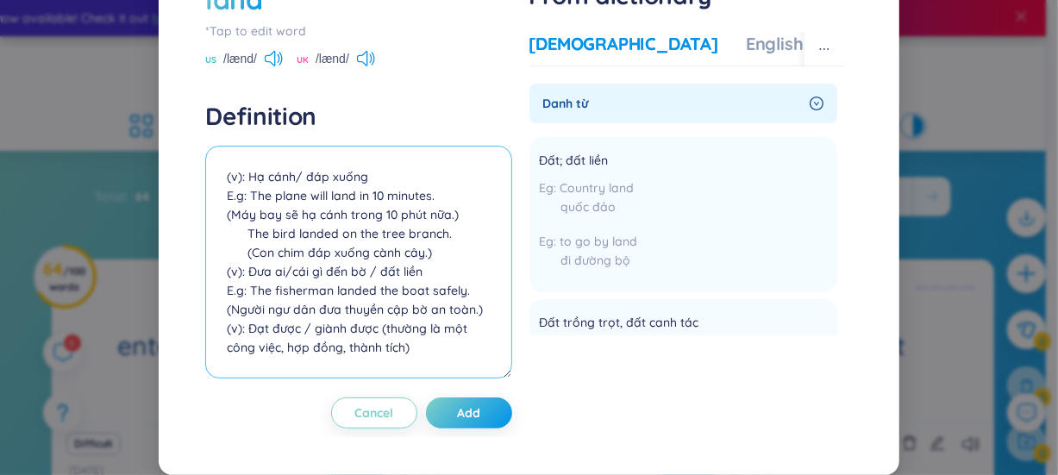
scroll to position [52, 0]
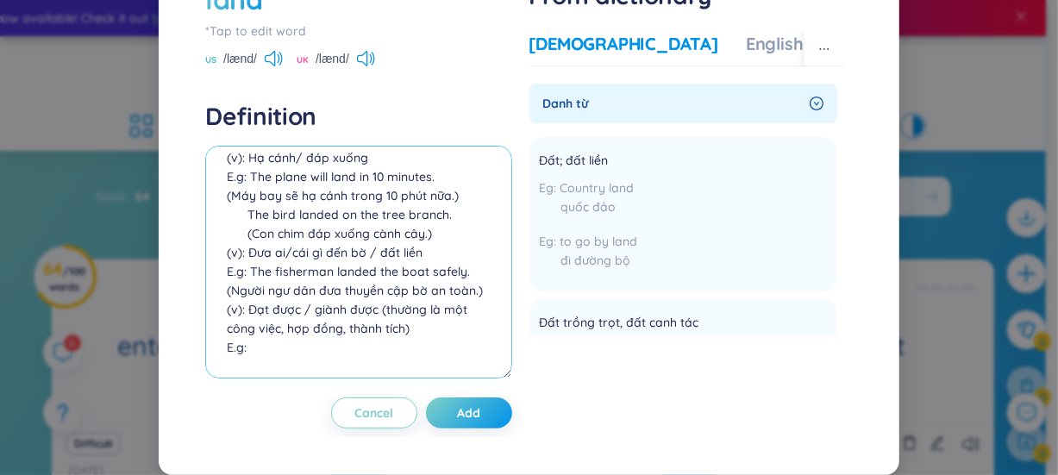
paste textarea "She landed her dream job after months of searching."
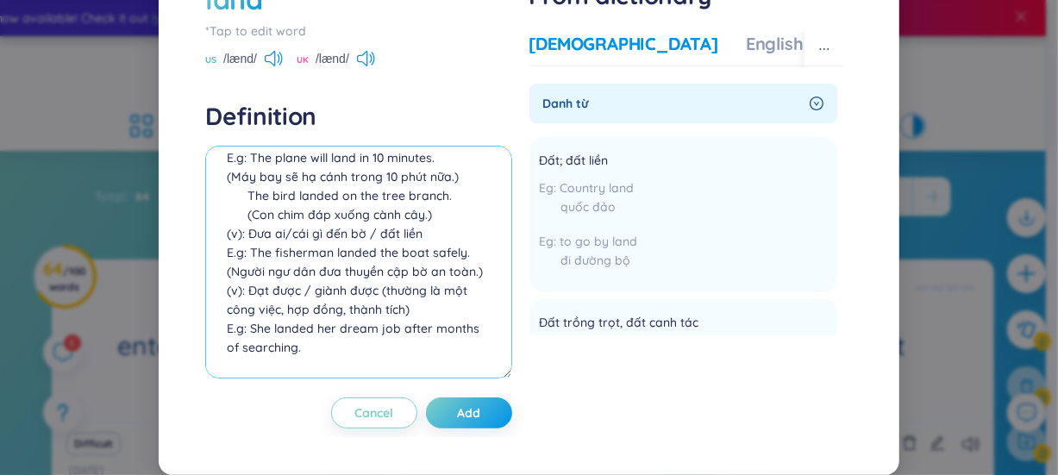
paste textarea "(Cô ấy đã giành được công việc mơ ước sau nhiều tháng tìm kiếm.)"
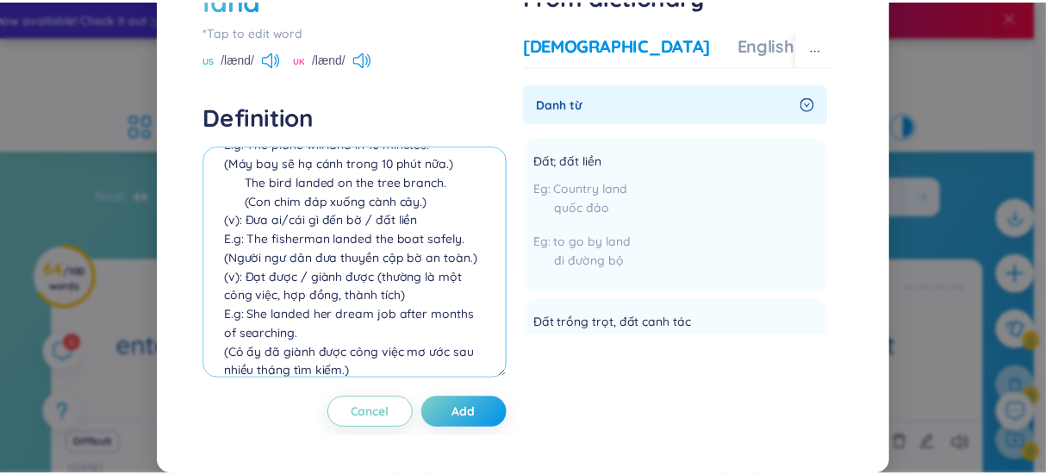
scroll to position [91, 0]
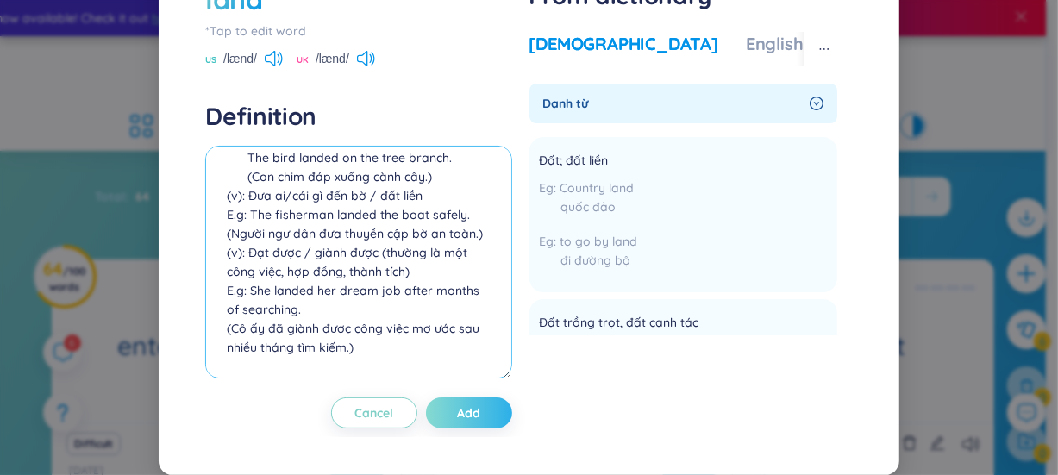
type textarea "(v): Hạ cánh/ đáp xuống E.g: The plane will land in 10 minutes. (Máy bay sẽ hạ …"
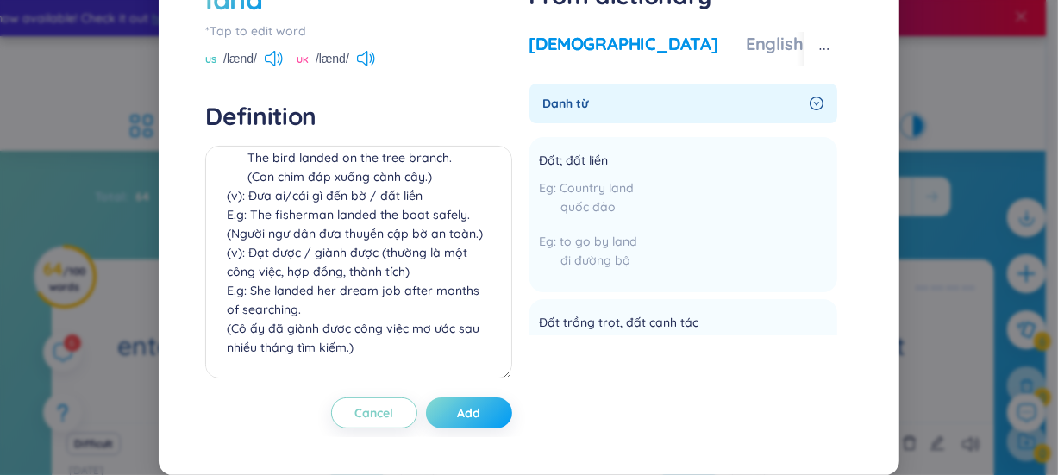
click at [444, 409] on button "Add" at bounding box center [469, 412] width 86 height 31
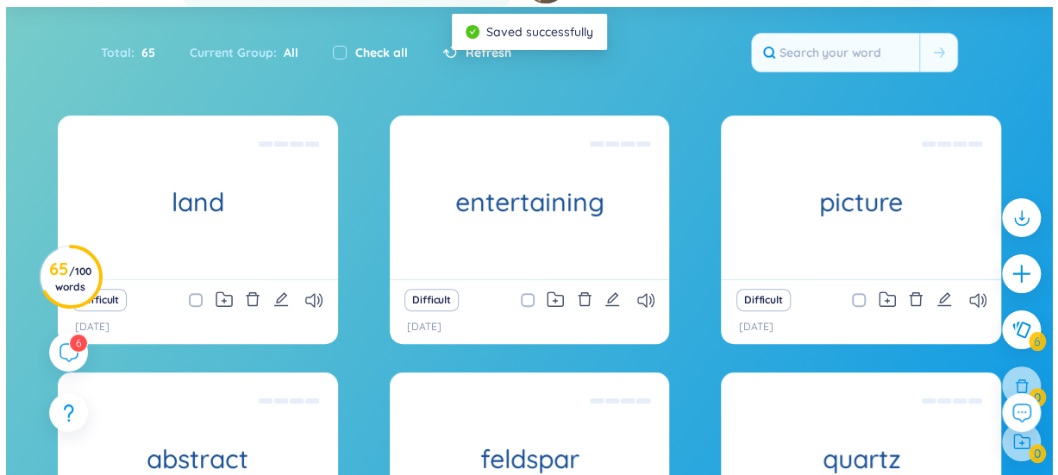
scroll to position [156, 0]
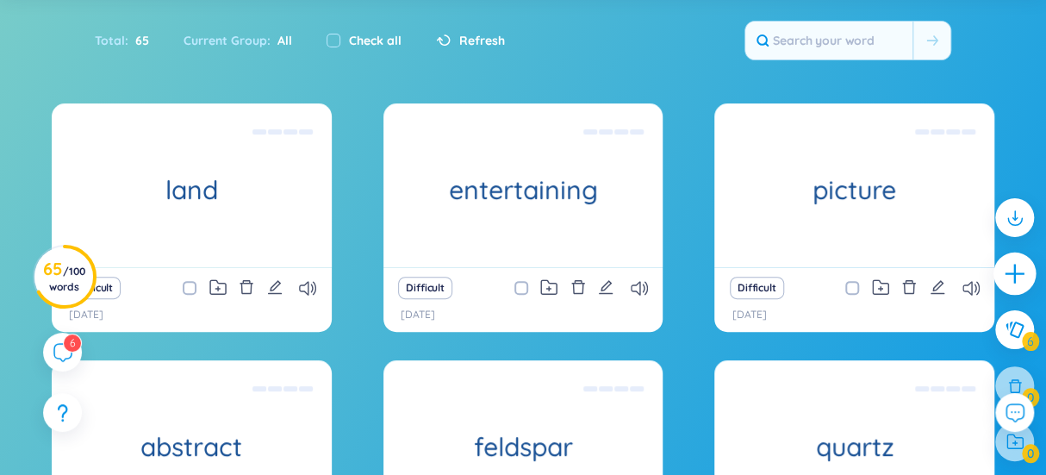
click at [1017, 278] on icon "plus" at bounding box center [1015, 274] width 24 height 24
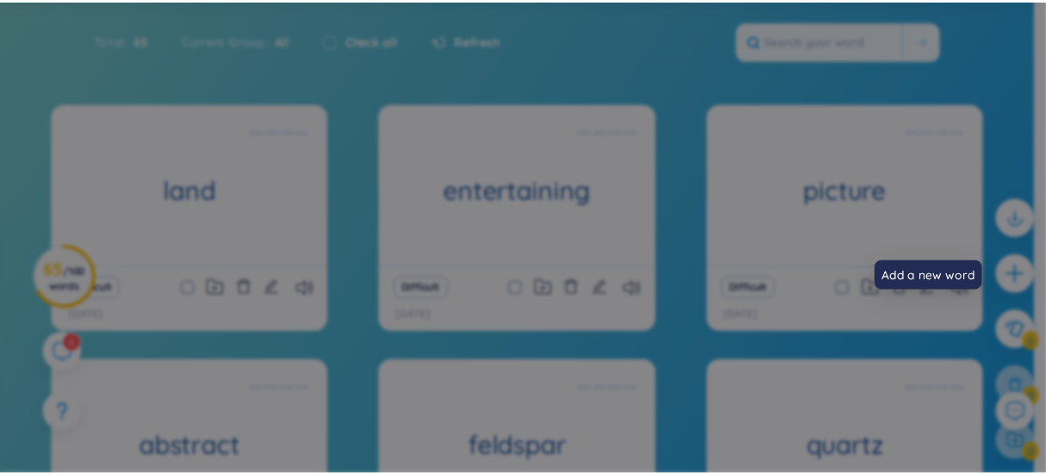
scroll to position [0, 0]
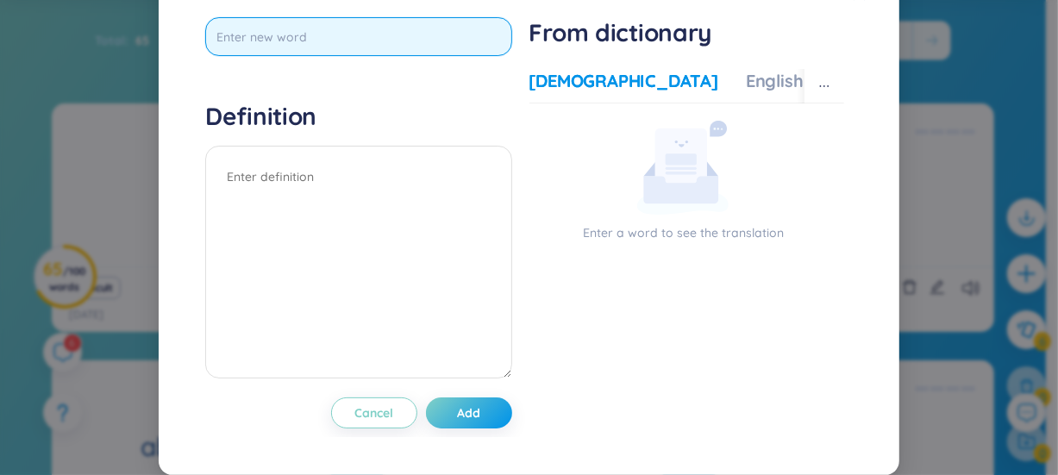
click at [353, 56] on input "text" at bounding box center [358, 36] width 306 height 39
type input "paw"
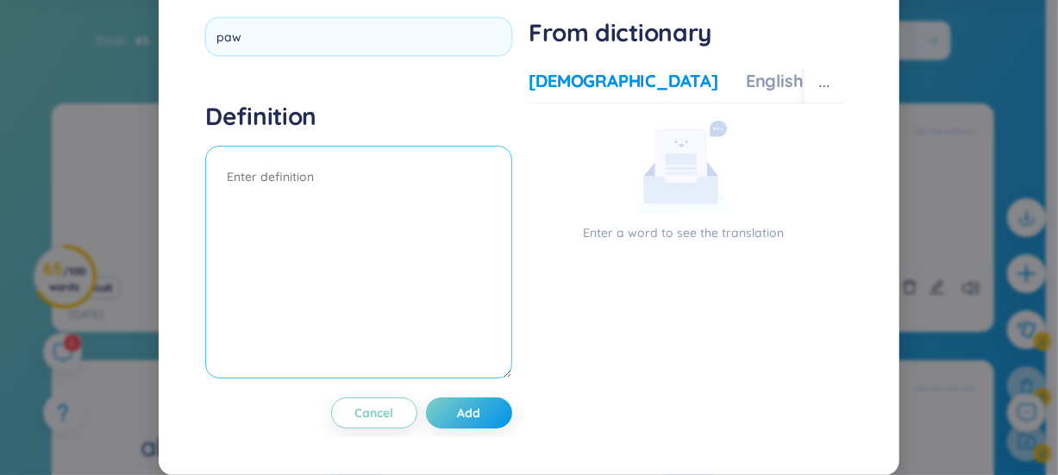
click at [350, 198] on div "Definition" at bounding box center [358, 242] width 306 height 283
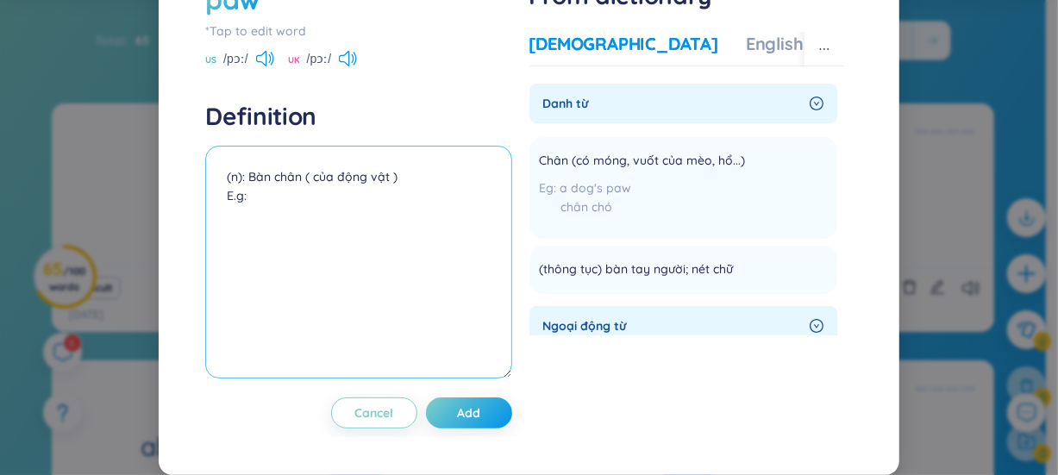
paste textarea "The dog left muddy paw prints on the floor."
paste textarea "(Con chó để lại dấu chân đầy bùn trên sàn.)"
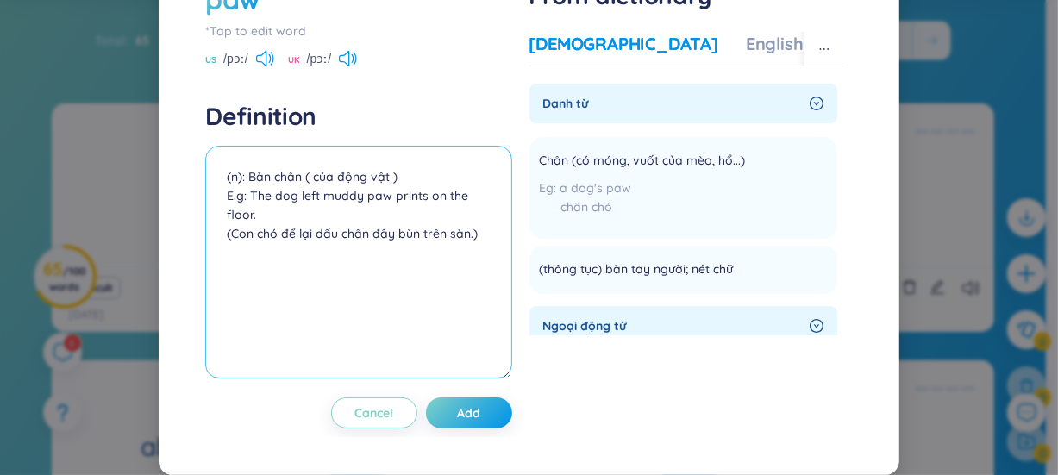
click at [294, 240] on textarea "(n): Bàn chân ( của động vật ) E.g: The dog left muddy paw prints on the floor.…" at bounding box center [358, 262] width 306 height 233
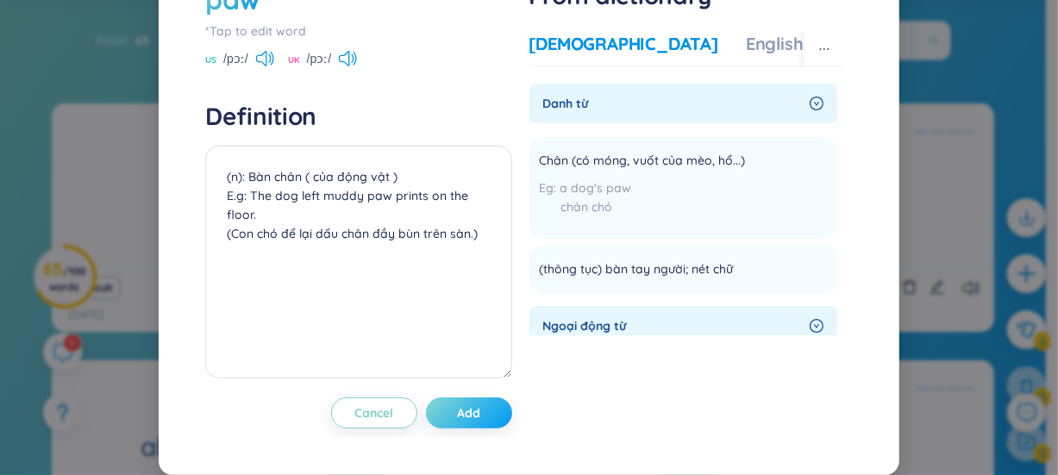
click at [439, 428] on button "Add" at bounding box center [469, 412] width 86 height 31
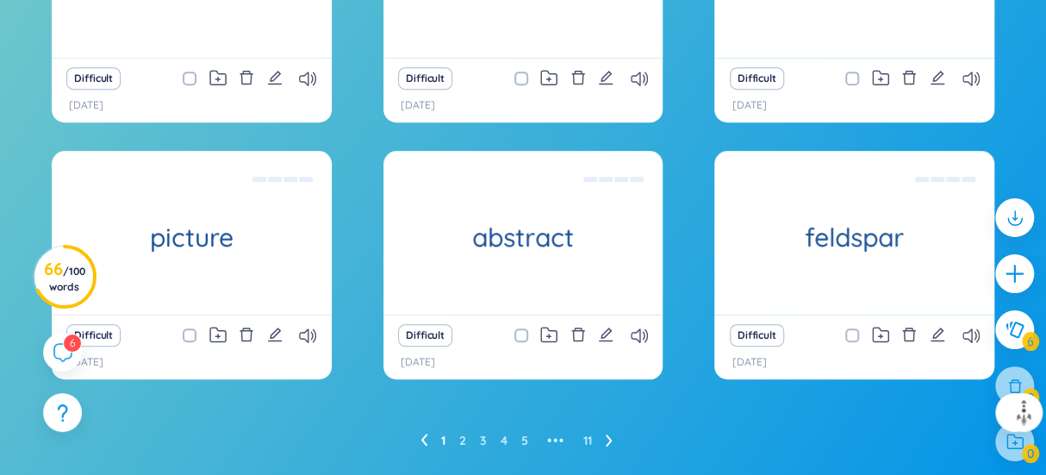
scroll to position [414, 0]
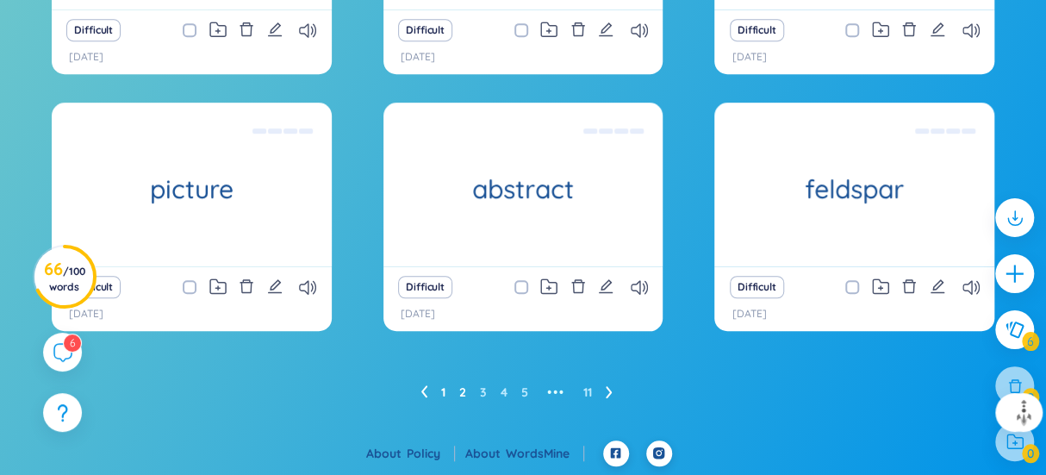
click at [465, 389] on link "2" at bounding box center [462, 392] width 7 height 26
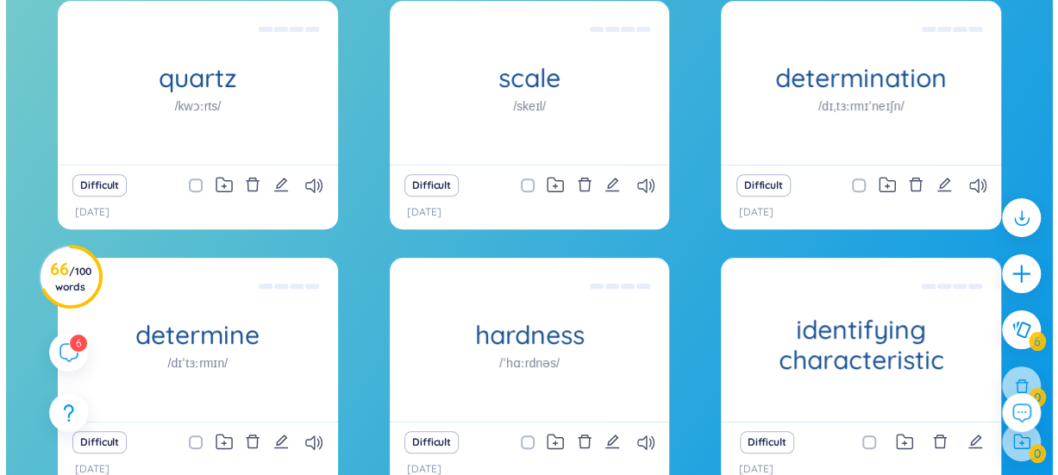
scroll to position [251, 0]
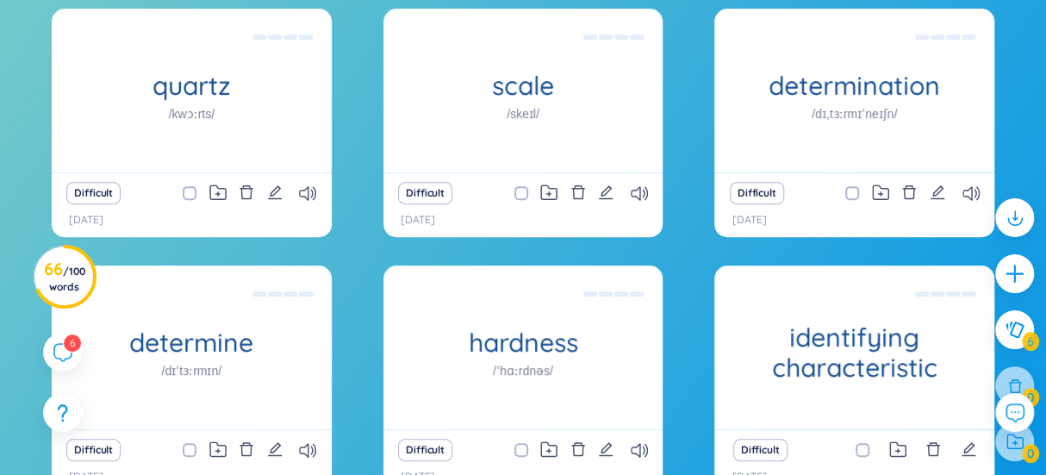
click at [615, 193] on div "Difficult" at bounding box center [523, 193] width 263 height 24
click at [613, 193] on icon "edit" at bounding box center [606, 192] width 16 height 16
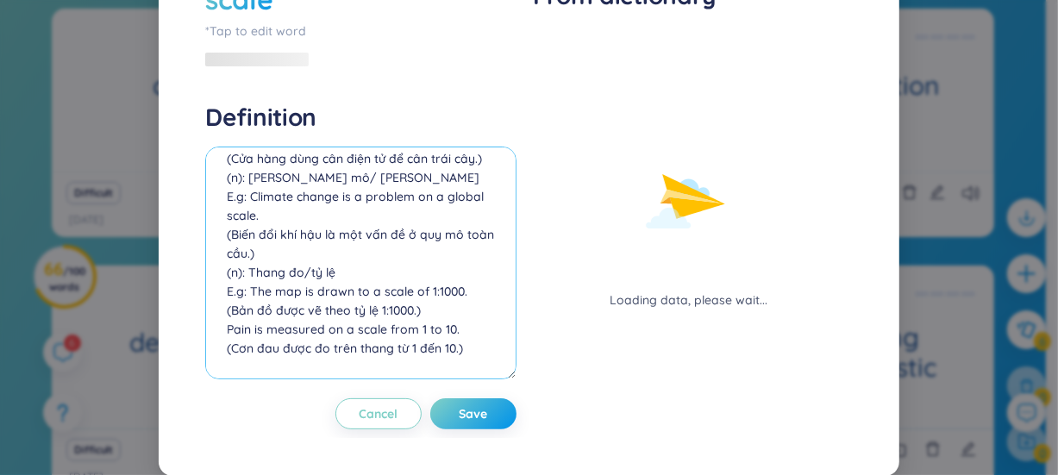
scroll to position [113, 0]
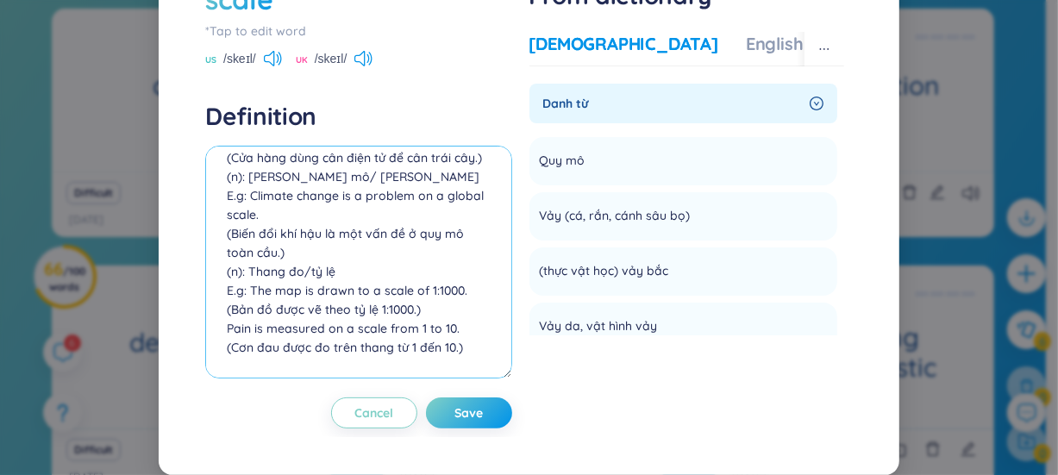
click at [473, 378] on textarea "(n): Cái cân/bàn cân E.g: The shop uses an electronic scale to weigh fruits. (C…" at bounding box center [358, 262] width 306 height 233
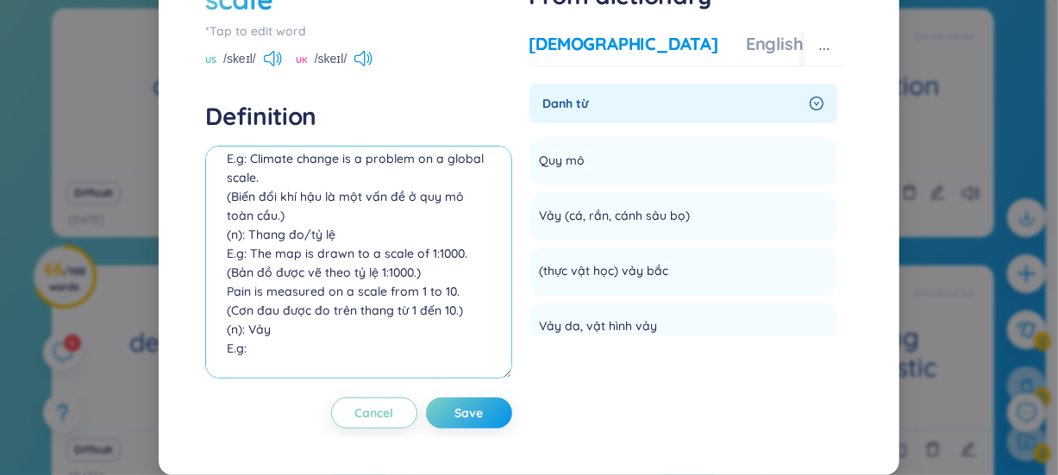
paste textarea "She cleaned the fish and removed the fish scales."
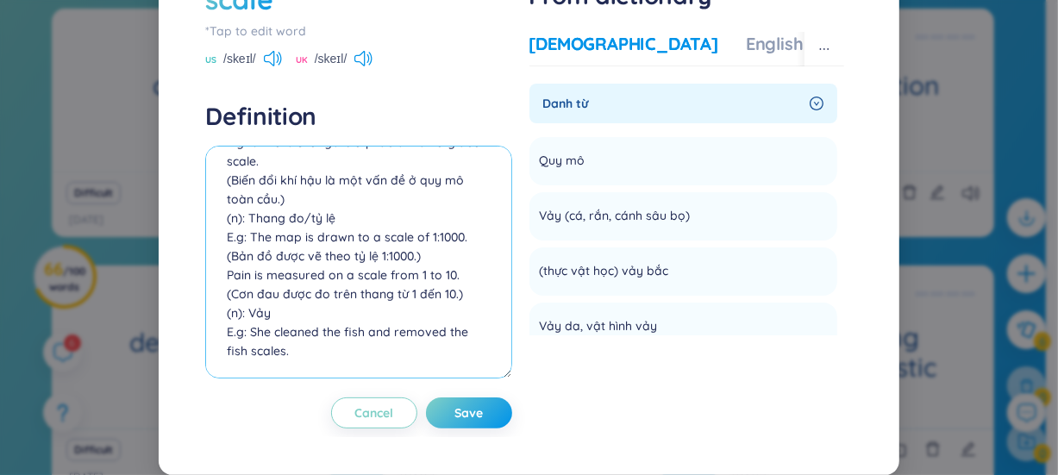
paste textarea "(Cô ấy làm sạch cá và gỡ bỏ vảy cá.)"
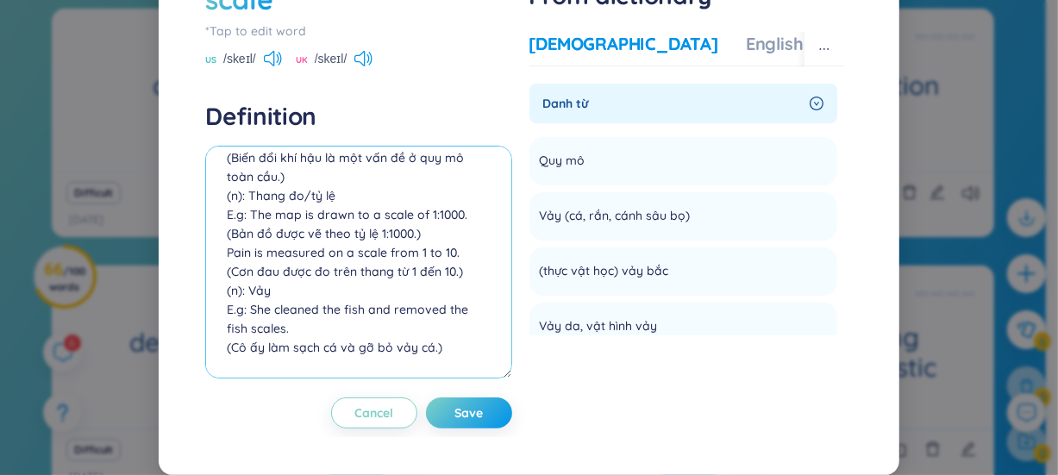
scroll to position [227, 0]
type textarea "(n): Cái cân/bàn cân E.g: The shop uses an electronic scale to weigh fruits. (C…"
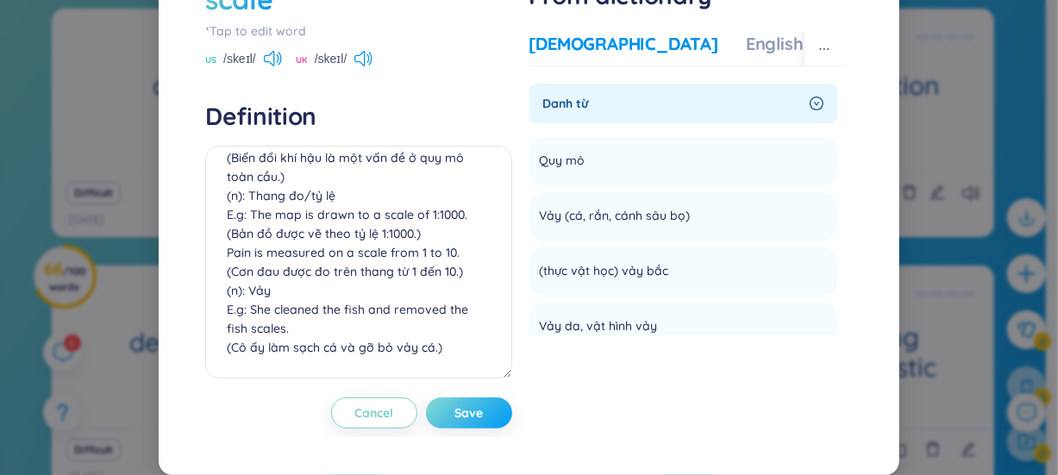
click at [465, 428] on button "Save" at bounding box center [469, 412] width 86 height 31
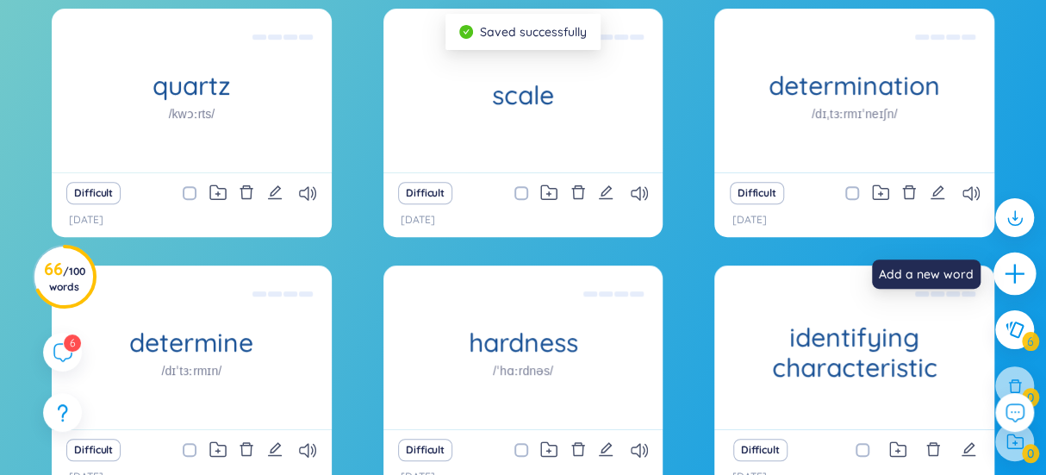
click at [997, 273] on div at bounding box center [1015, 274] width 43 height 43
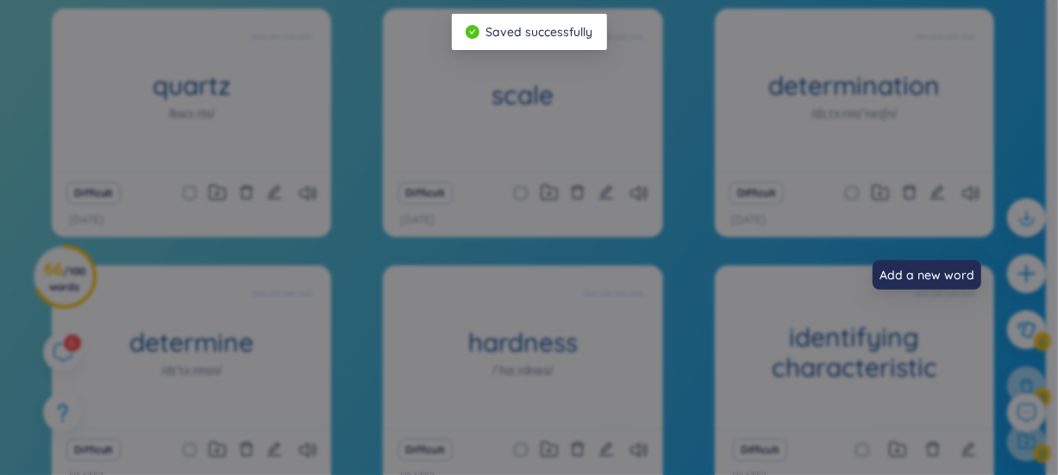
scroll to position [0, 0]
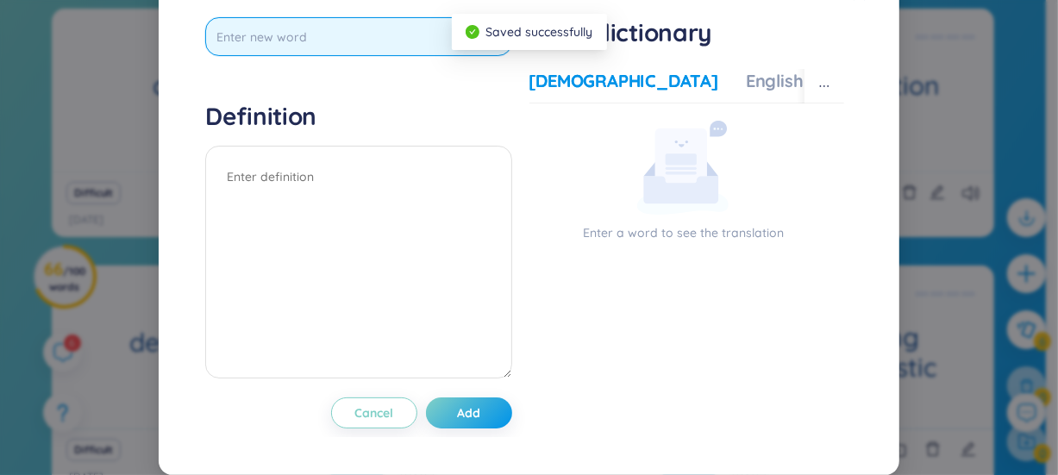
click at [233, 56] on input "text" at bounding box center [358, 36] width 306 height 39
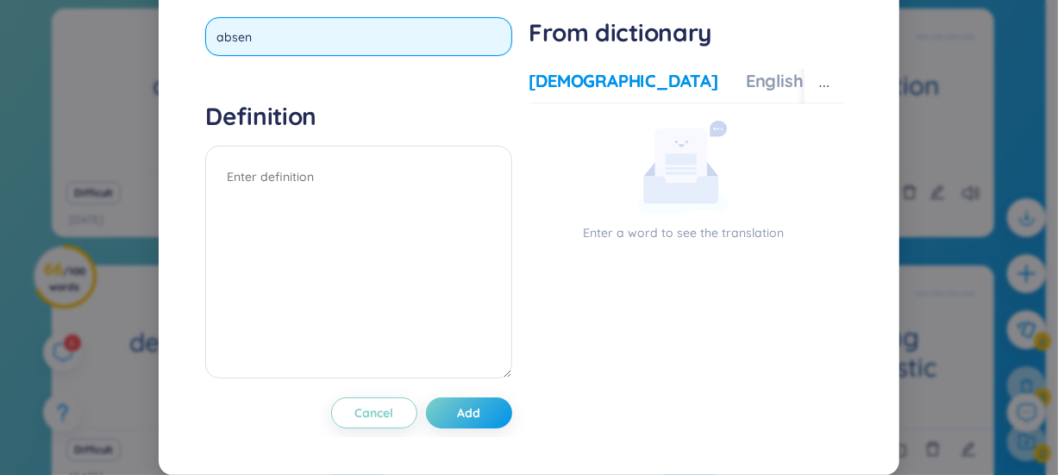
type input "absent"
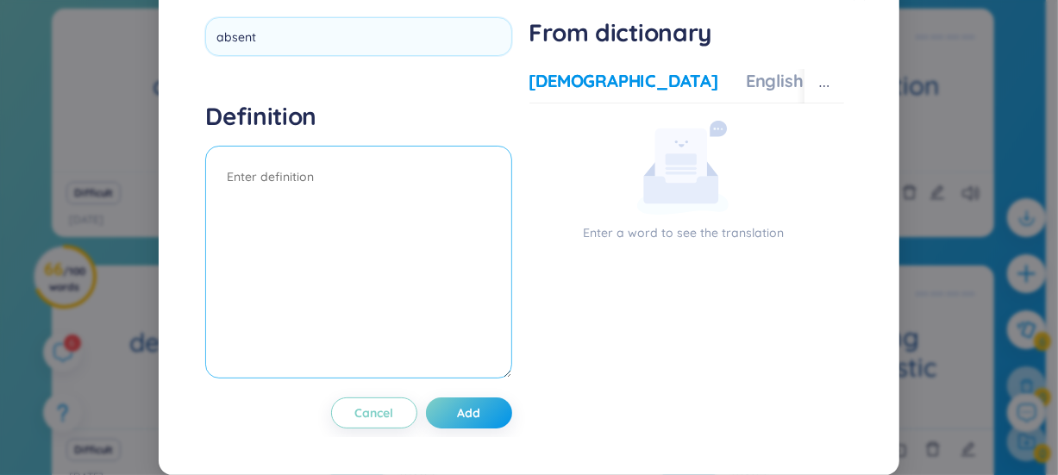
click at [311, 215] on textarea at bounding box center [358, 262] width 306 height 233
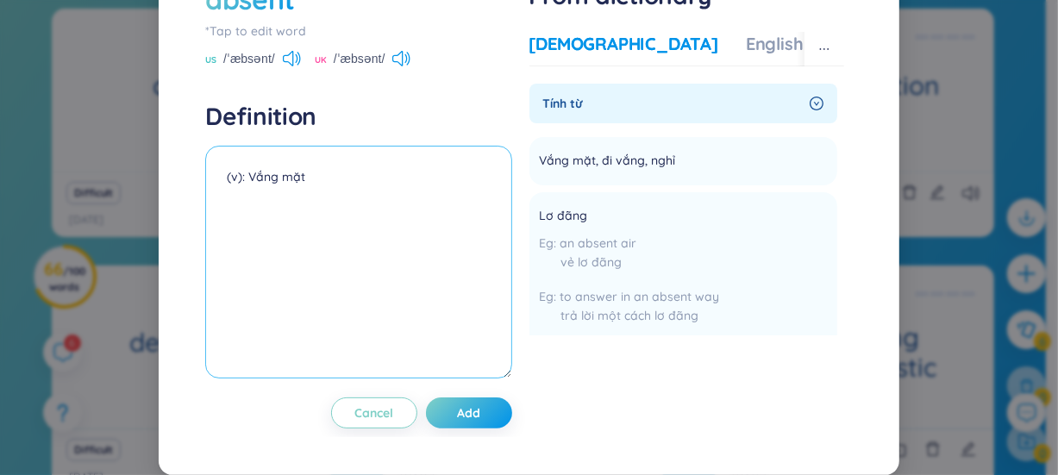
click at [241, 245] on textarea "(v): Vắng mặt" at bounding box center [358, 262] width 306 height 233
click at [231, 236] on textarea "(v): Vắng mặt" at bounding box center [358, 262] width 306 height 233
click at [336, 244] on textarea "(a): Vắng mặt" at bounding box center [358, 262] width 306 height 233
paste textarea "There were two students absent from class [DATE]."
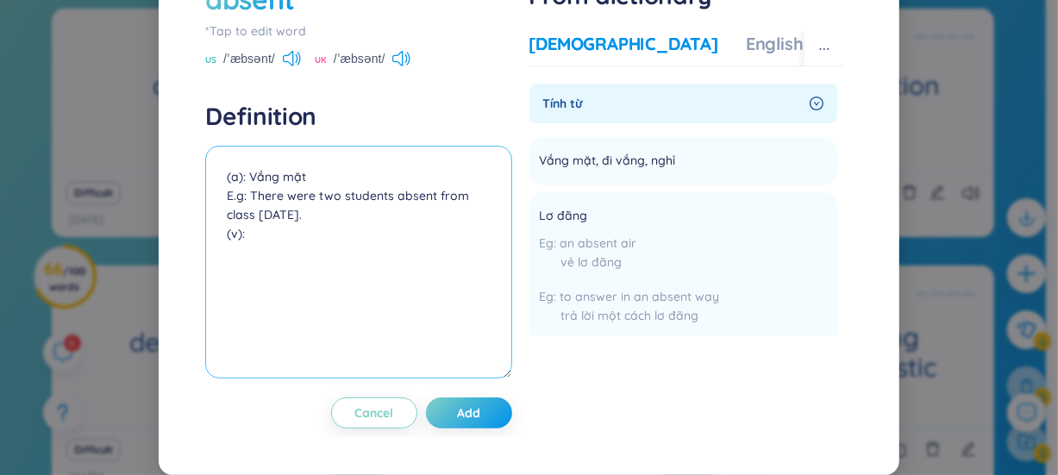
paste textarea "tự ý vắng mặt, không [MEDICAL_DATA] gia"
paste textarea "He absented himself from the meeting."
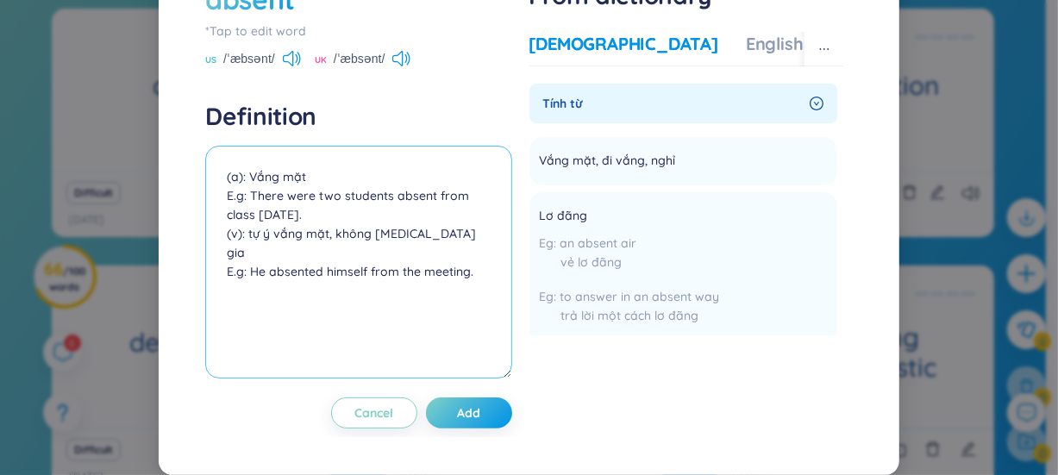
paste textarea "(Anh ấy tự ý vắng mặt khỏi cuộc họp.)"
click at [463, 339] on textarea "(a): Vắng mặt E.g: There were two students absent from class [DATE]. (v): tự ý …" at bounding box center [358, 262] width 306 height 233
type textarea "(a): Vắng mặt E.g: There were two students absent from class [DATE]. (v): tự ý …"
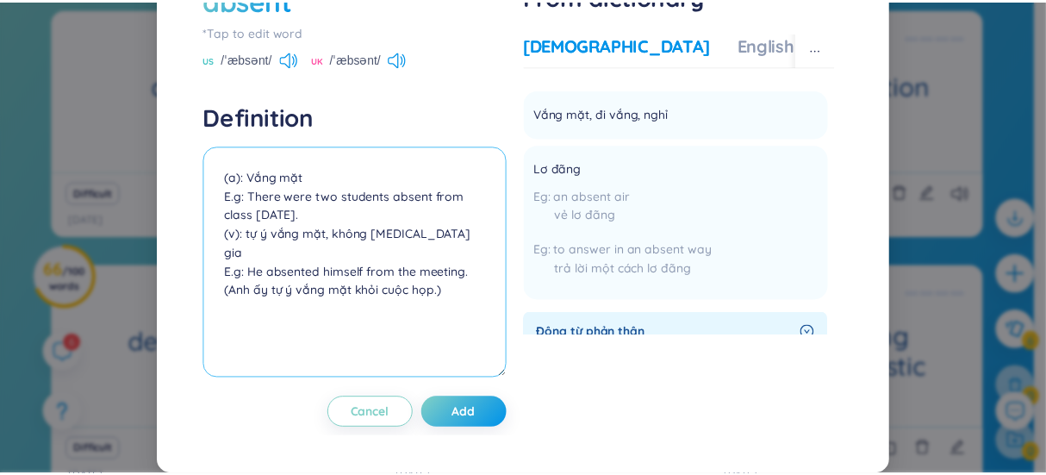
scroll to position [103, 0]
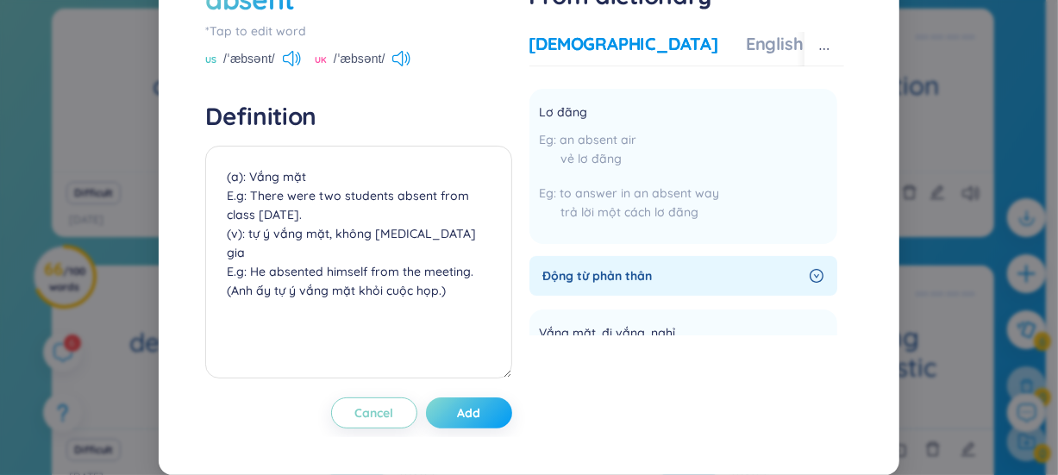
click at [483, 428] on button "Add" at bounding box center [469, 412] width 86 height 31
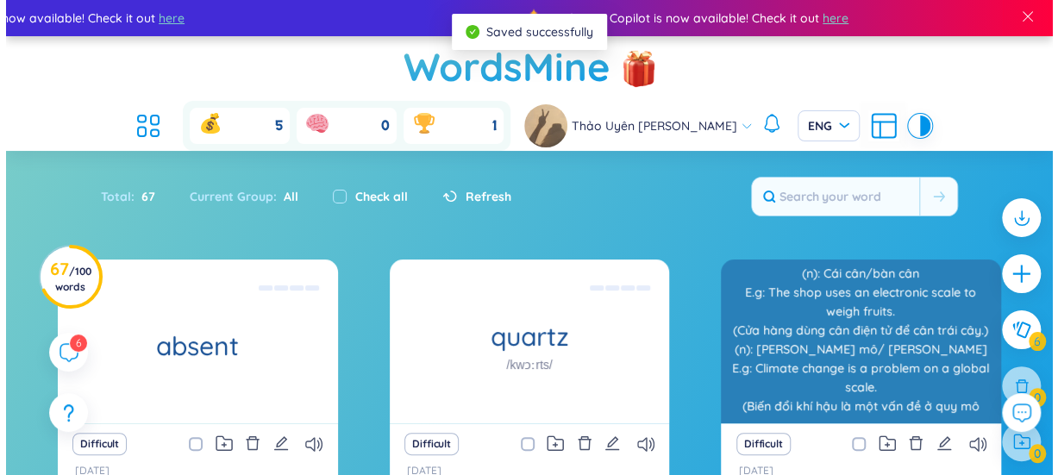
scroll to position [0, 0]
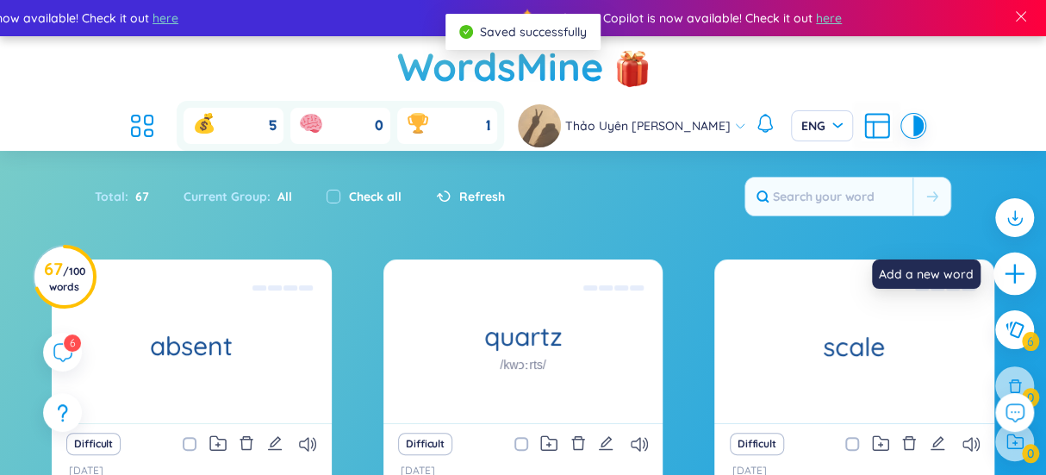
click at [1017, 275] on icon "plus" at bounding box center [1014, 274] width 19 height 2
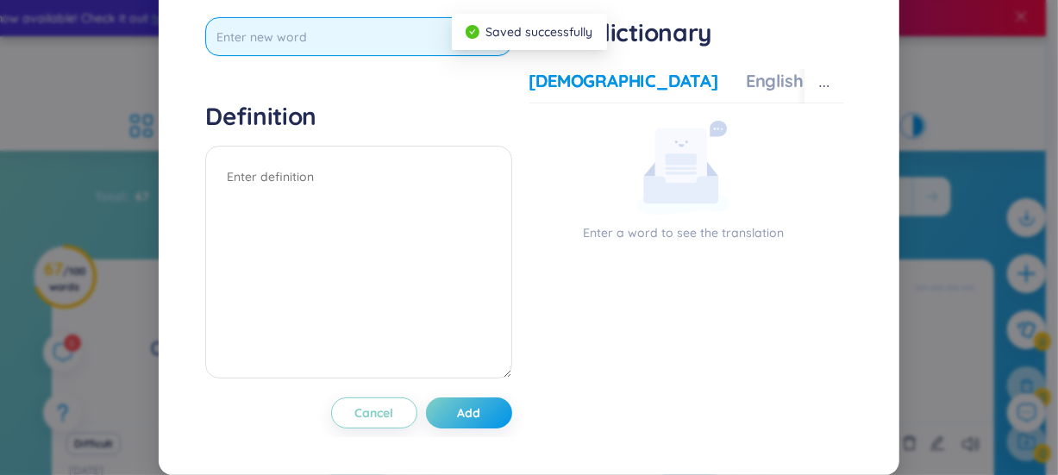
click at [373, 56] on input "text" at bounding box center [358, 36] width 306 height 39
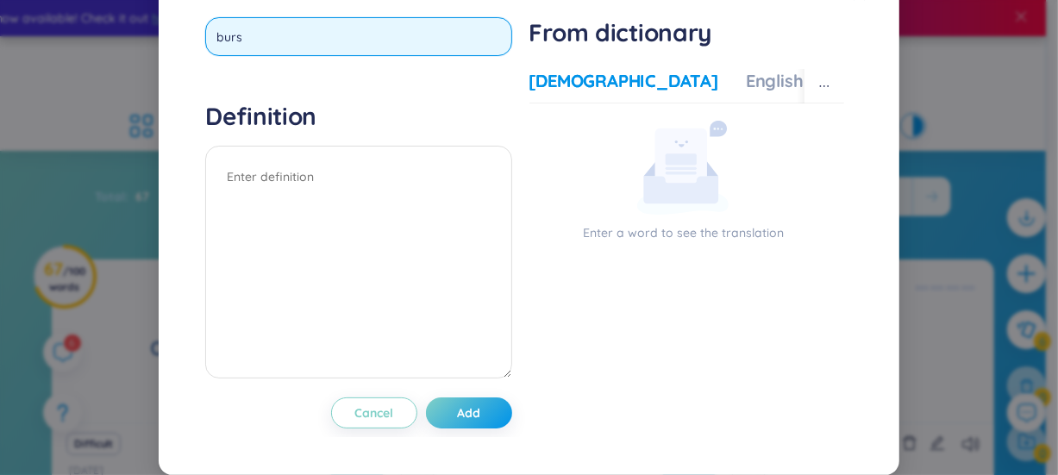
type input "burst"
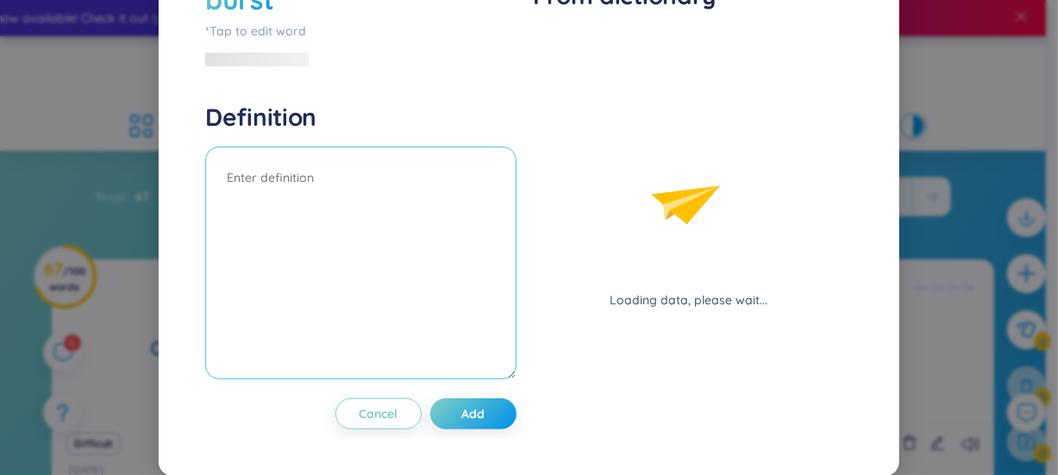
click at [338, 196] on div "Definition" at bounding box center [360, 243] width 310 height 283
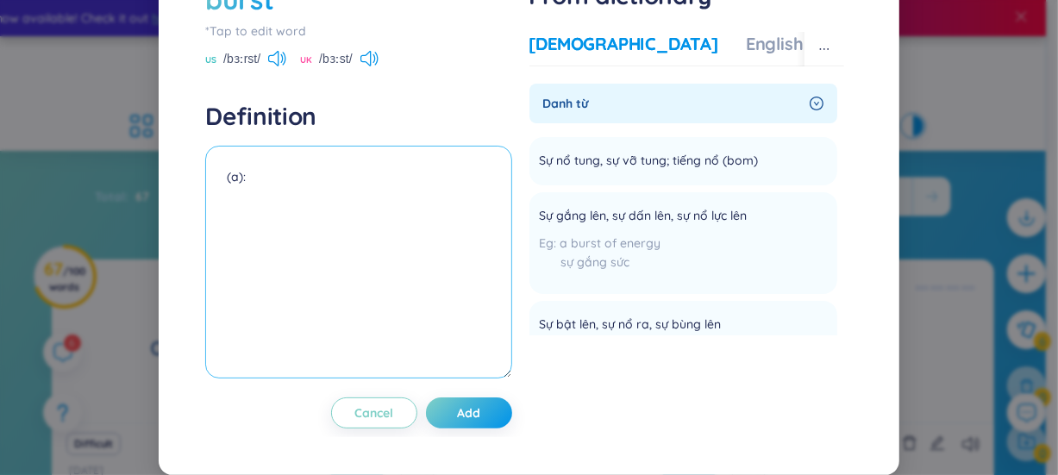
paste textarea "nổ tung, vỡ tung, trào ra"
click at [236, 239] on textarea "(a): nổ tung, vỡ tung, trào ra" at bounding box center [358, 262] width 306 height 233
click at [233, 241] on textarea "(a): nổ tung, vỡ tung, trào ra" at bounding box center [358, 262] width 306 height 233
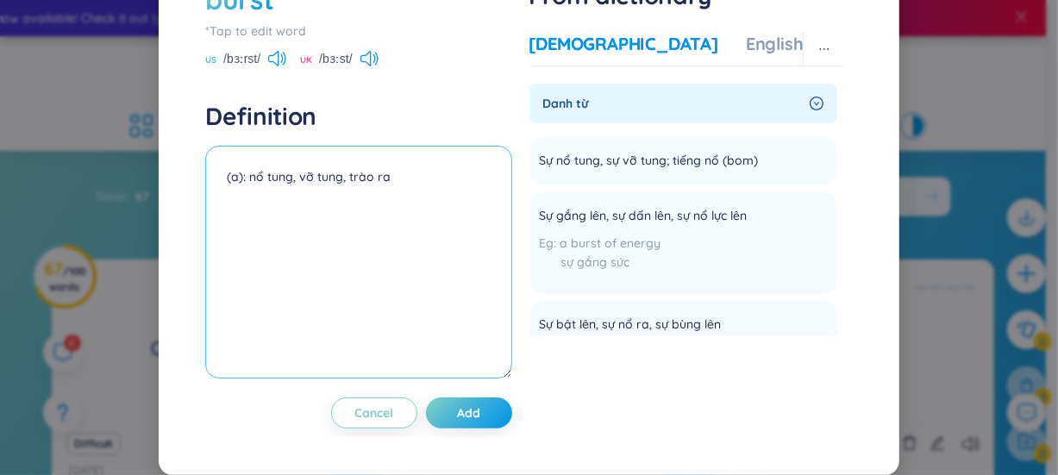
click at [229, 243] on textarea "(a): nổ tung, vỡ tung, trào ra" at bounding box center [358, 262] width 306 height 233
click at [231, 243] on textarea "(a): nổ tung, vỡ tung, trào ra" at bounding box center [358, 262] width 306 height 233
click at [416, 257] on textarea "(v): nổ tung, vỡ tung, trào ra" at bounding box center [358, 262] width 306 height 233
paste textarea "The balloon burst with a loud pop."
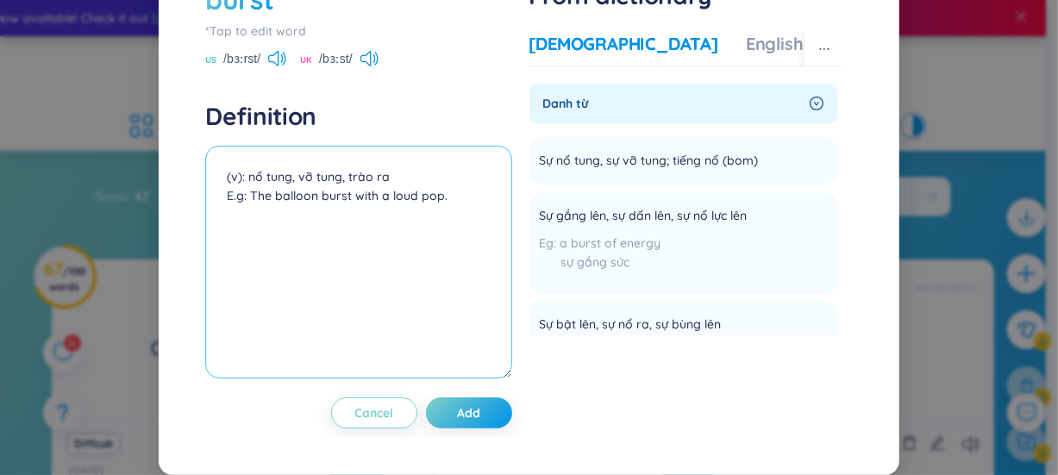
paste textarea "(Quả bóng bay nổ tung với tiếng “bốp” lớn.)"
paste textarea "Tears burst from her eyes."
click at [394, 301] on textarea "(v): nổ tung, vỡ tung, trào ra E.g: The balloon burst with a loud pop. (Quả bón…" at bounding box center [358, 262] width 306 height 233
click at [400, 301] on textarea "(v): nổ tung, vỡ tung, trào ra E.g: The balloon burst with a loud pop. (Quả bón…" at bounding box center [358, 262] width 306 height 233
paste textarea "(Nước mắt trào ra từ mắt cô ấy.)"
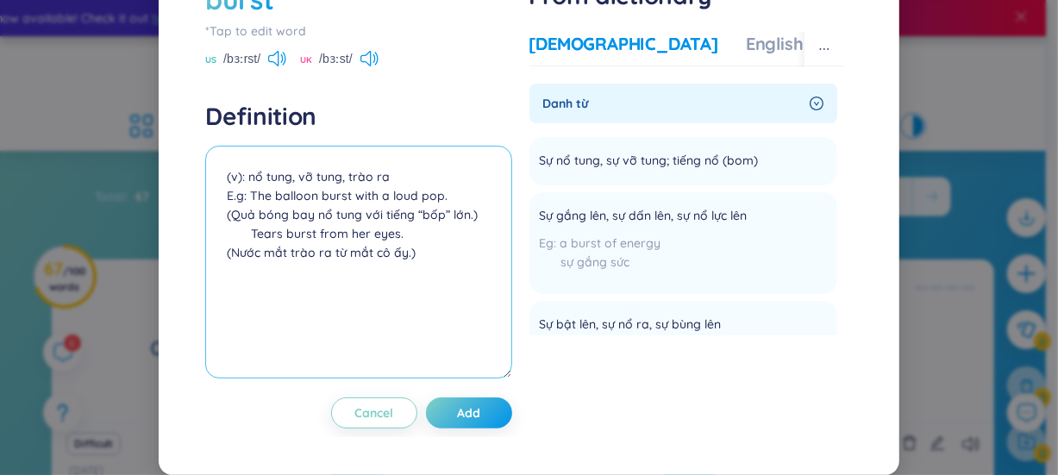
click at [251, 337] on textarea "(v): nổ tung, vỡ tung, trào ra E.g: The balloon burst with a loud pop. (Quả bón…" at bounding box center [358, 262] width 306 height 233
paste textarea "A burst of energy helped them finish the race."
paste textarea "(Một đợt bùng năng lượng giúp họ hoàn thành cuộc đua.)"
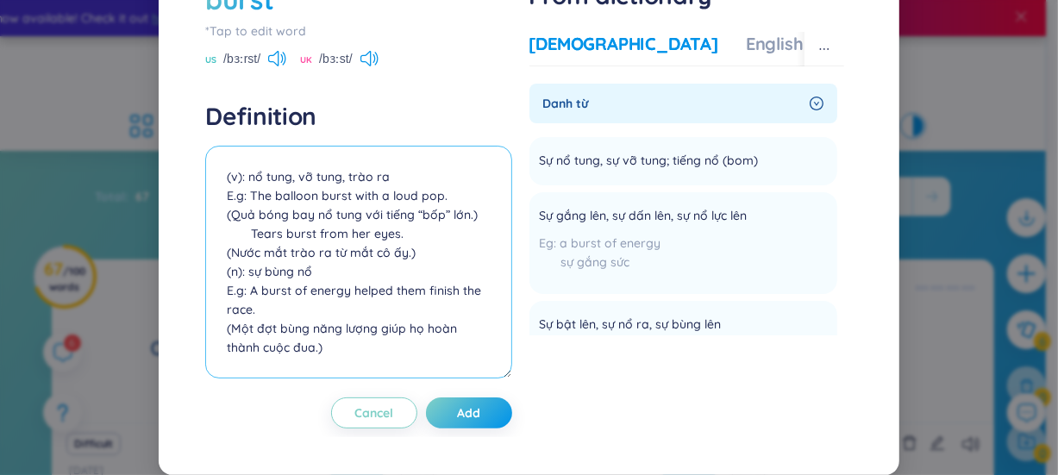
scroll to position [16, 0]
click at [356, 378] on textarea "(v): nổ tung, vỡ tung, trào ra E.g: The balloon burst with a loud pop. (Quả bón…" at bounding box center [358, 262] width 306 height 233
type textarea "(v): nổ tung, vỡ tung, trào ra E.g: The balloon burst with a loud pop. (Quả bón…"
click at [479, 428] on button "Add" at bounding box center [469, 412] width 86 height 31
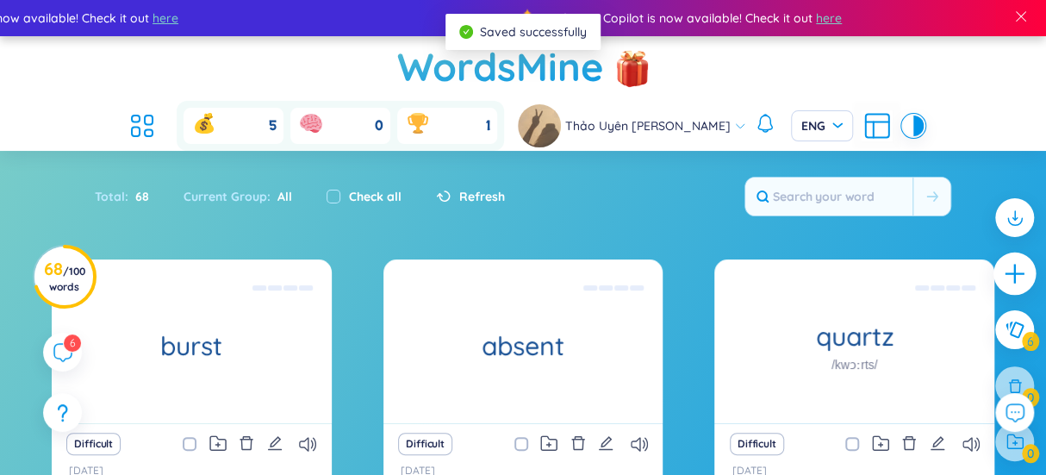
click at [1025, 278] on icon "plus" at bounding box center [1015, 274] width 24 height 24
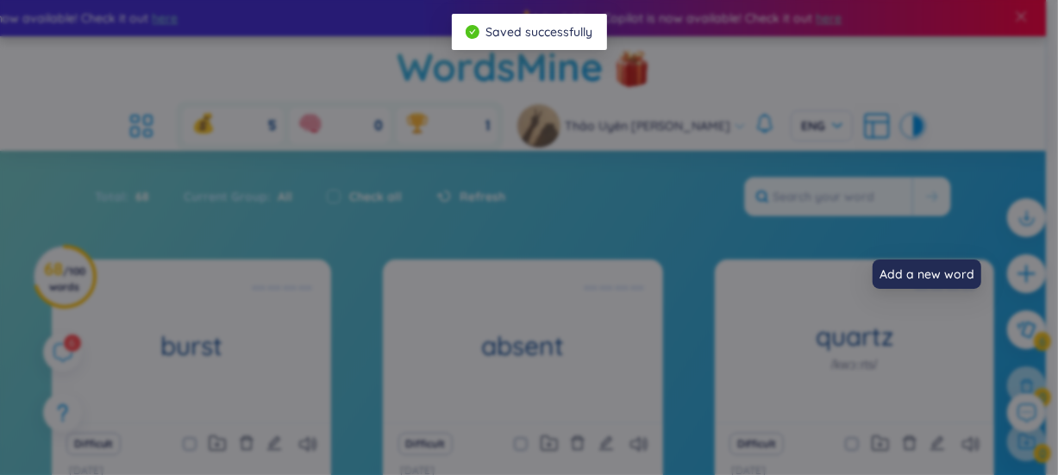
scroll to position [0, 0]
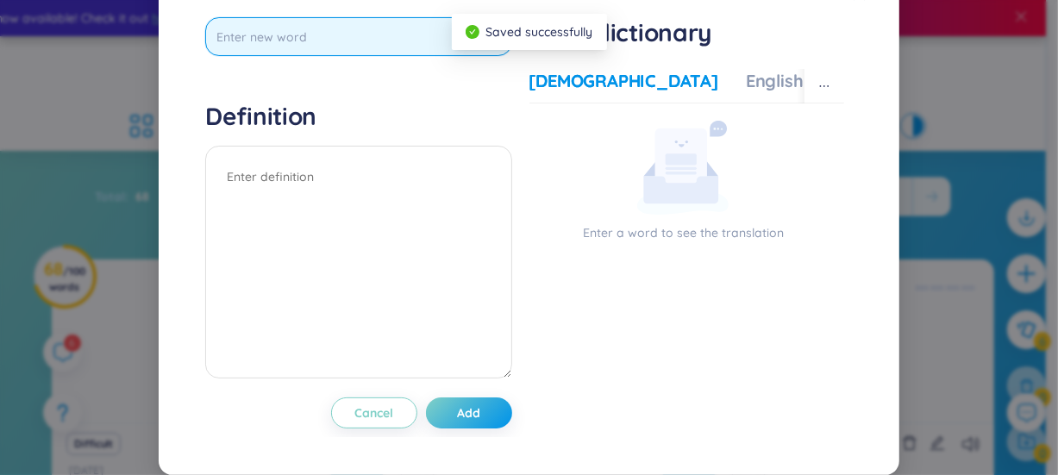
click at [243, 56] on input "text" at bounding box center [358, 36] width 306 height 39
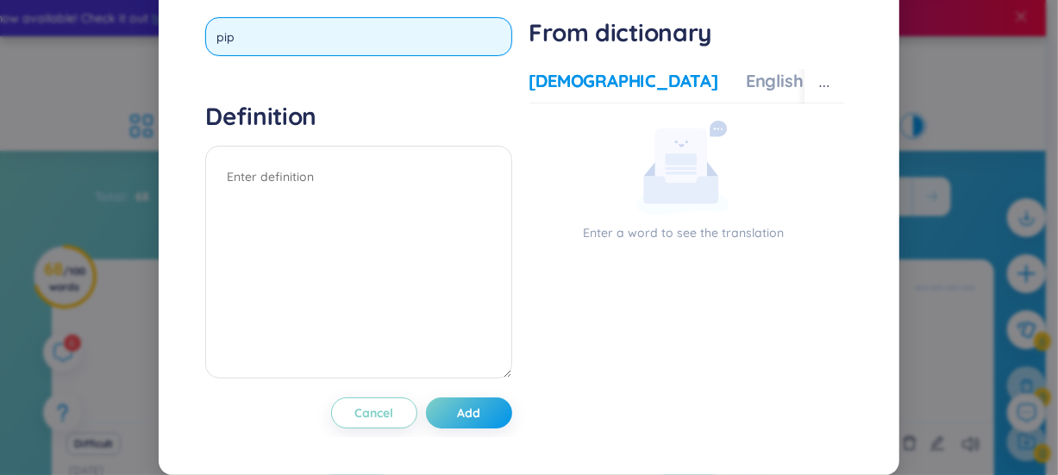
type input "pipe"
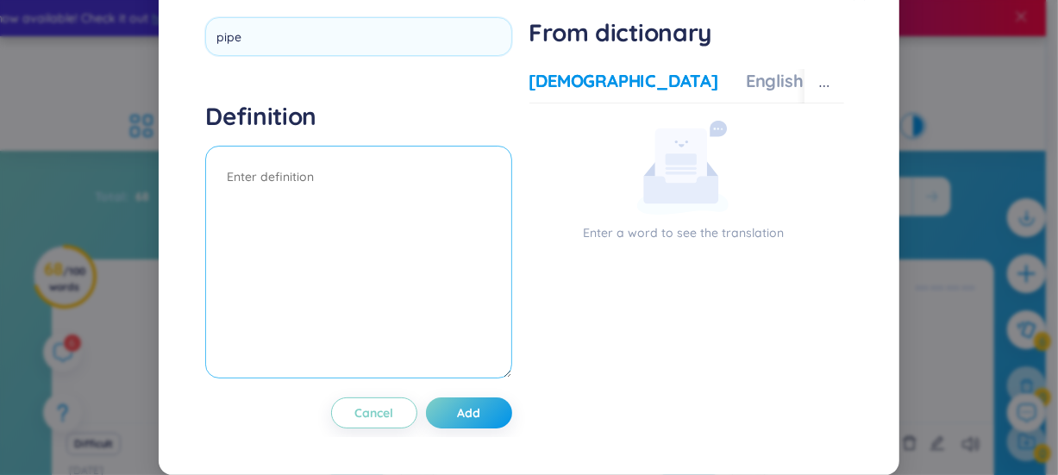
click at [288, 200] on div "Definition" at bounding box center [358, 242] width 306 height 283
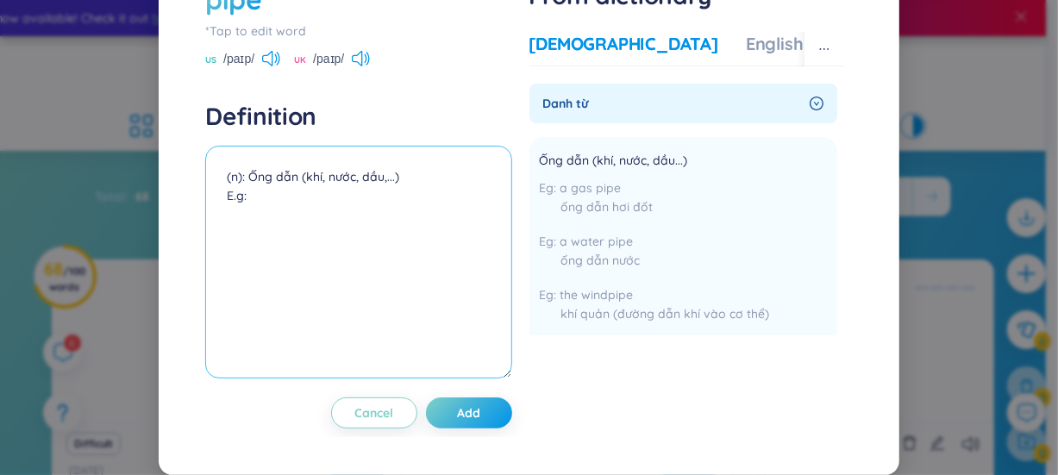
paste textarea "The water pipe under the sink is leaking."
paste textarea "(Ống nước dưới bồn rửa bị rò rỉ.)"
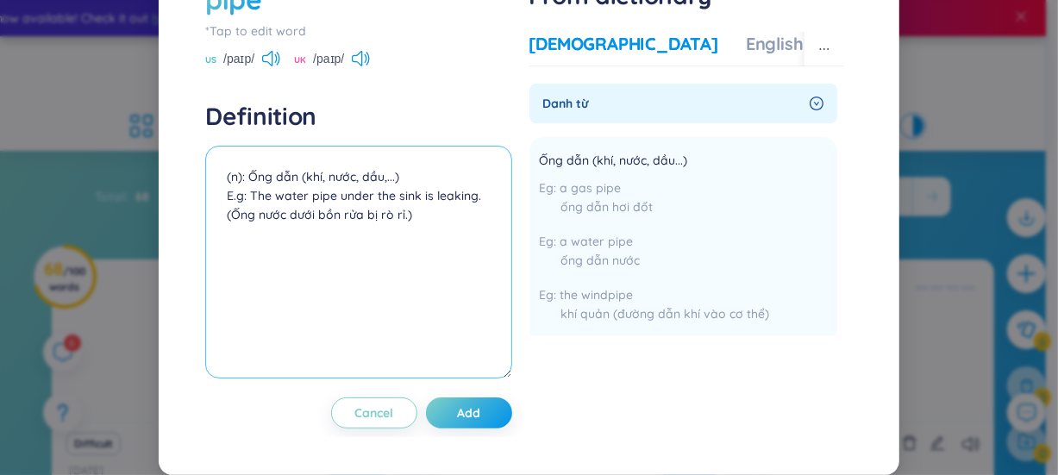
click at [228, 300] on textarea "(n): Ống dẫn (khí, nước, dầu,...) E.g: The water pipe under the sink is leaking…" at bounding box center [358, 262] width 306 height 233
paste textarea "They piped hot water into the bathroom."
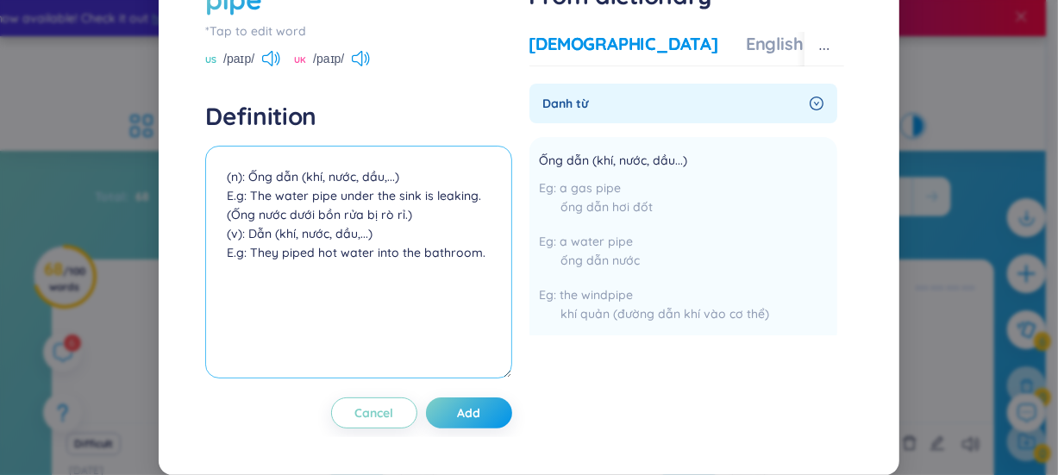
paste textarea "(Họ dẫn nước nóng vào phòng tắm.)"
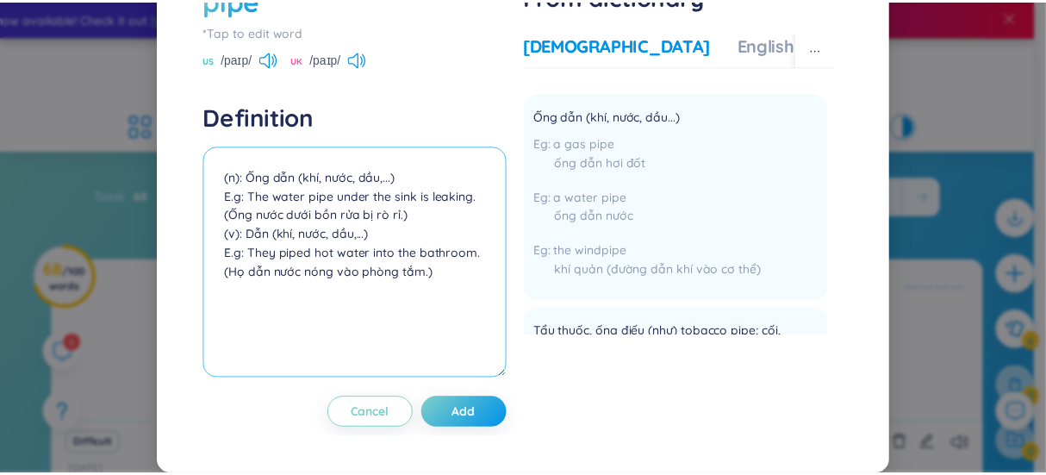
scroll to position [103, 0]
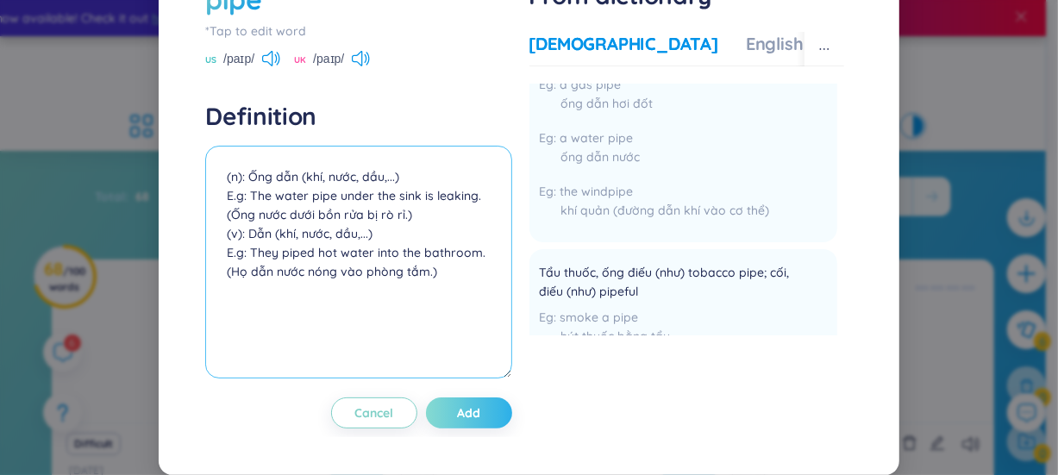
type textarea "(n): Ống dẫn (khí, nước, dầu,...) E.g: The water pipe under the sink is leaking…"
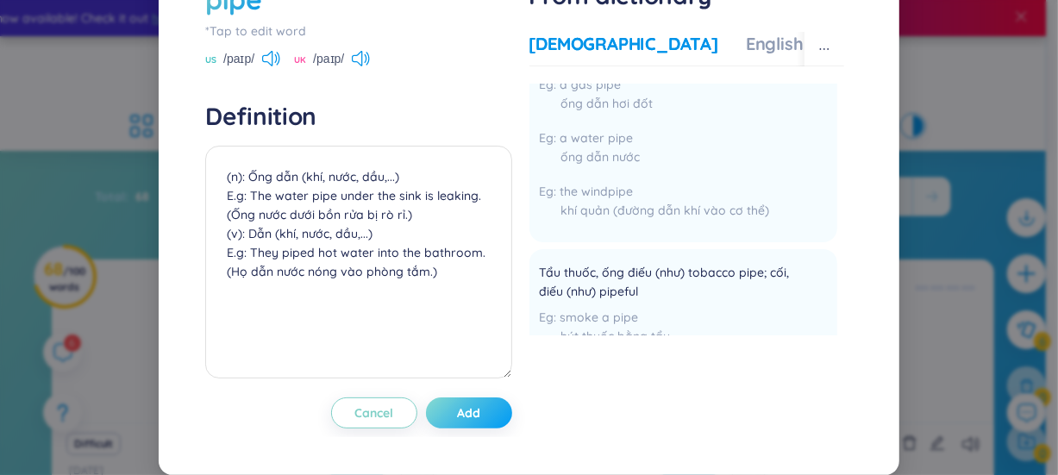
click at [479, 428] on button "Add" at bounding box center [469, 412] width 86 height 31
